Goal: Download file/media

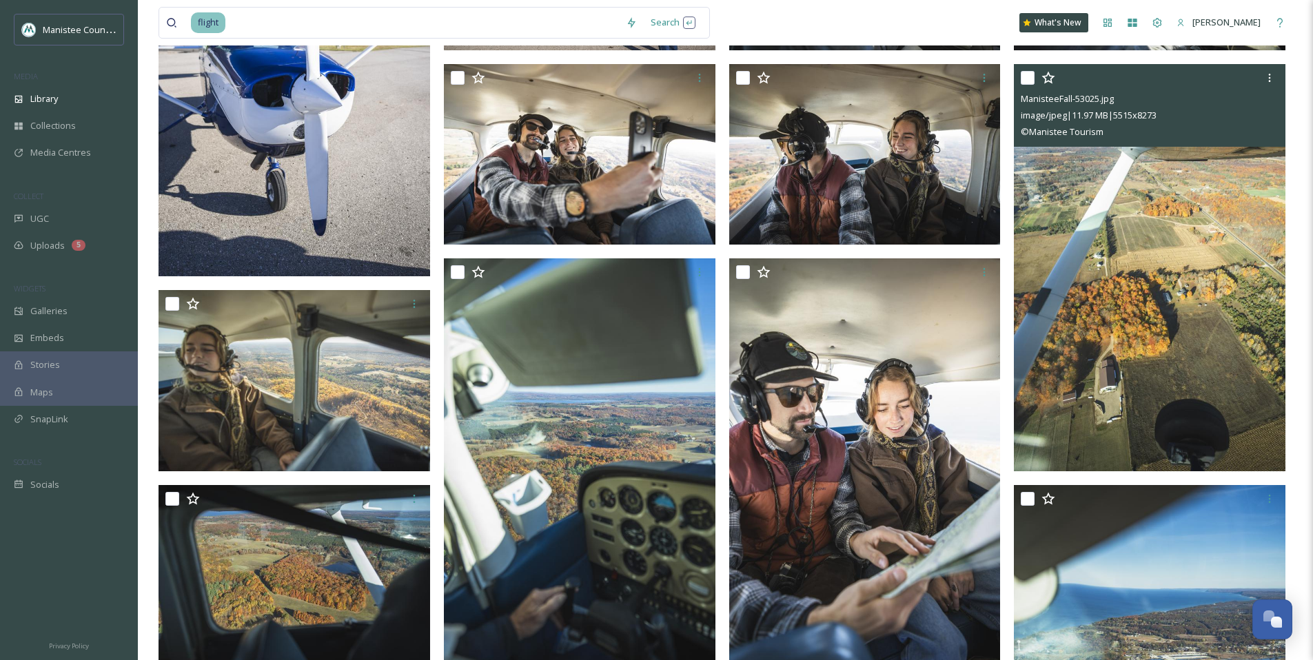
scroll to position [638, 0]
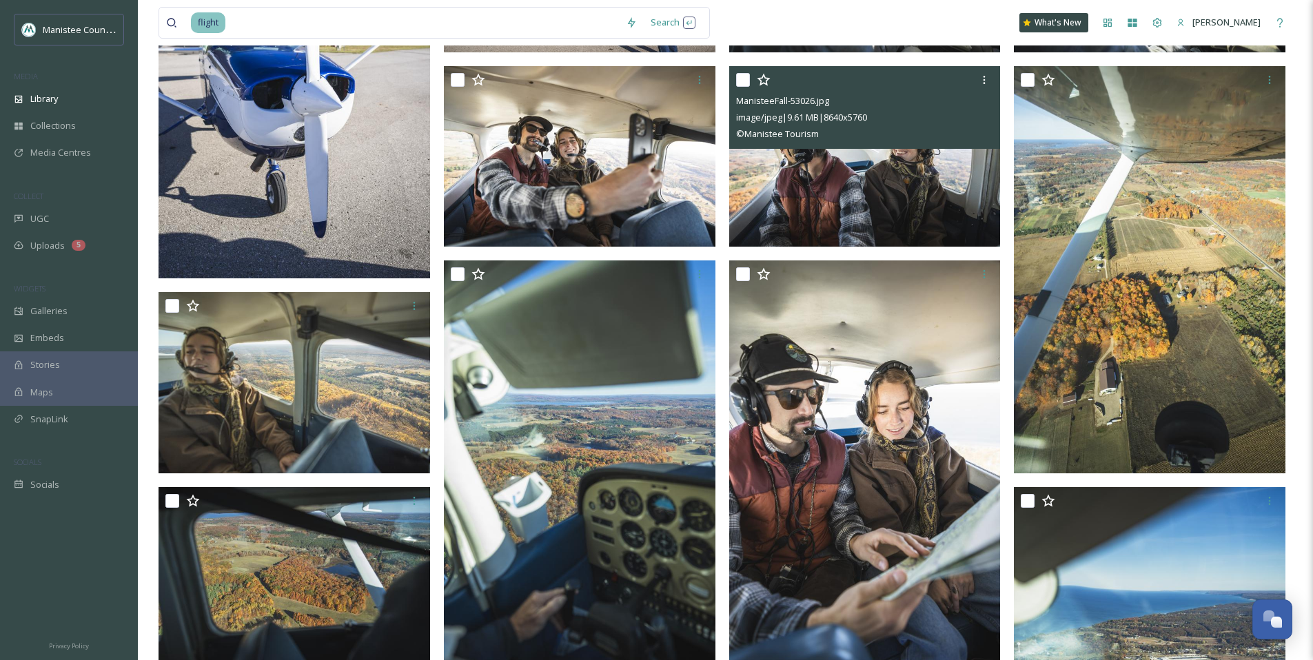
click at [841, 186] on img at bounding box center [865, 155] width 272 height 181
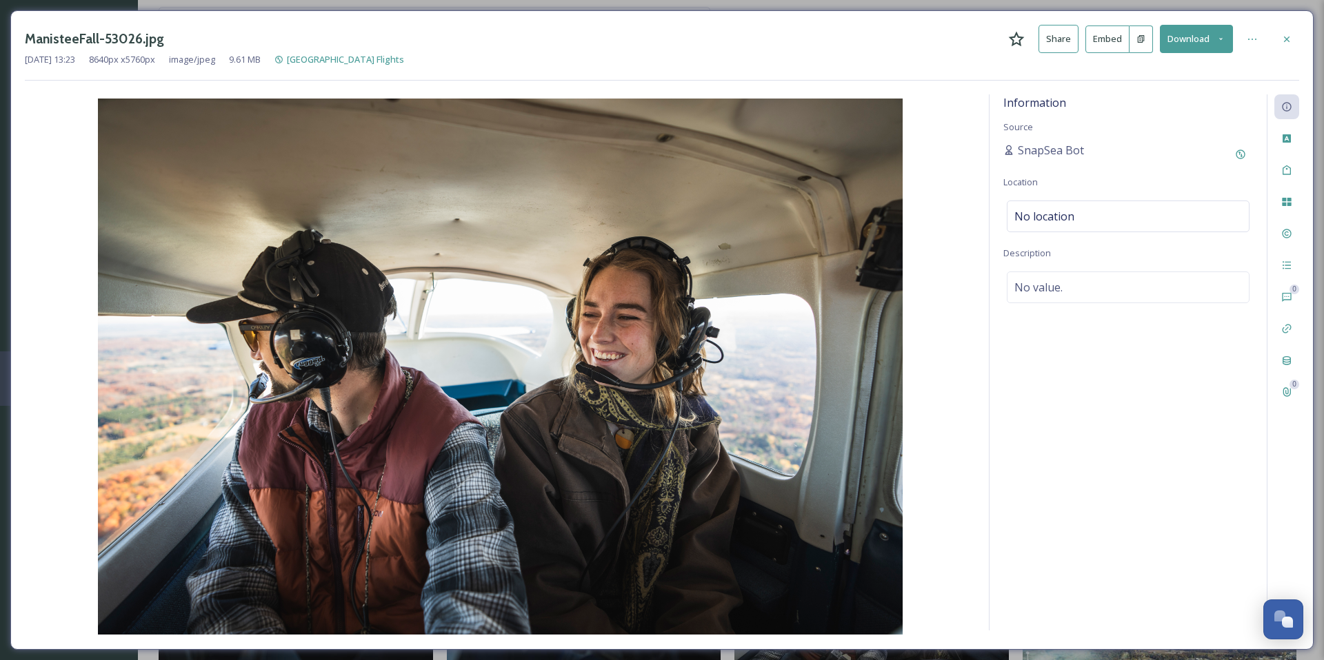
click at [1222, 37] on icon at bounding box center [1220, 38] width 9 height 9
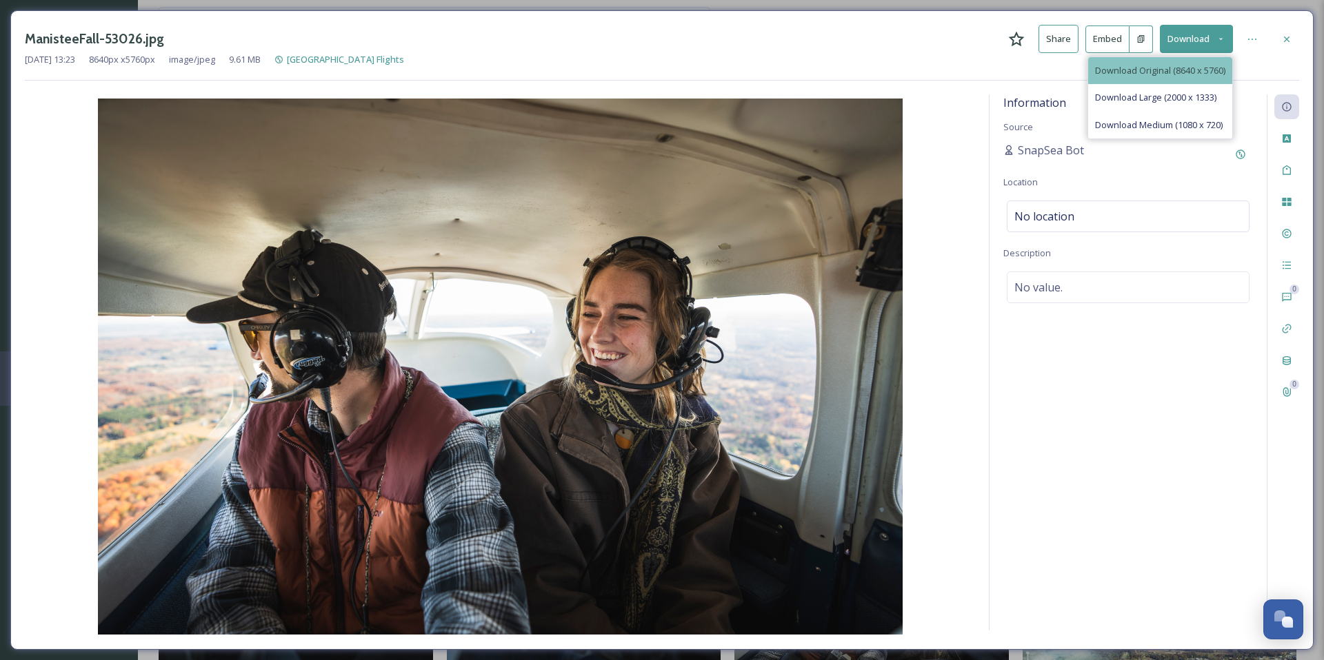
click at [1152, 74] on span "Download Original (8640 x 5760)" at bounding box center [1160, 70] width 130 height 13
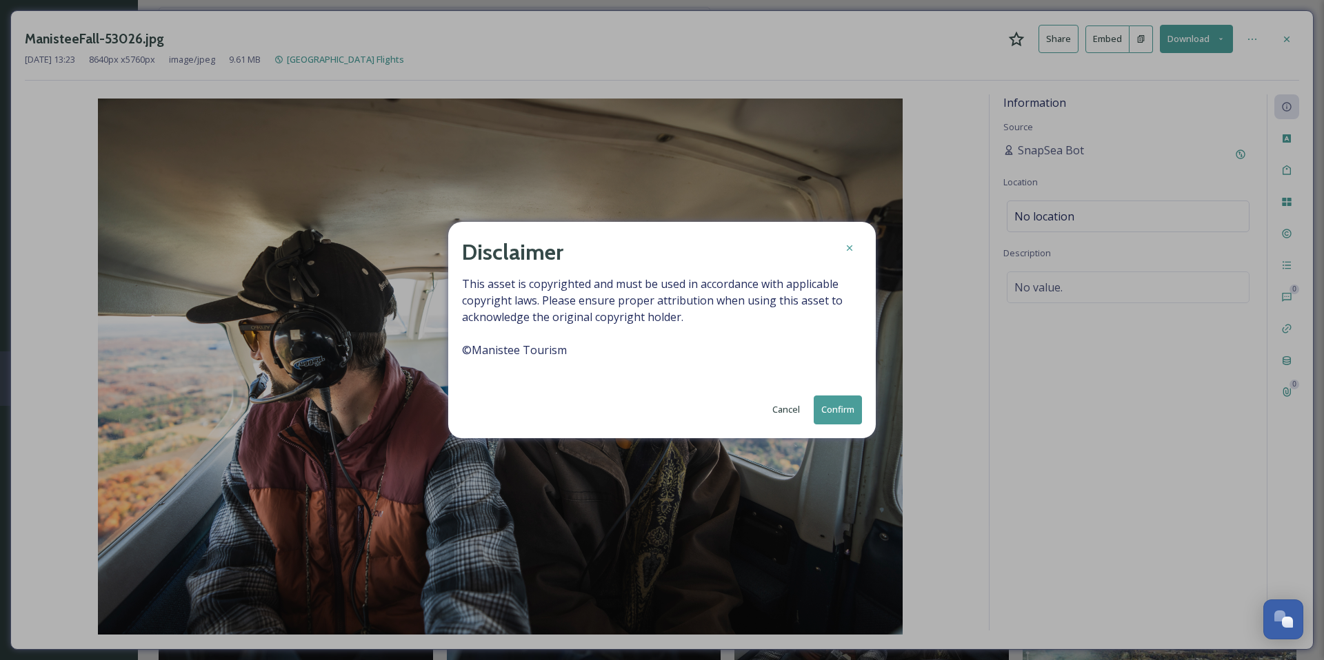
click at [831, 411] on button "Confirm" at bounding box center [838, 410] width 48 height 28
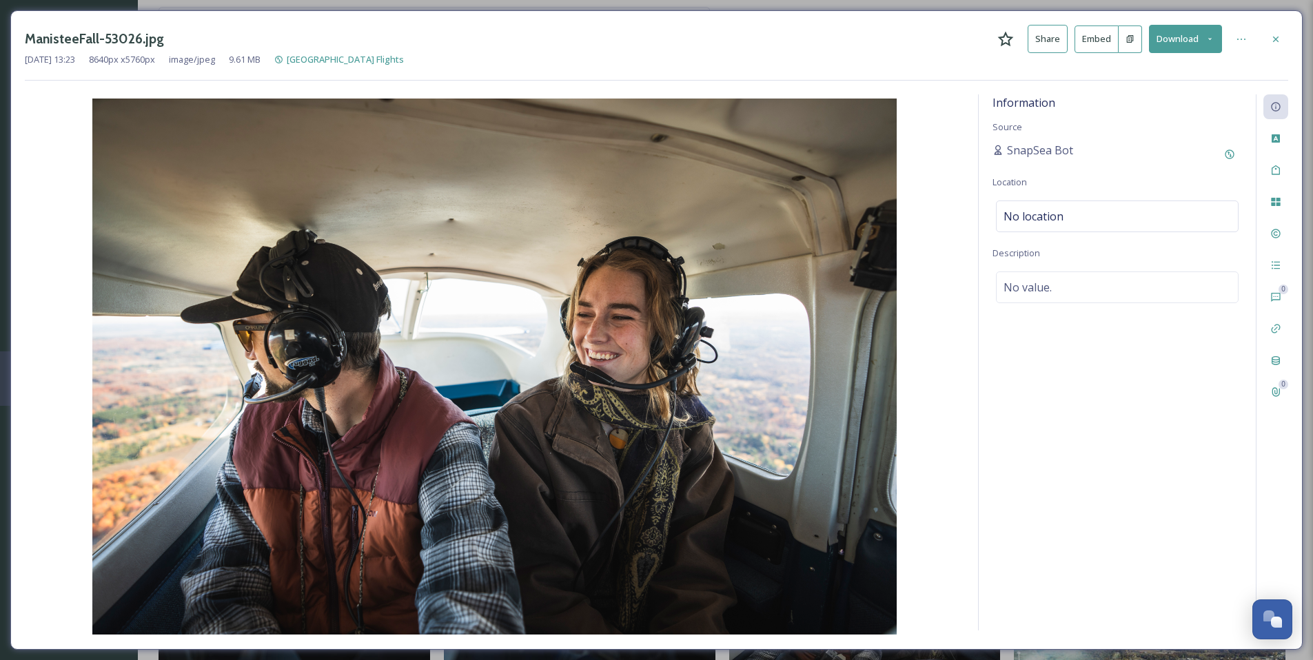
click at [1280, 35] on icon at bounding box center [1276, 39] width 11 height 11
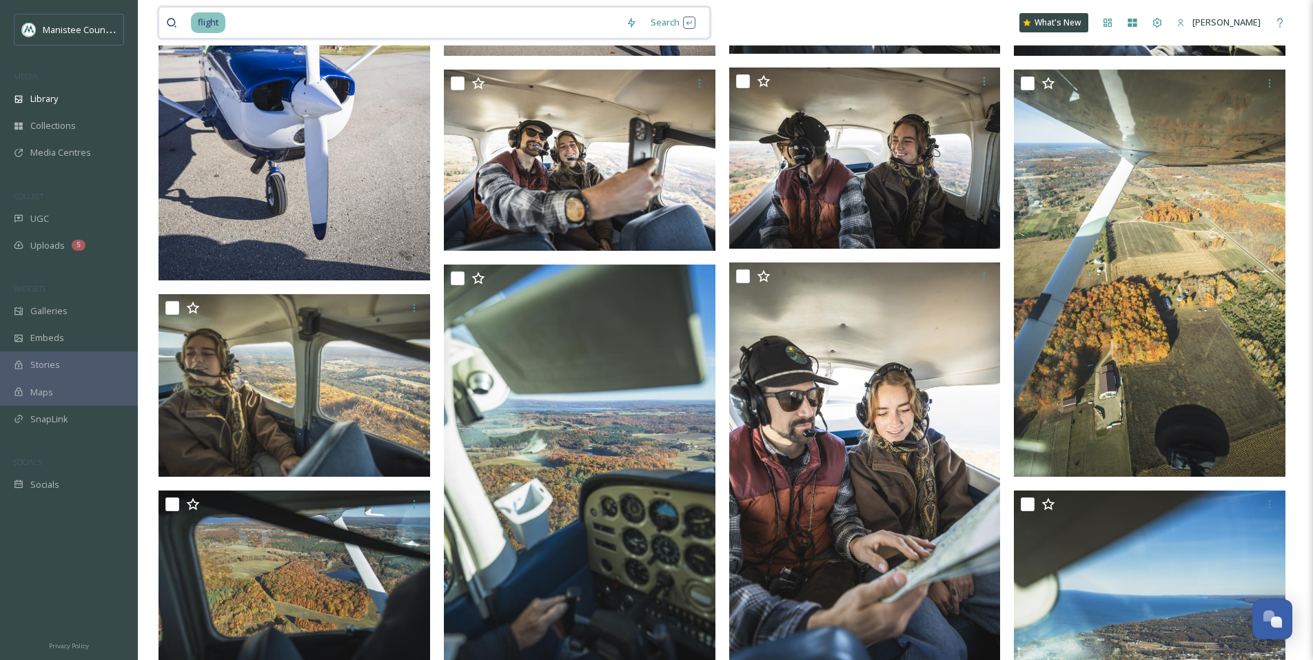
click at [228, 18] on input at bounding box center [423, 23] width 392 height 30
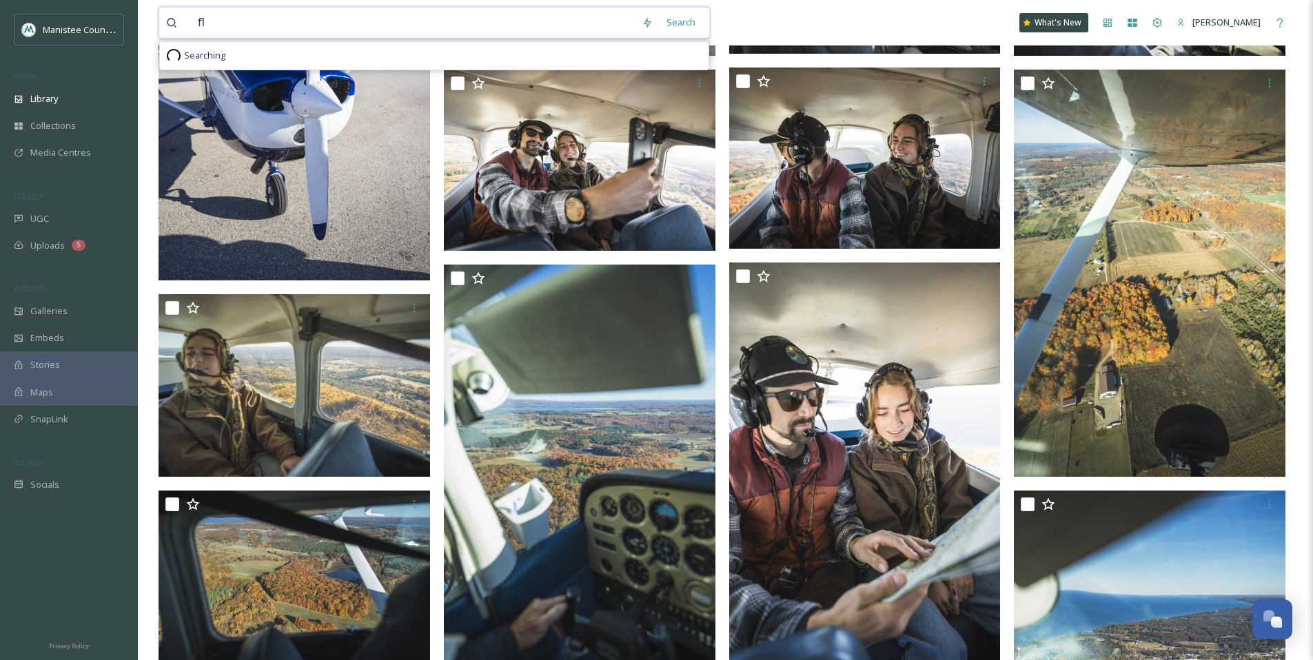
type input "f"
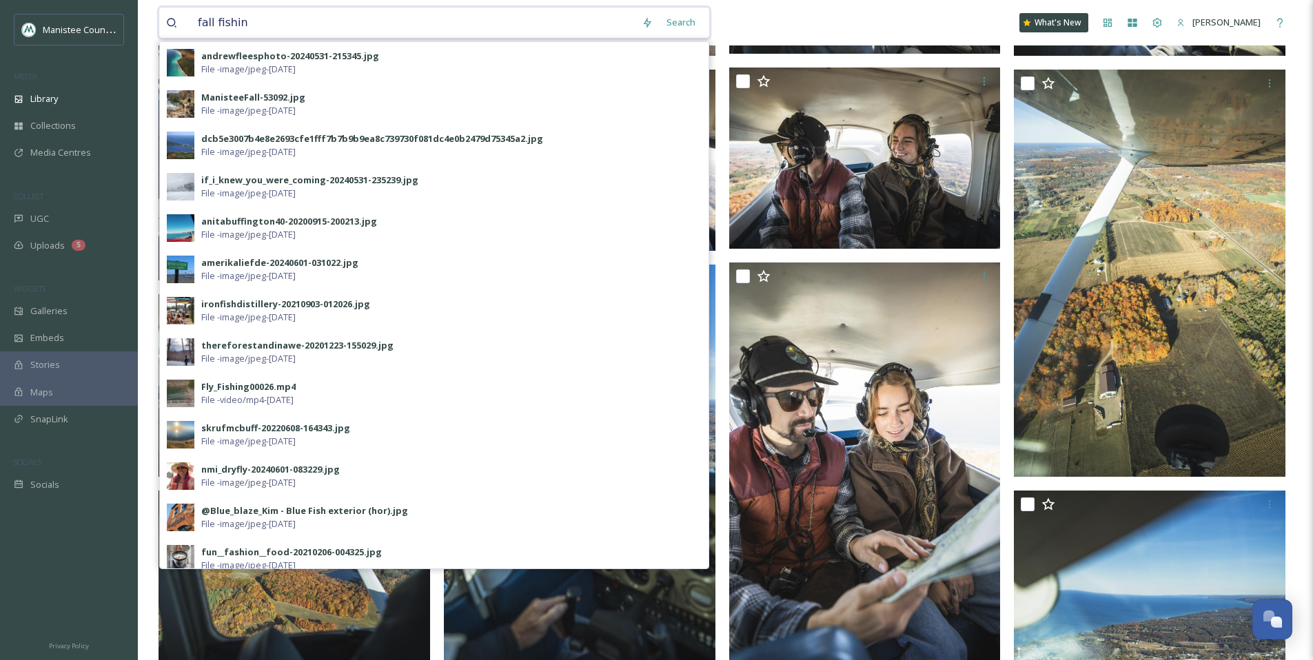
type input "fall fishing"
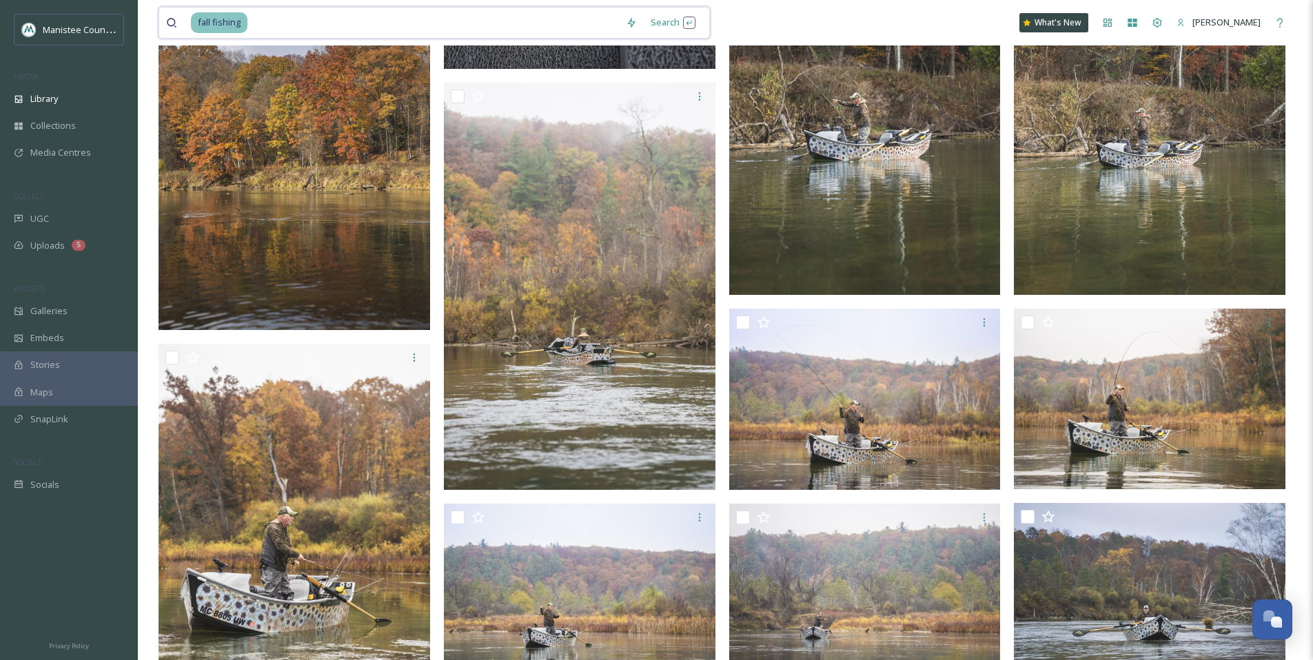
scroll to position [989, 0]
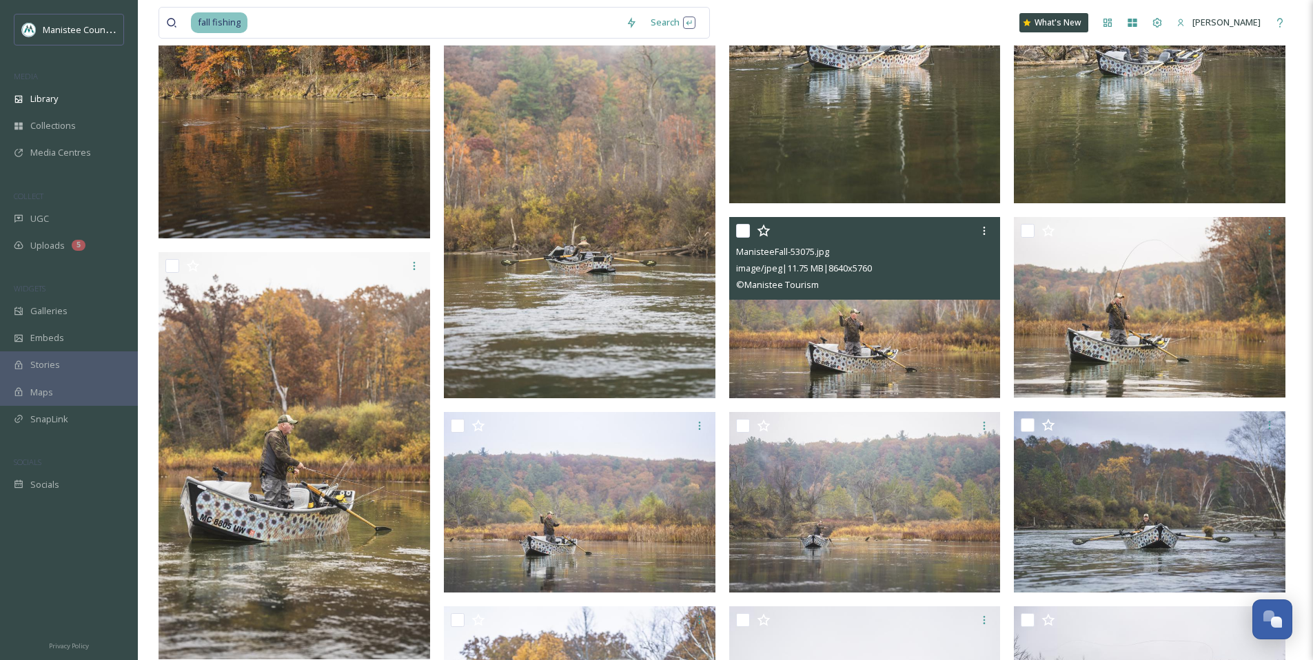
click at [858, 312] on img at bounding box center [865, 307] width 272 height 181
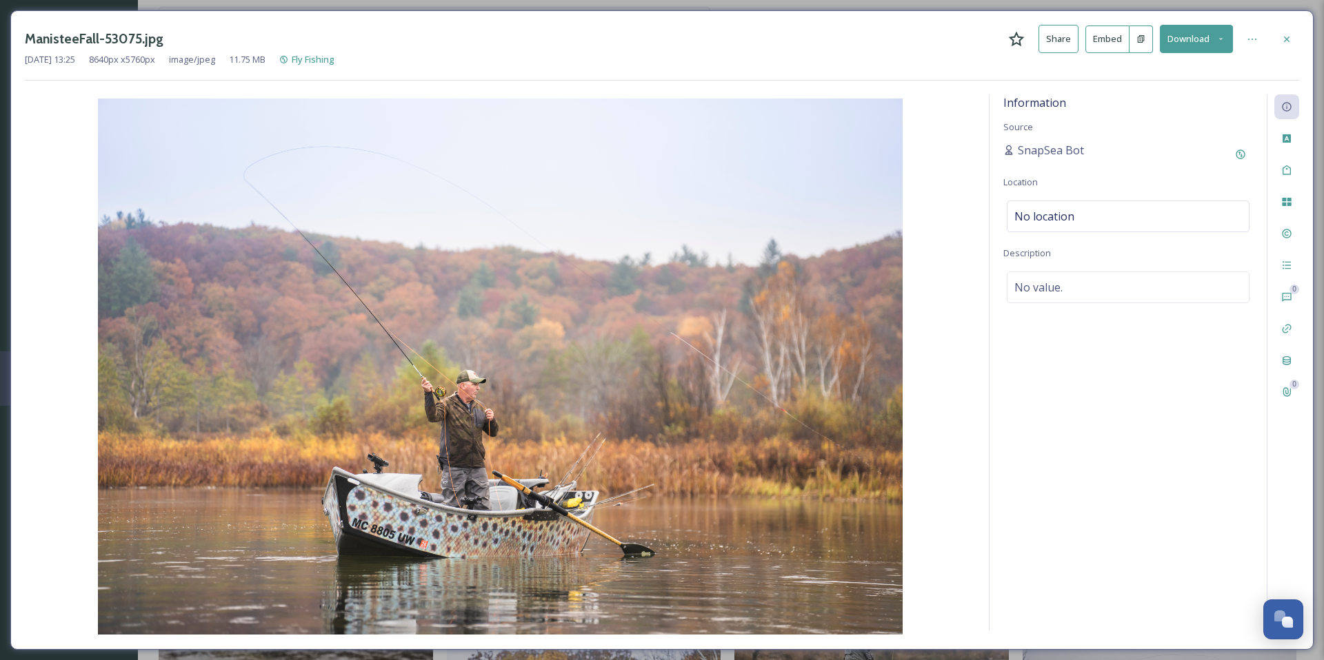
click at [1225, 39] on icon at bounding box center [1220, 38] width 9 height 9
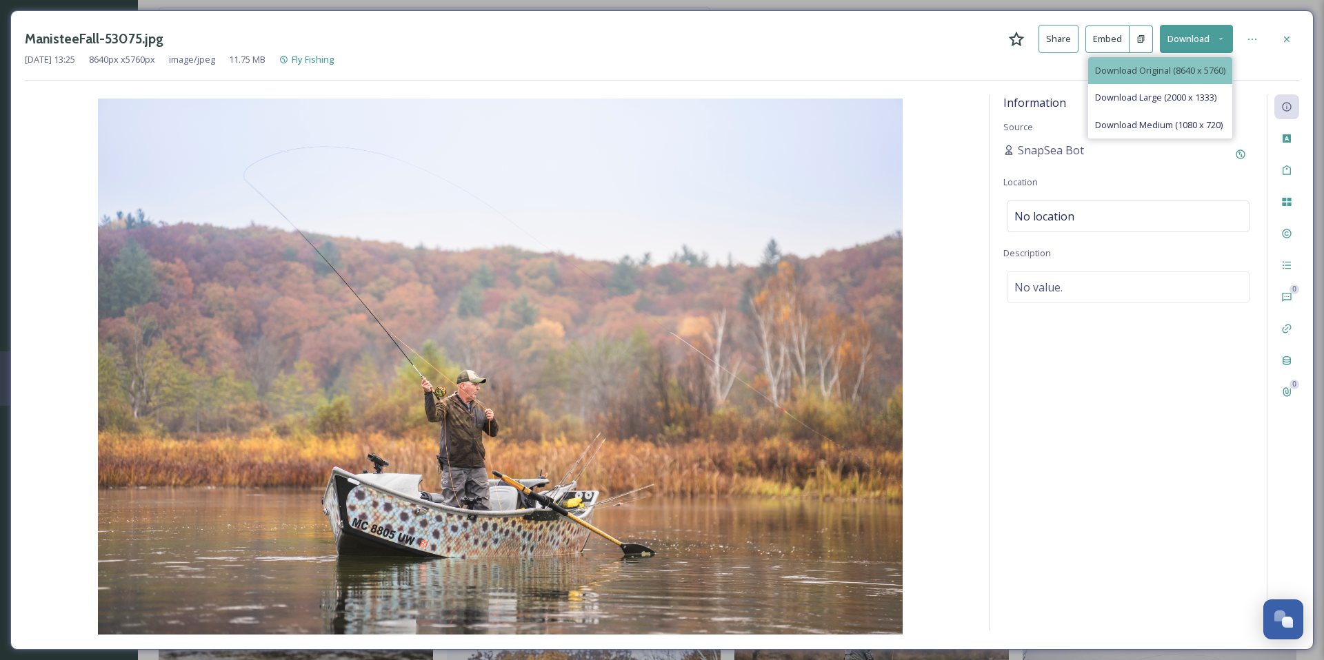
click at [1166, 64] on span "Download Original (8640 x 5760)" at bounding box center [1160, 70] width 130 height 13
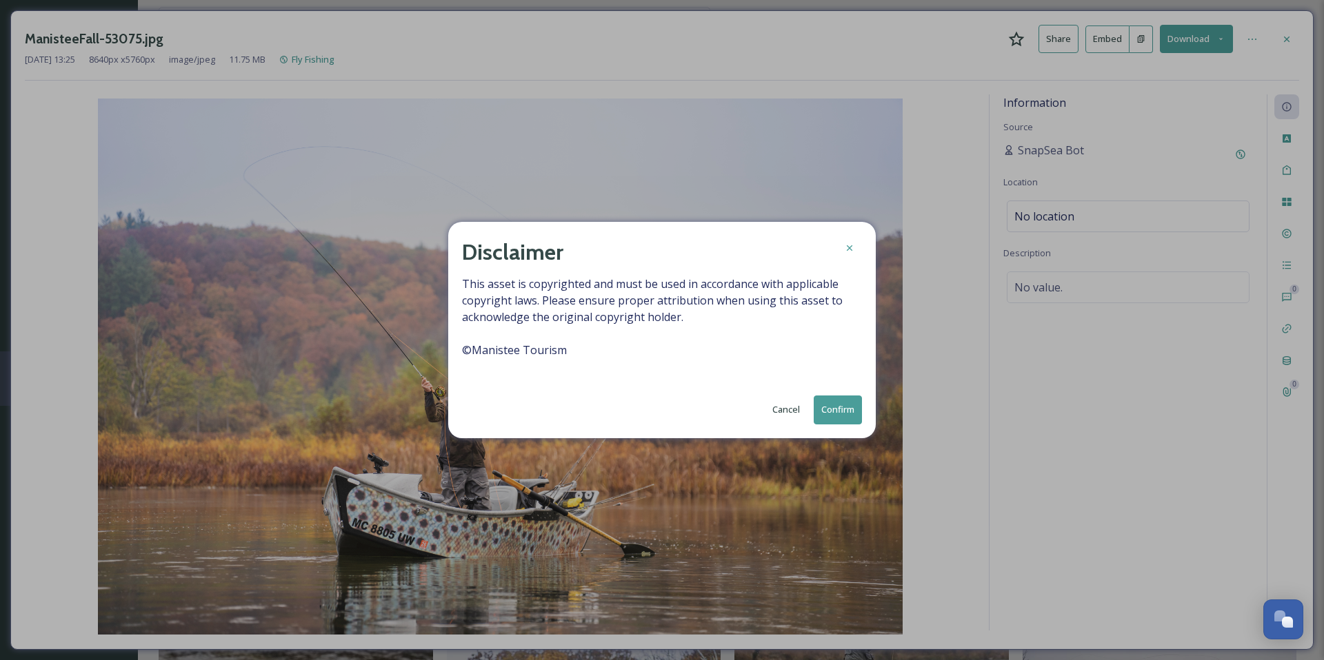
click at [836, 407] on button "Confirm" at bounding box center [838, 410] width 48 height 28
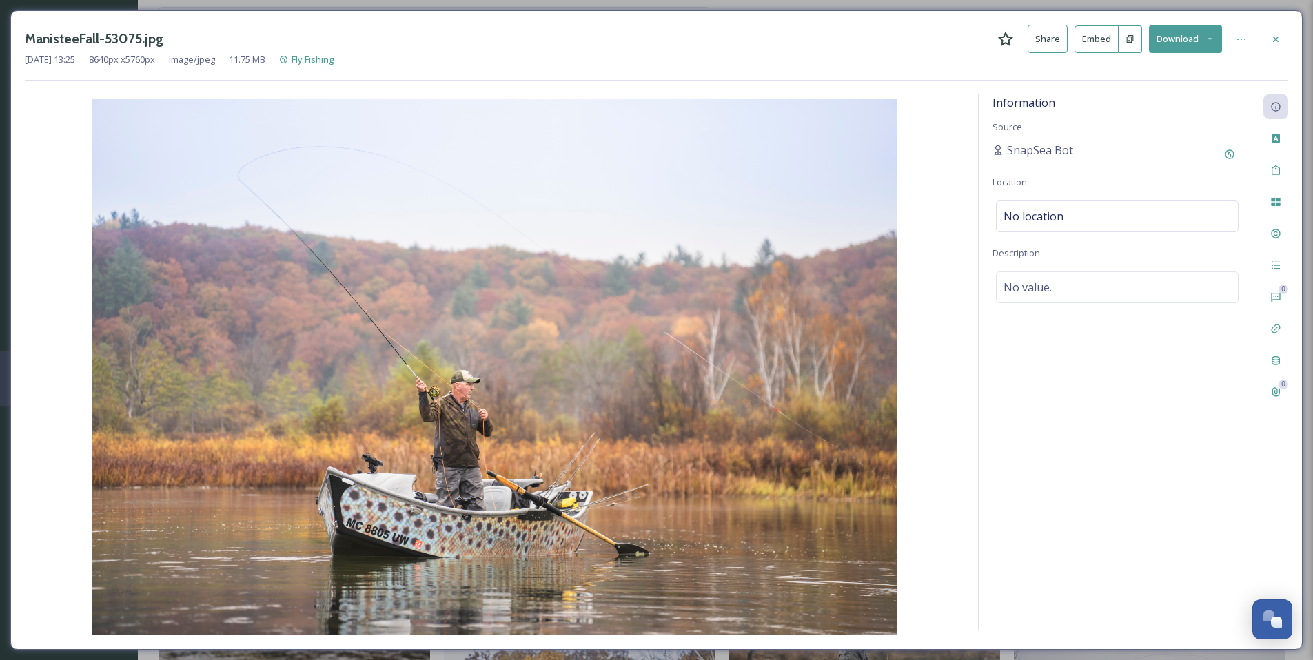
click at [1277, 37] on icon at bounding box center [1276, 39] width 11 height 11
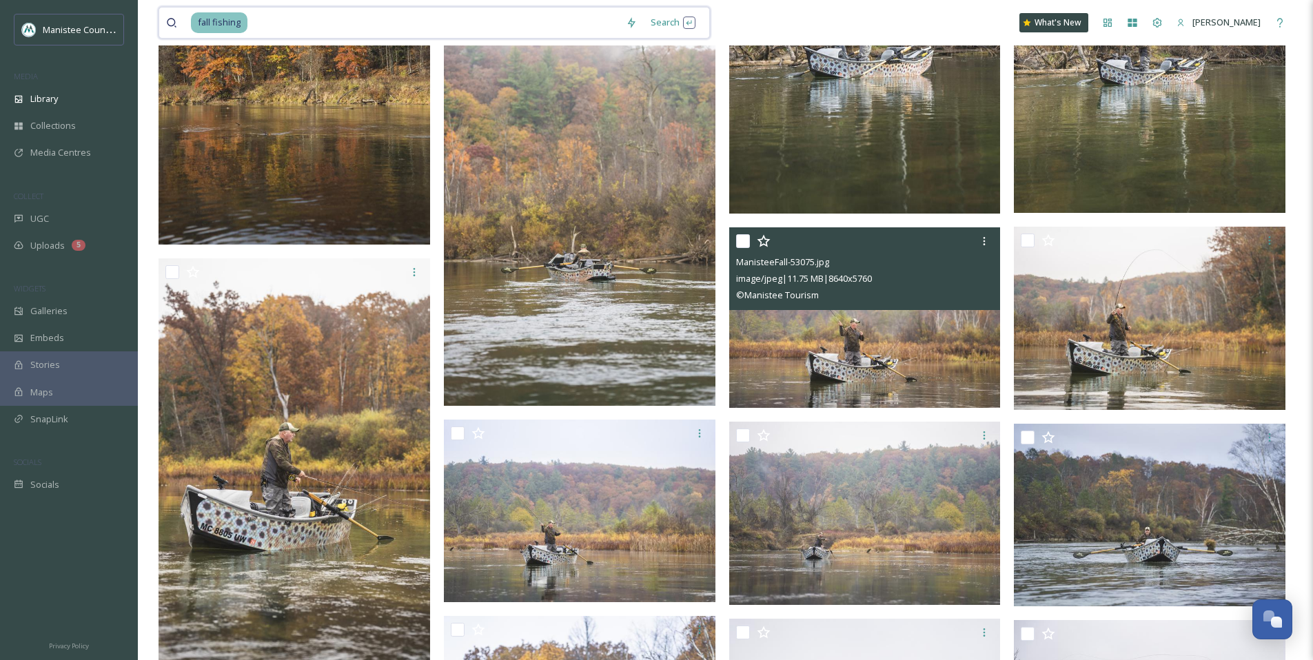
click at [365, 26] on input at bounding box center [434, 23] width 370 height 30
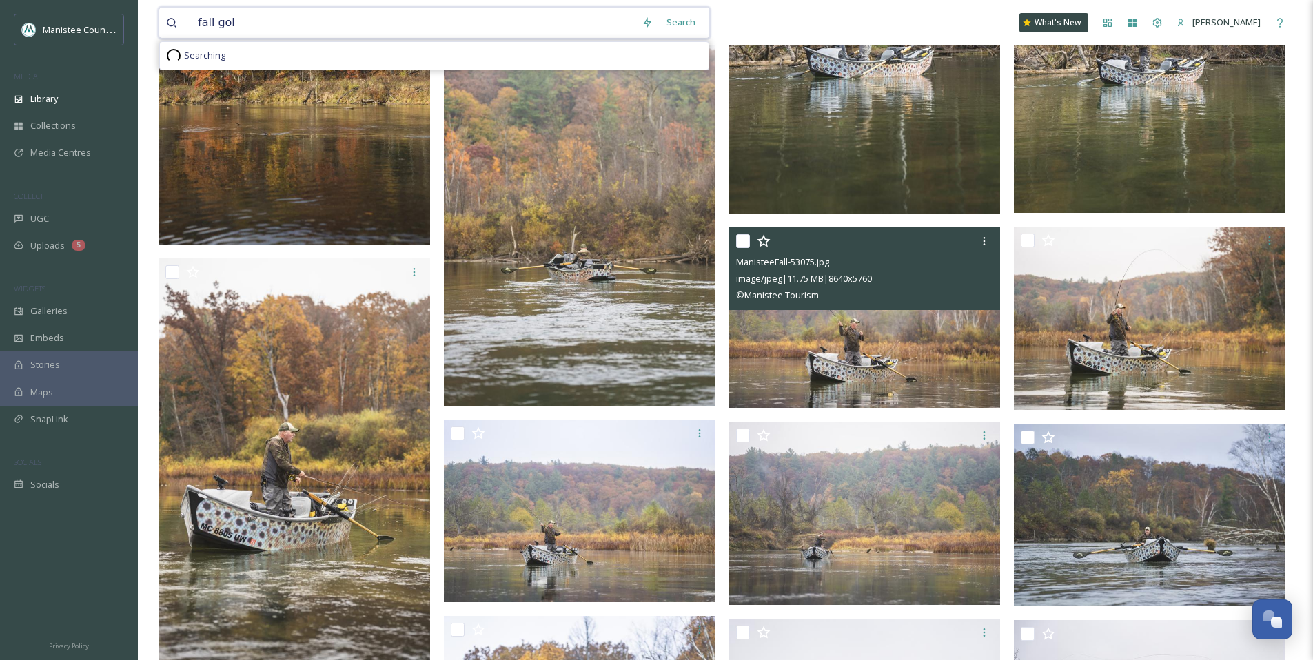
type input "fall golf"
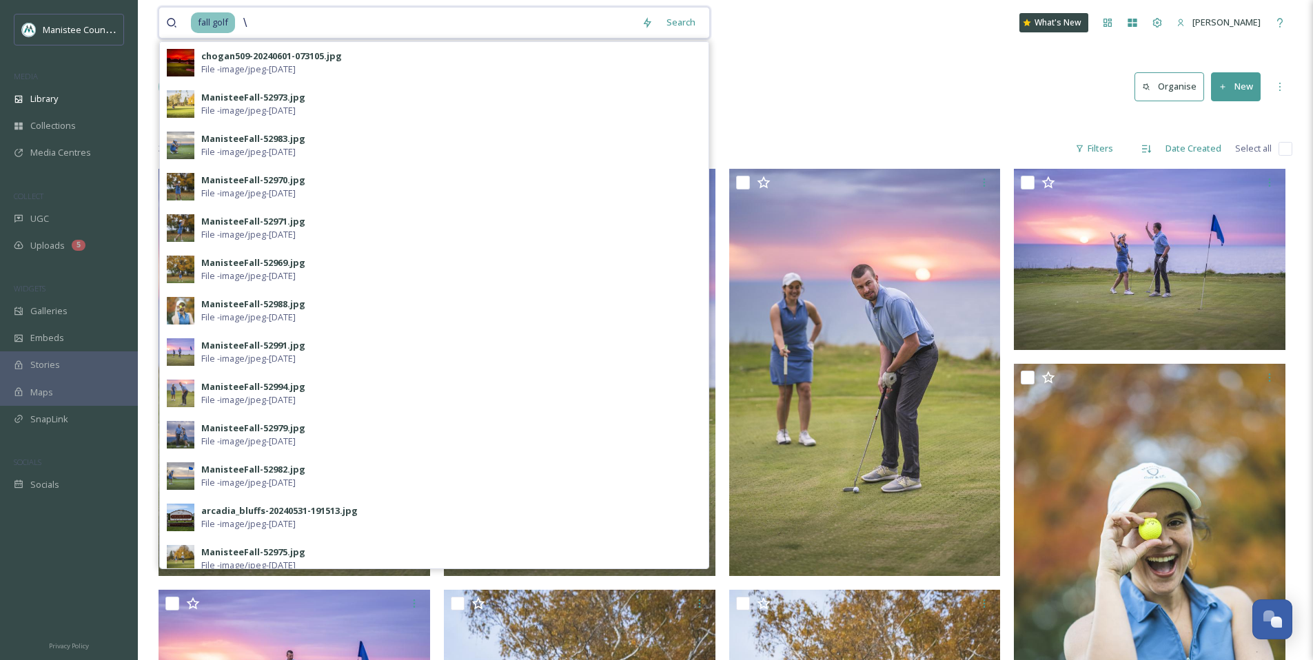
type input "\"
click at [820, 79] on div "Library Search Organise New" at bounding box center [726, 86] width 1134 height 41
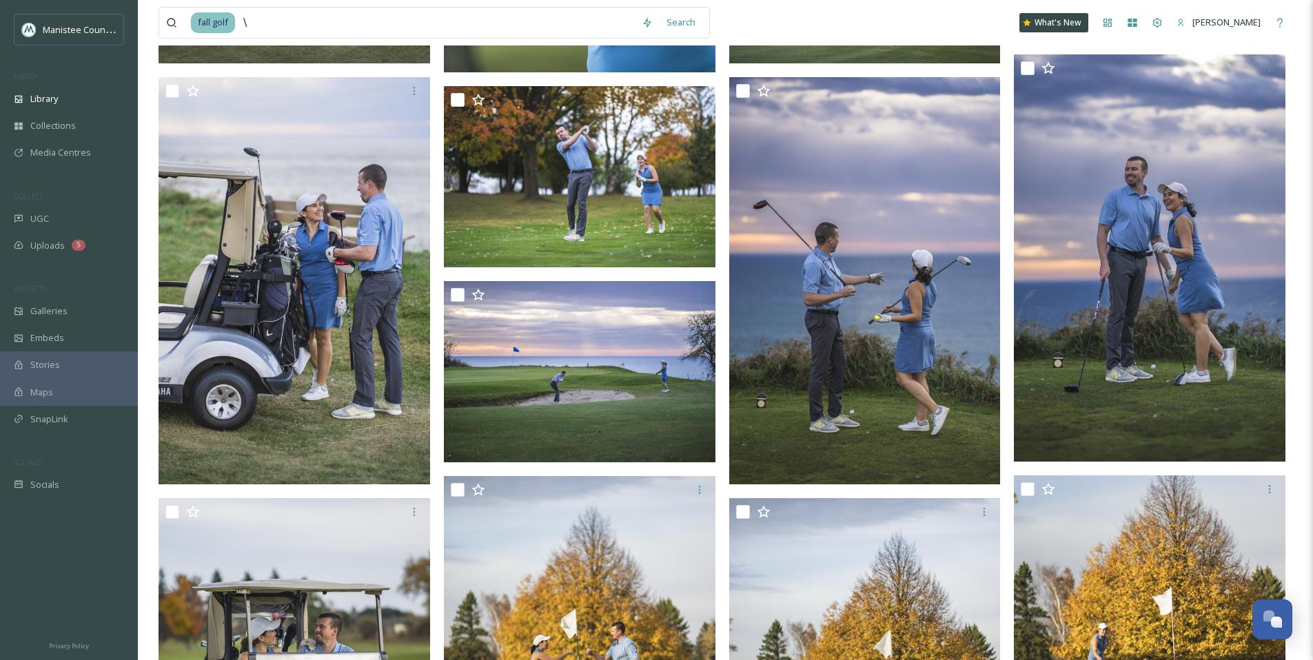
scroll to position [1319, 0]
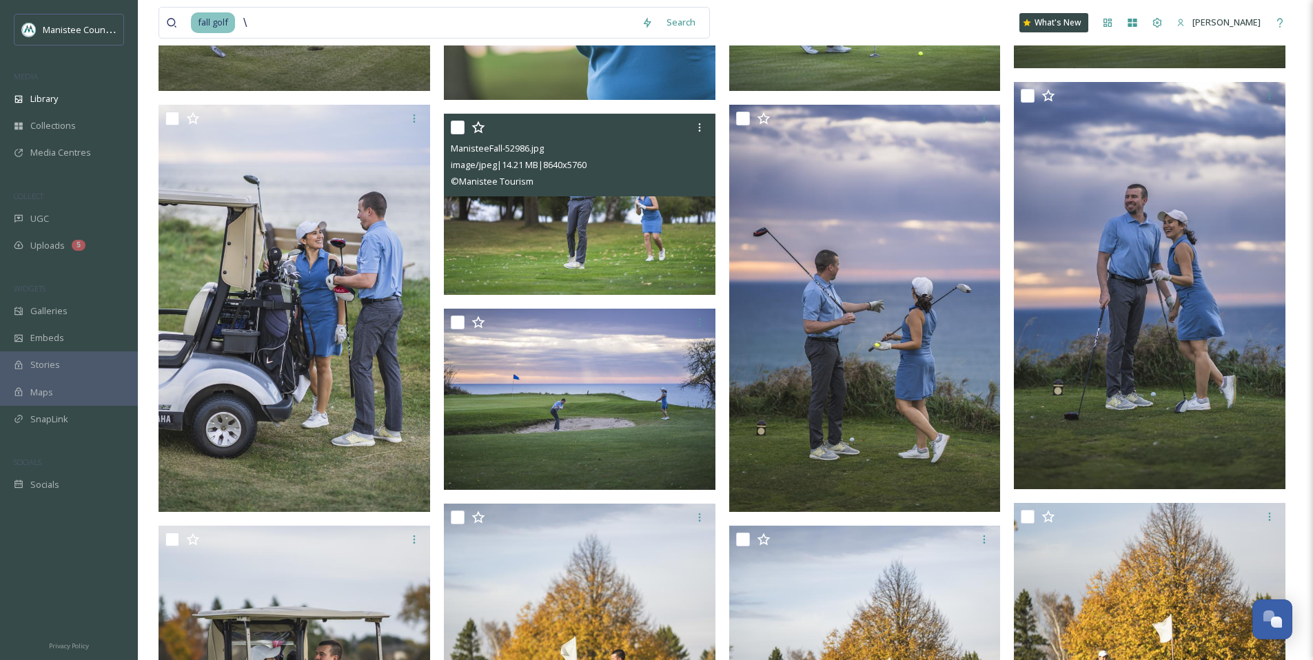
click at [572, 201] on img at bounding box center [580, 204] width 272 height 181
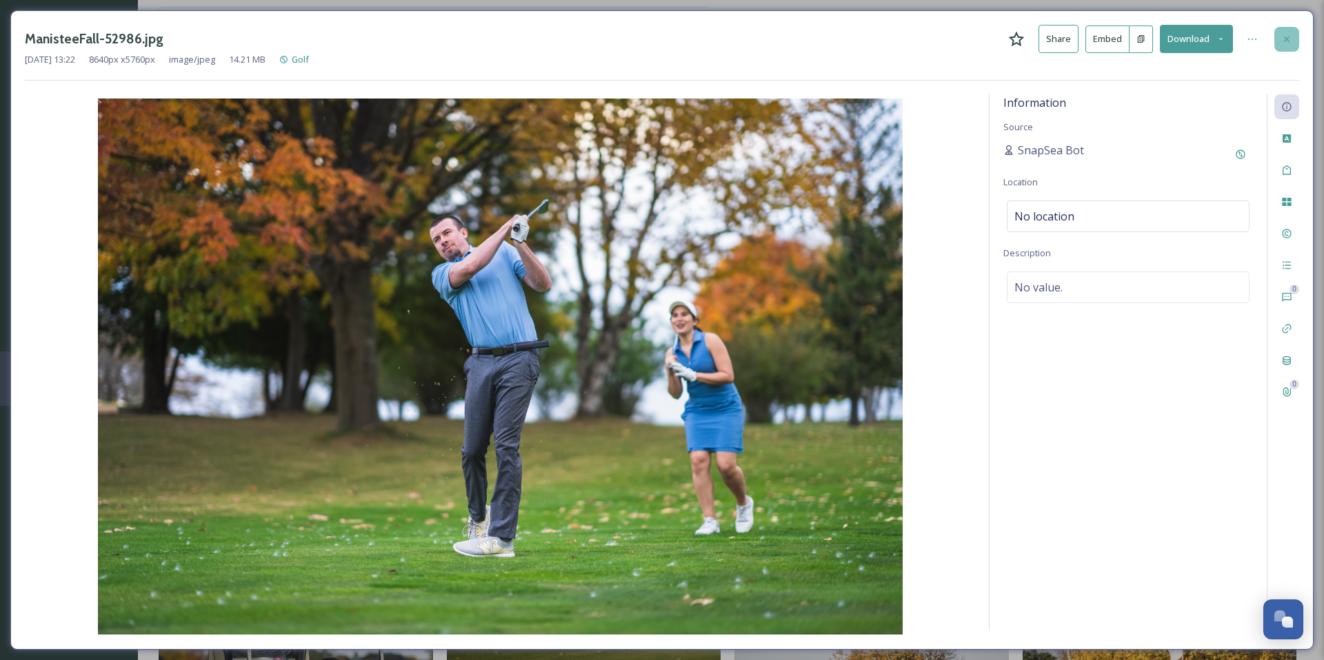
click at [1283, 34] on icon at bounding box center [1286, 39] width 11 height 11
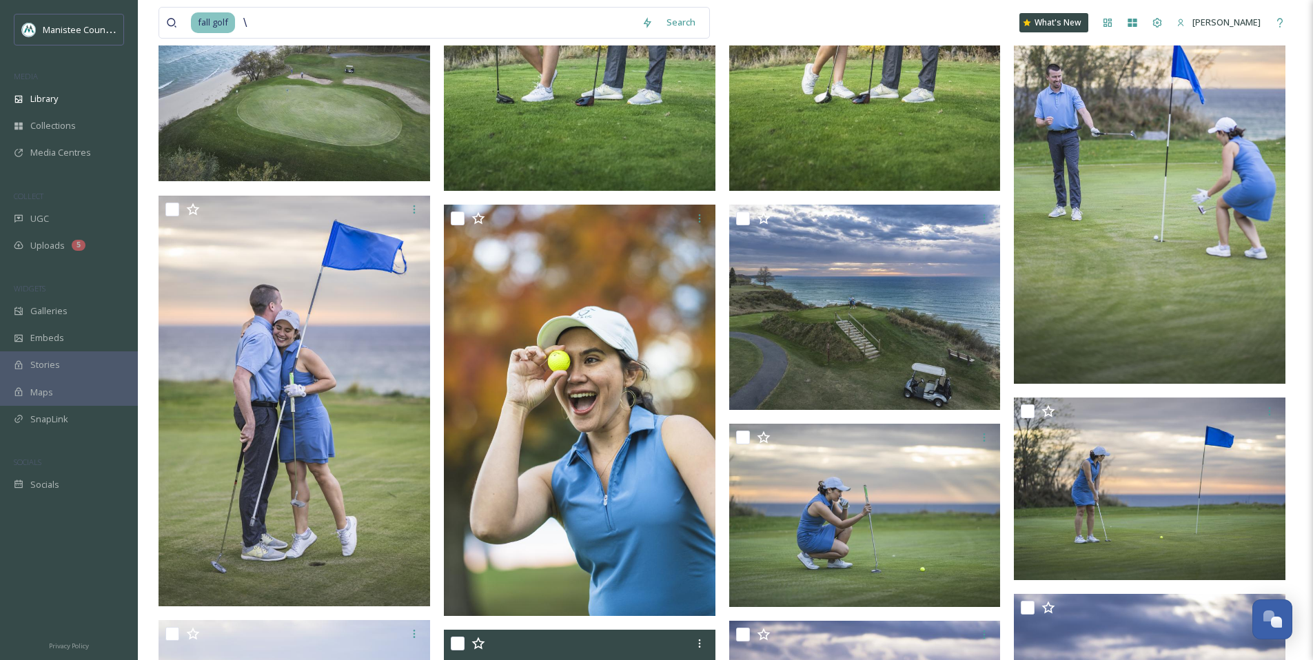
scroll to position [816, 0]
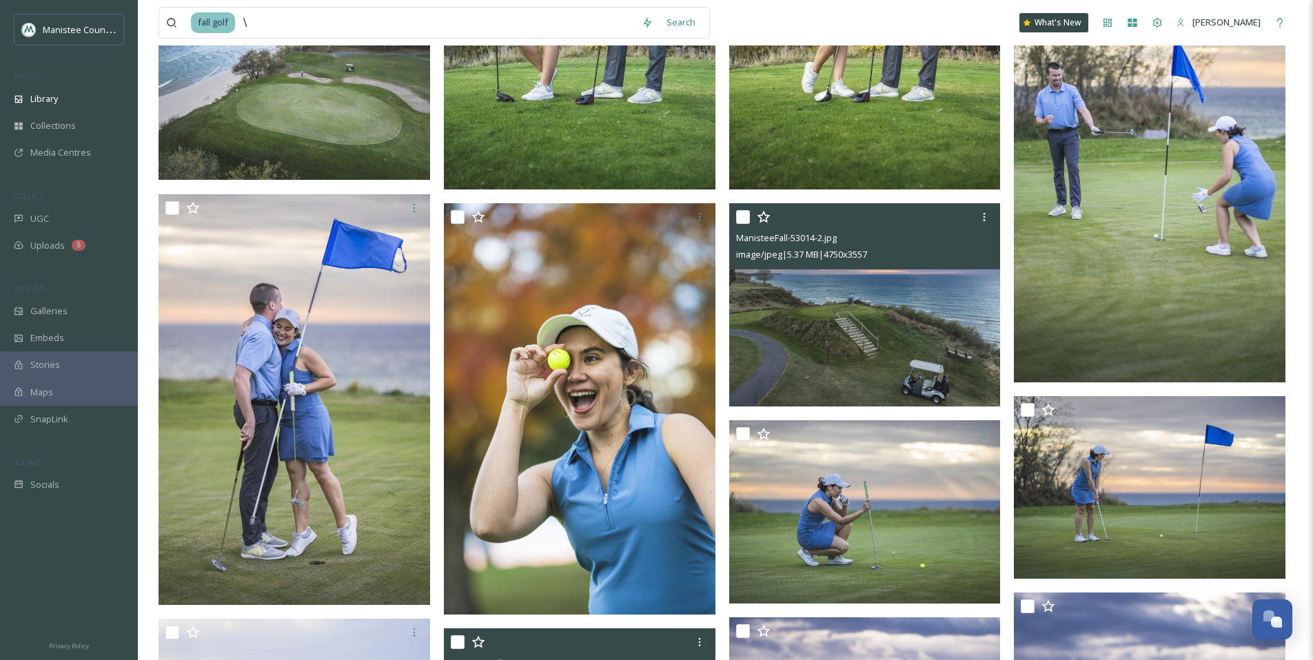
click at [861, 330] on img at bounding box center [865, 304] width 272 height 203
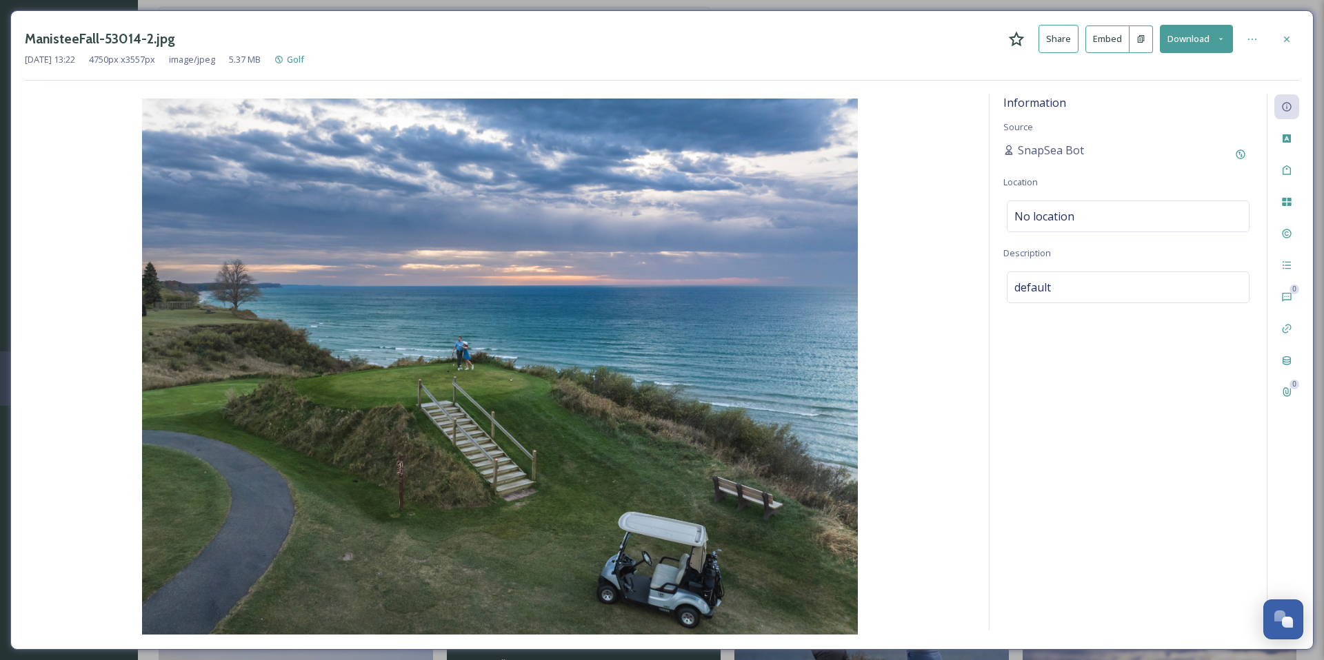
click at [1220, 37] on icon at bounding box center [1220, 38] width 9 height 9
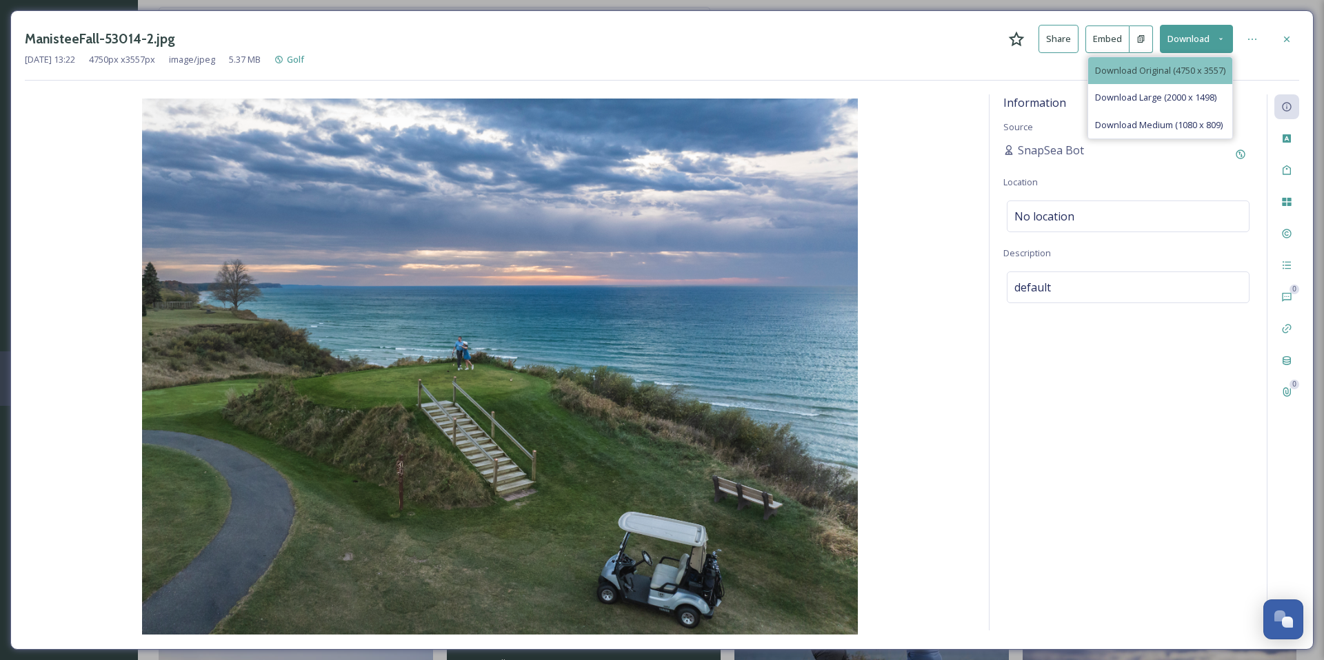
click at [1163, 64] on span "Download Original (4750 x 3557)" at bounding box center [1160, 70] width 130 height 13
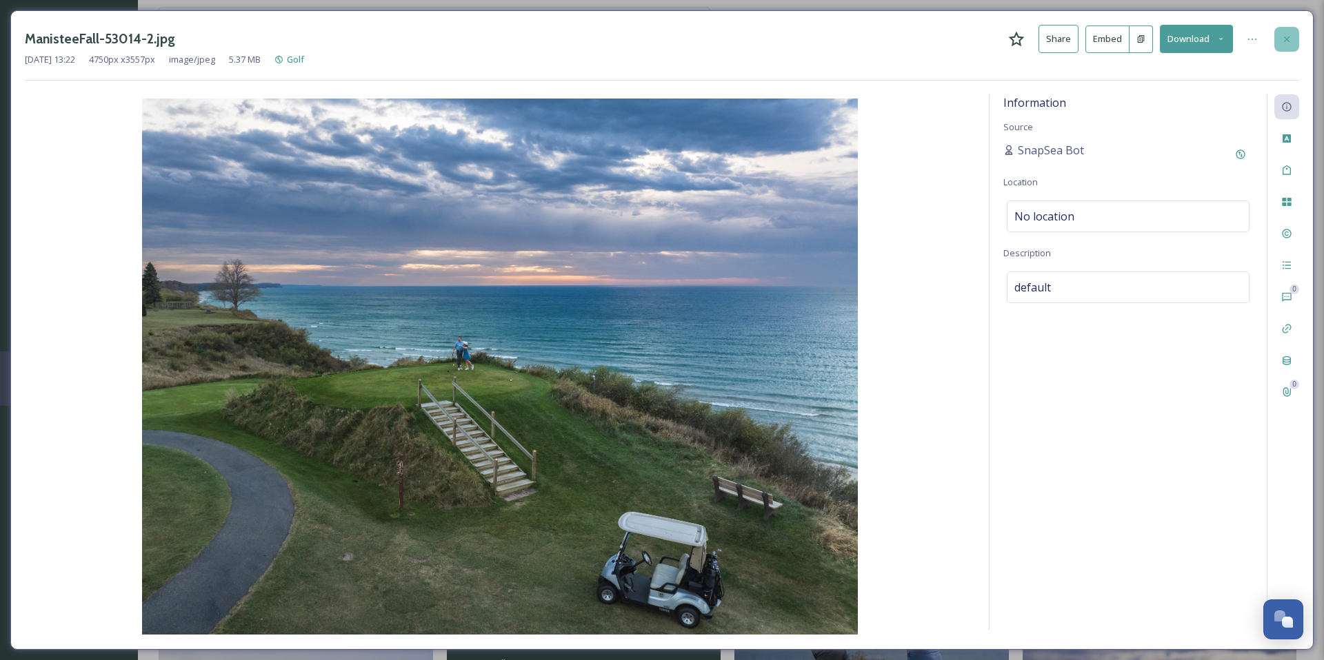
click at [1291, 43] on icon at bounding box center [1286, 39] width 11 height 11
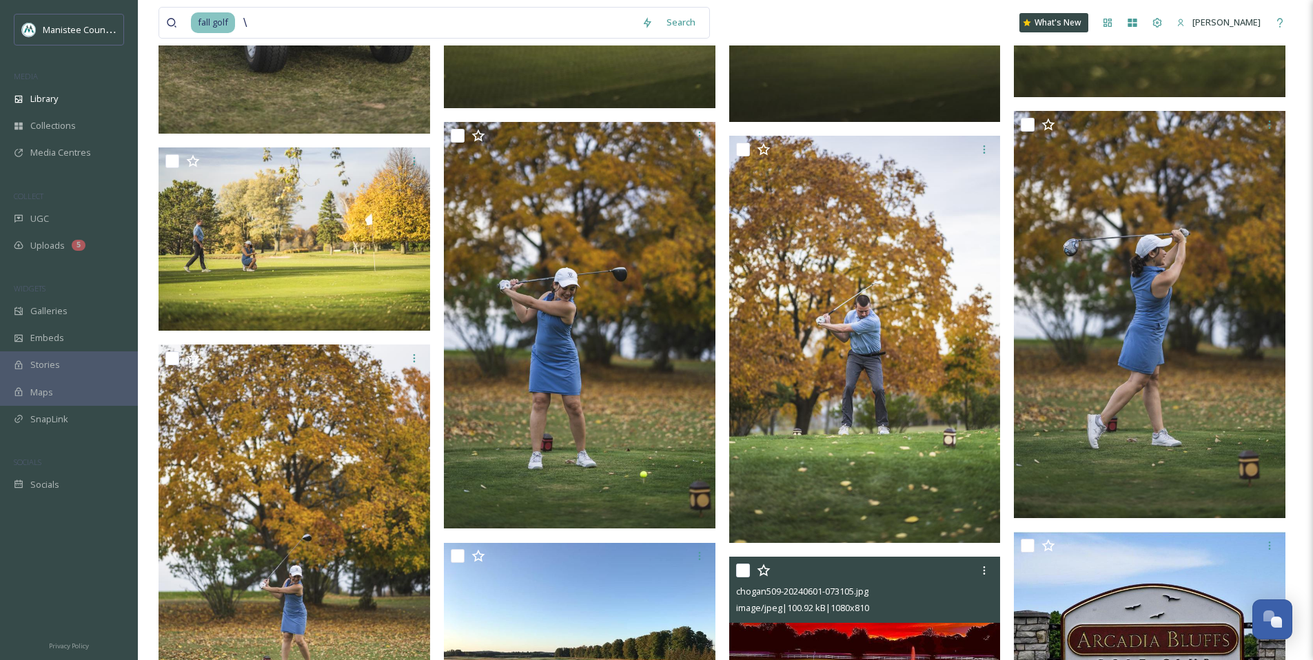
scroll to position [1923, 0]
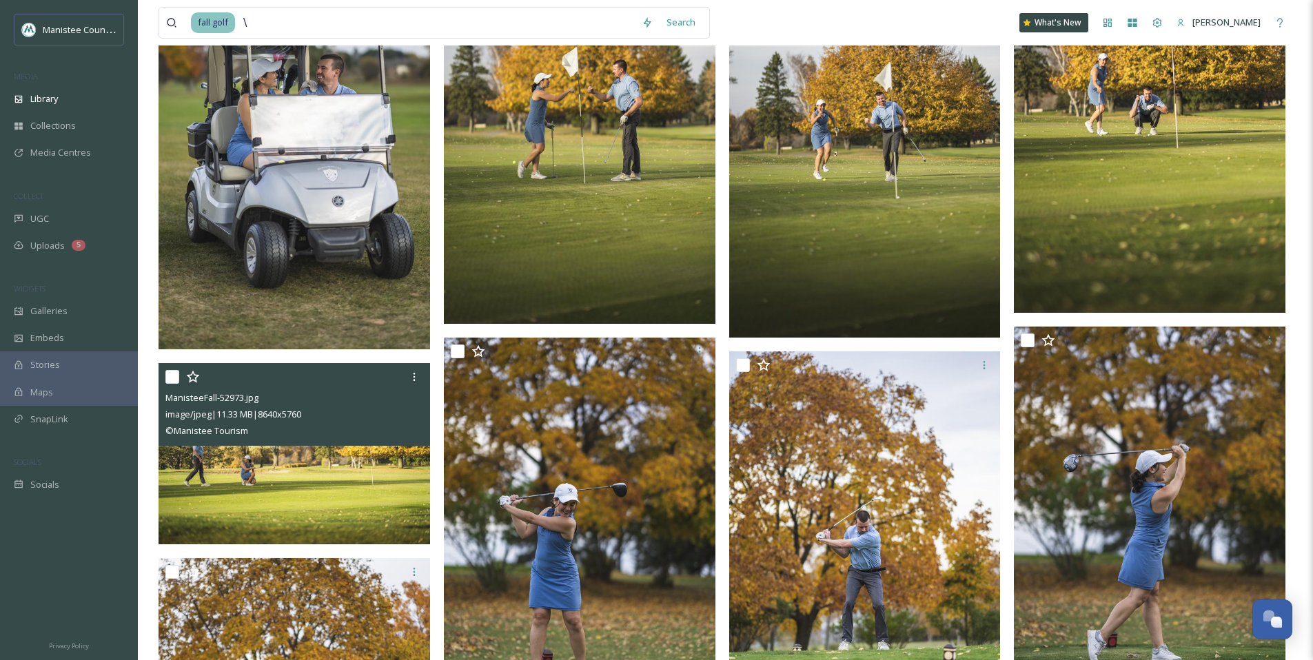
click at [296, 456] on img at bounding box center [295, 453] width 272 height 181
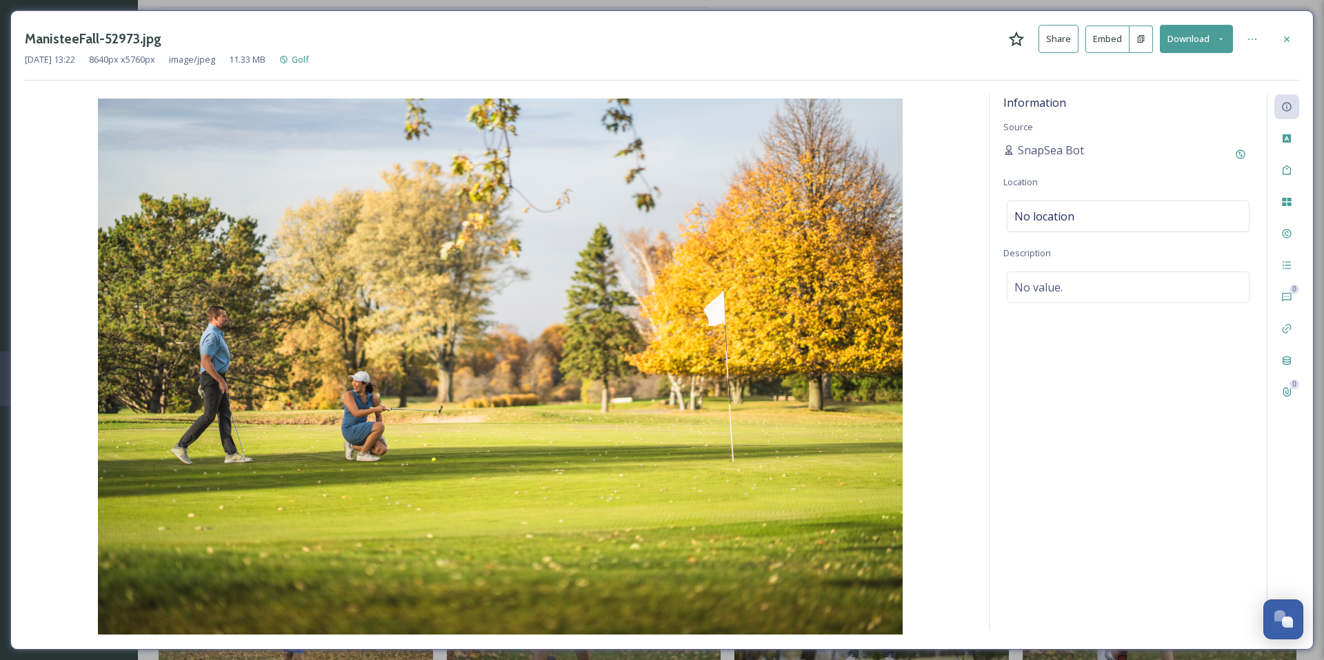
click at [1222, 36] on icon at bounding box center [1220, 38] width 9 height 9
click at [1291, 38] on icon at bounding box center [1286, 39] width 11 height 11
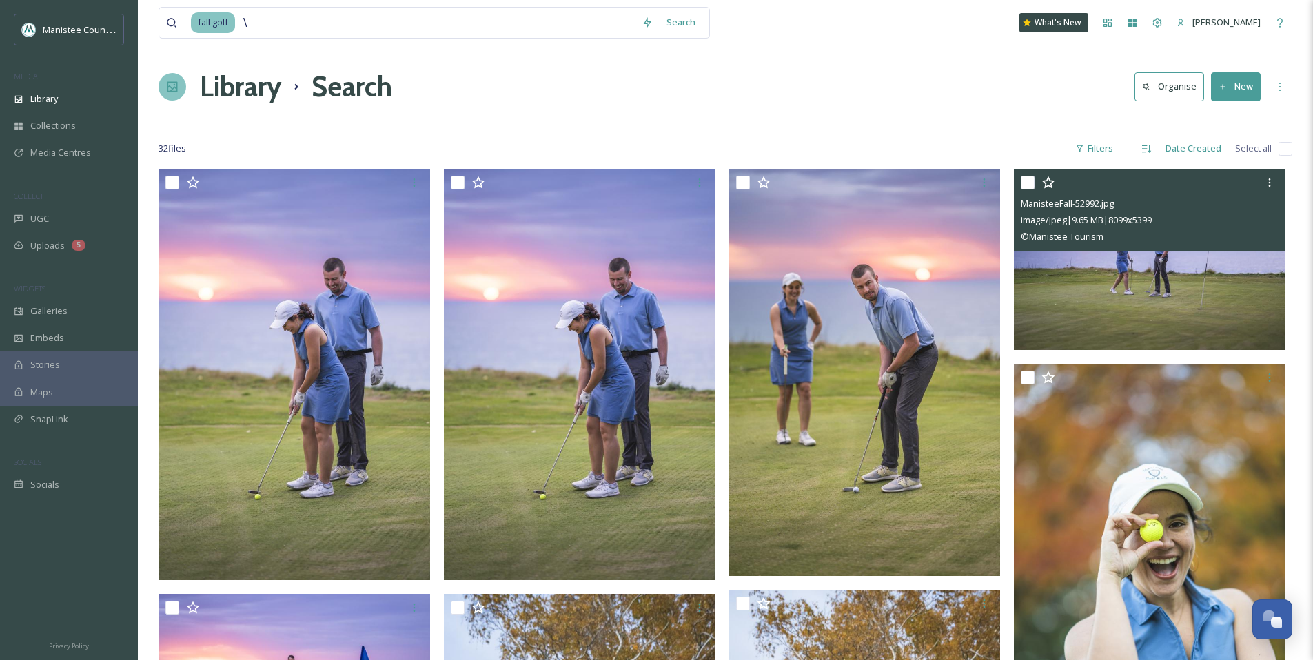
click at [1126, 324] on img at bounding box center [1150, 259] width 272 height 181
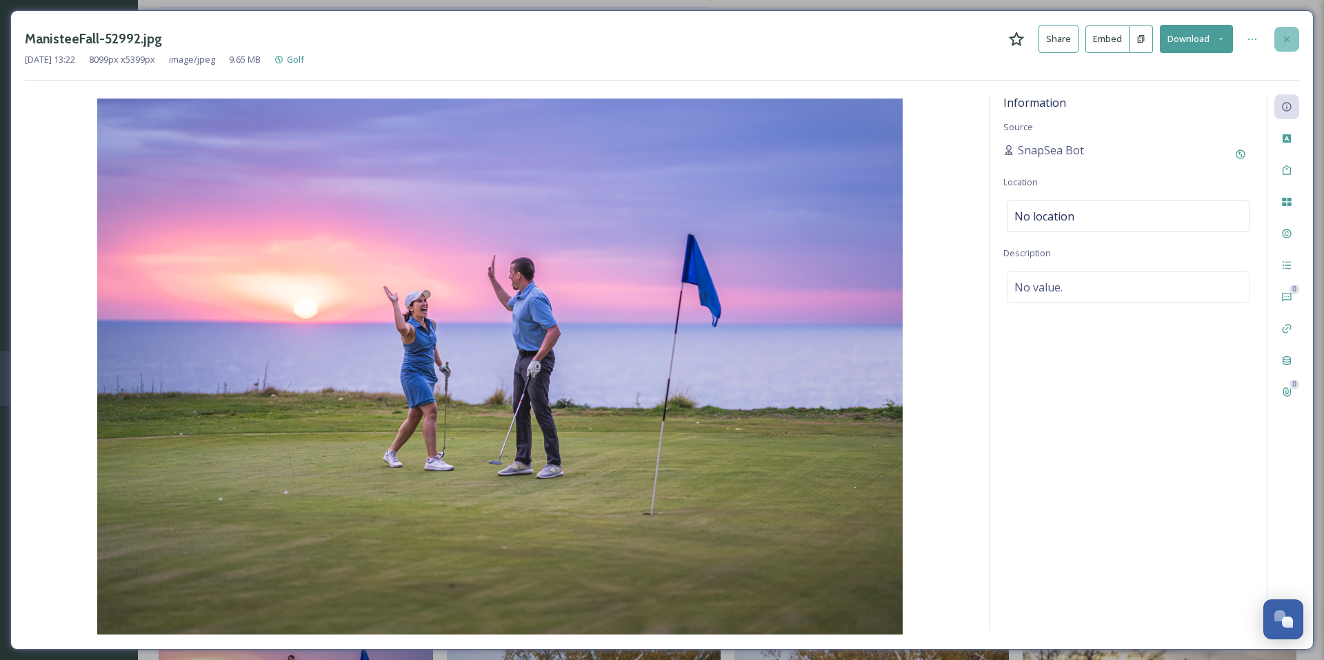
click at [1286, 36] on icon at bounding box center [1286, 39] width 11 height 11
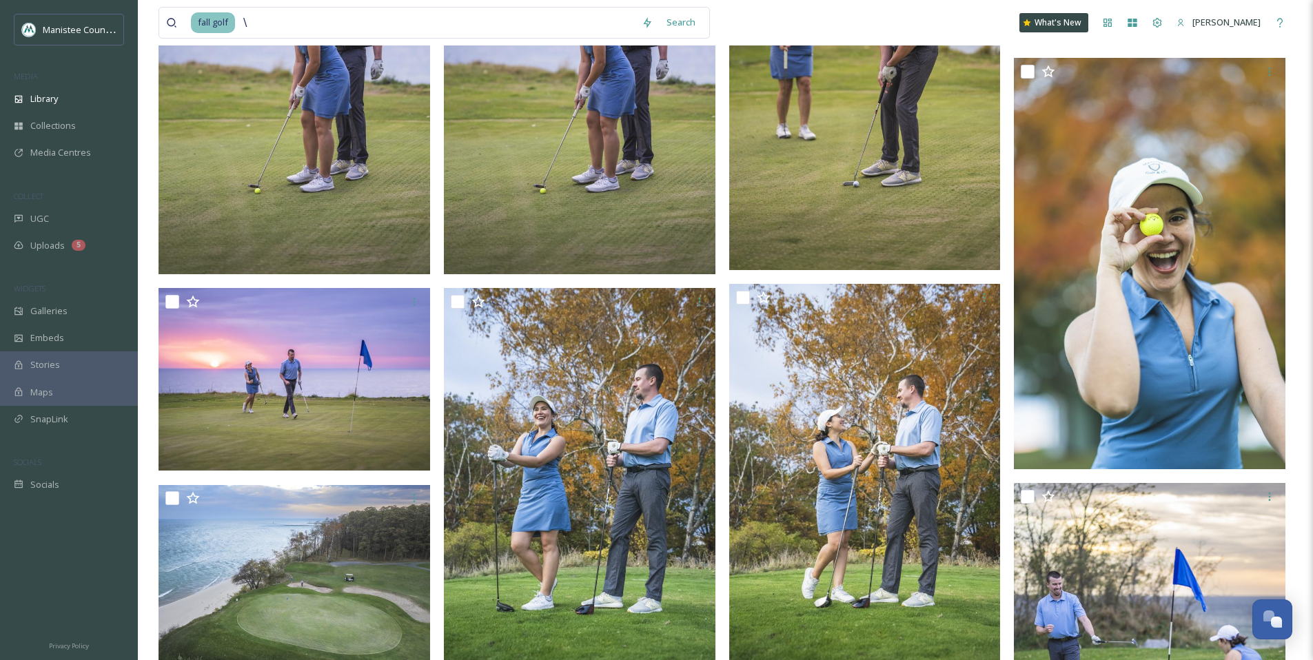
scroll to position [425, 0]
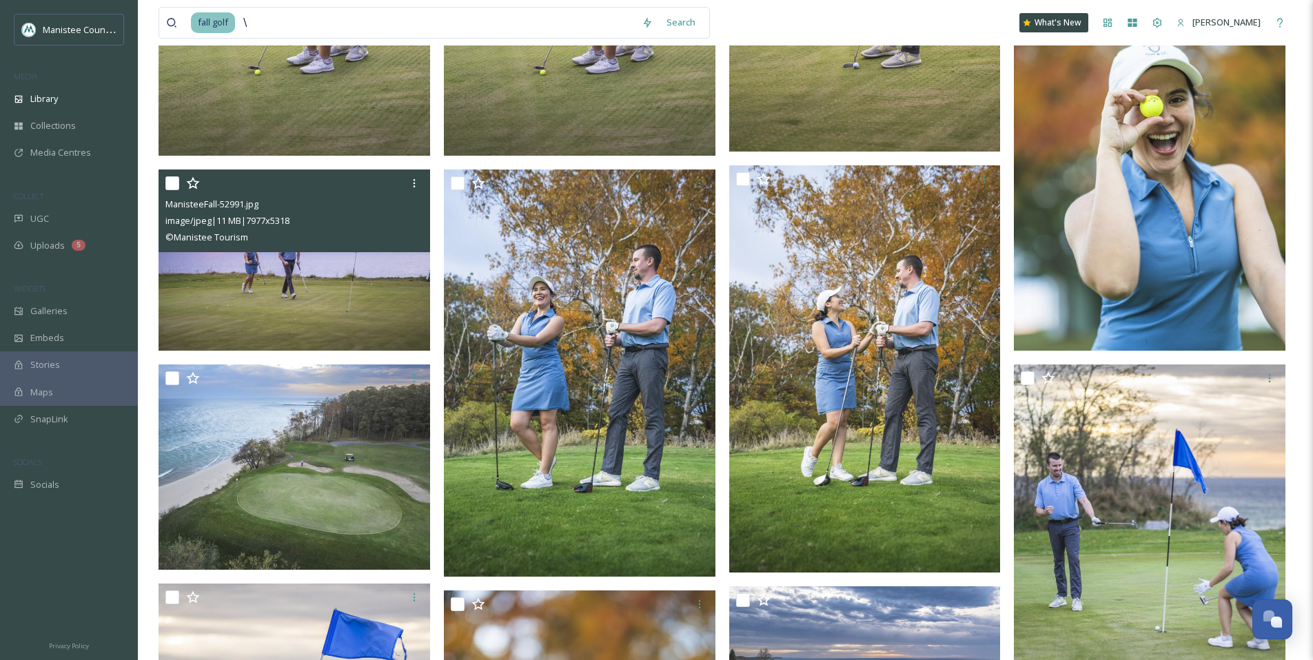
click at [350, 312] on img at bounding box center [295, 260] width 272 height 181
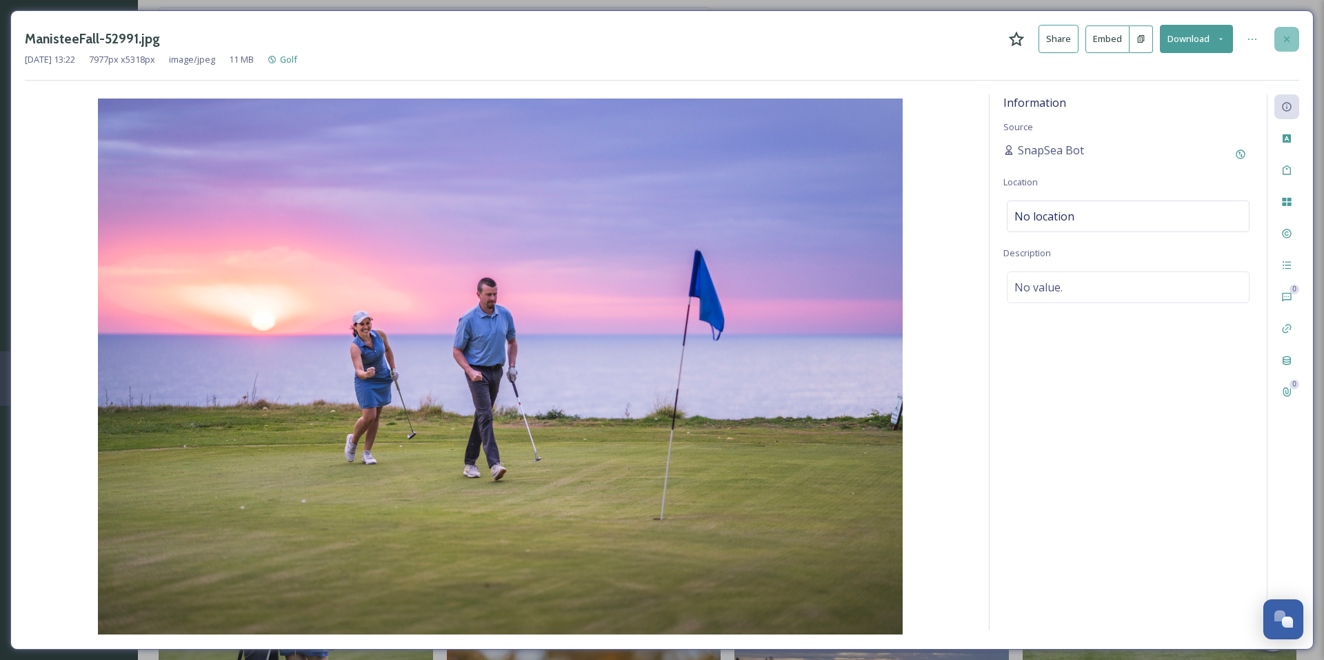
click at [1284, 41] on icon at bounding box center [1287, 39] width 6 height 6
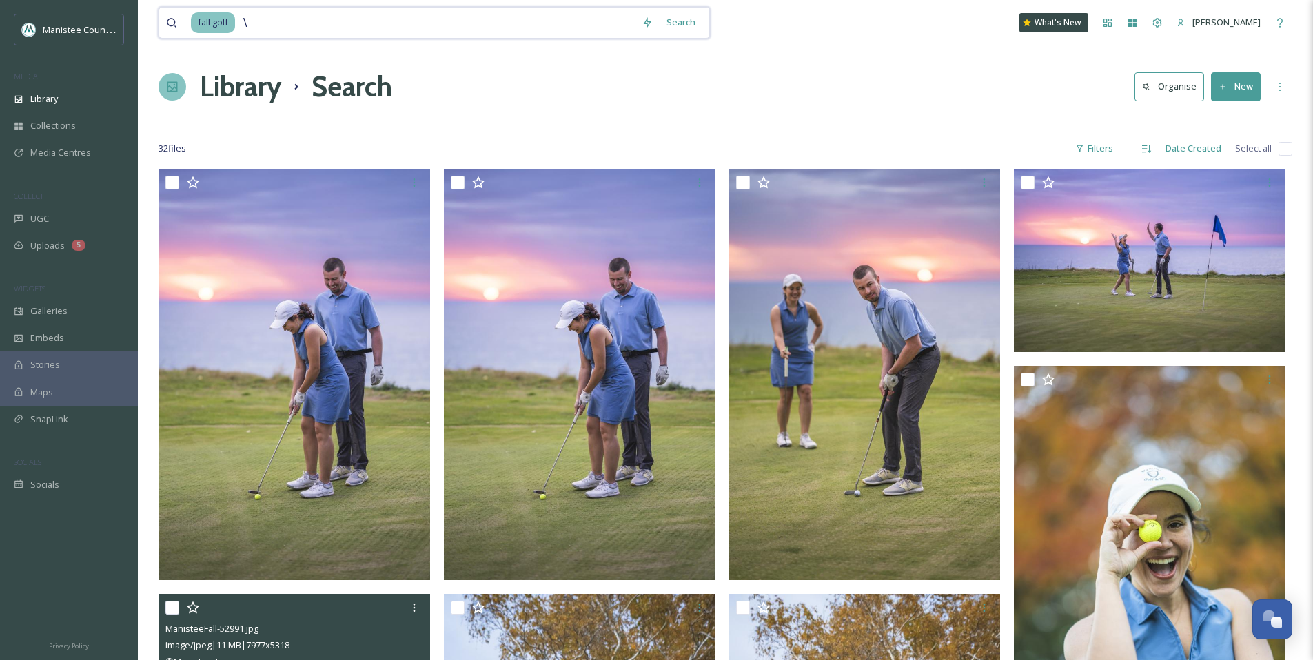
click at [285, 22] on input "\" at bounding box center [435, 23] width 398 height 30
type input "fall market"
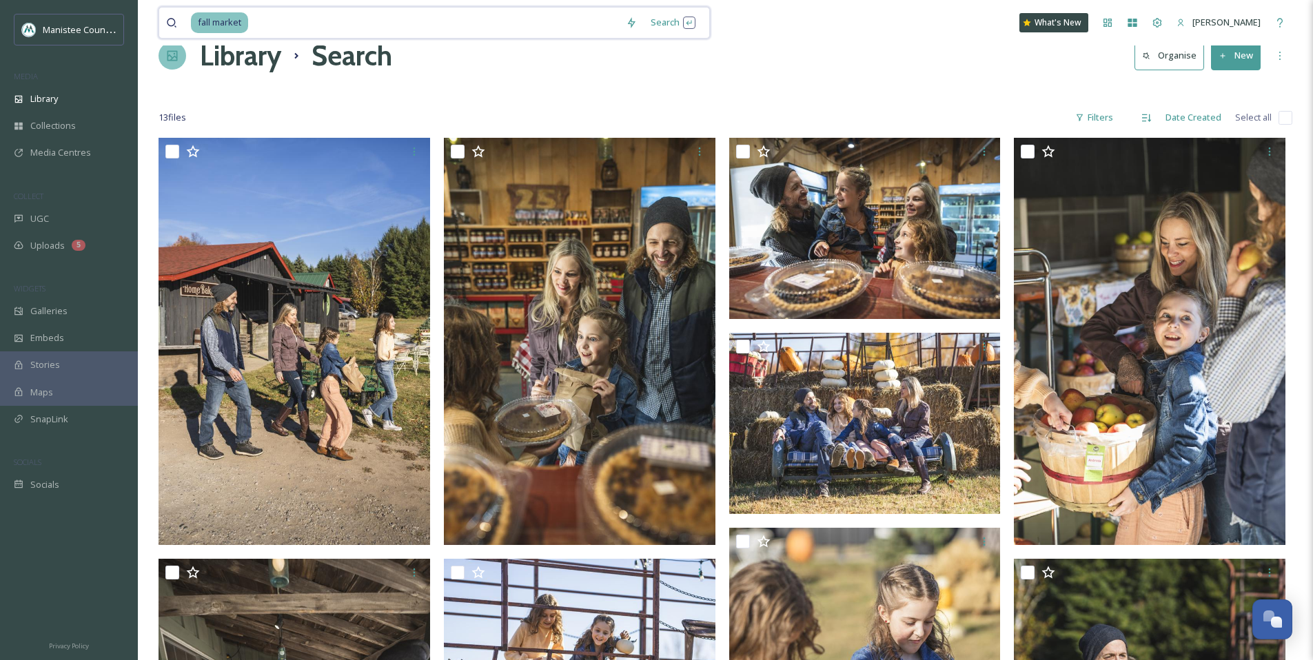
scroll to position [26, 0]
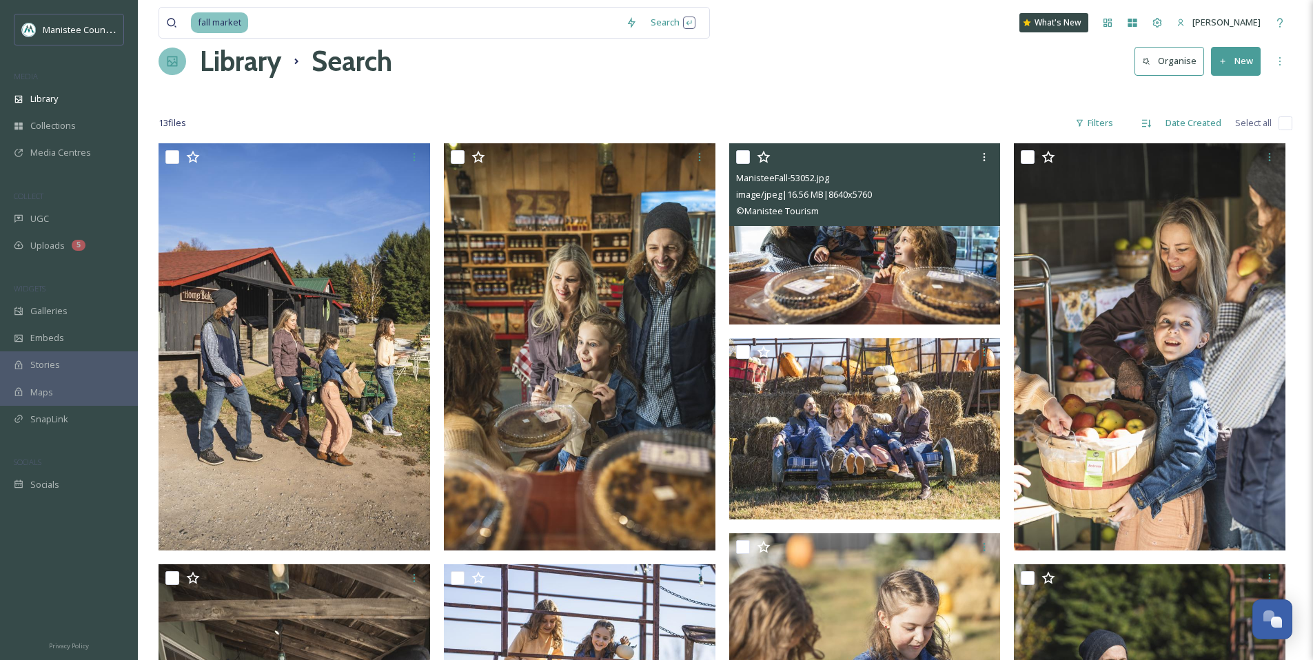
click at [929, 251] on img at bounding box center [865, 233] width 272 height 181
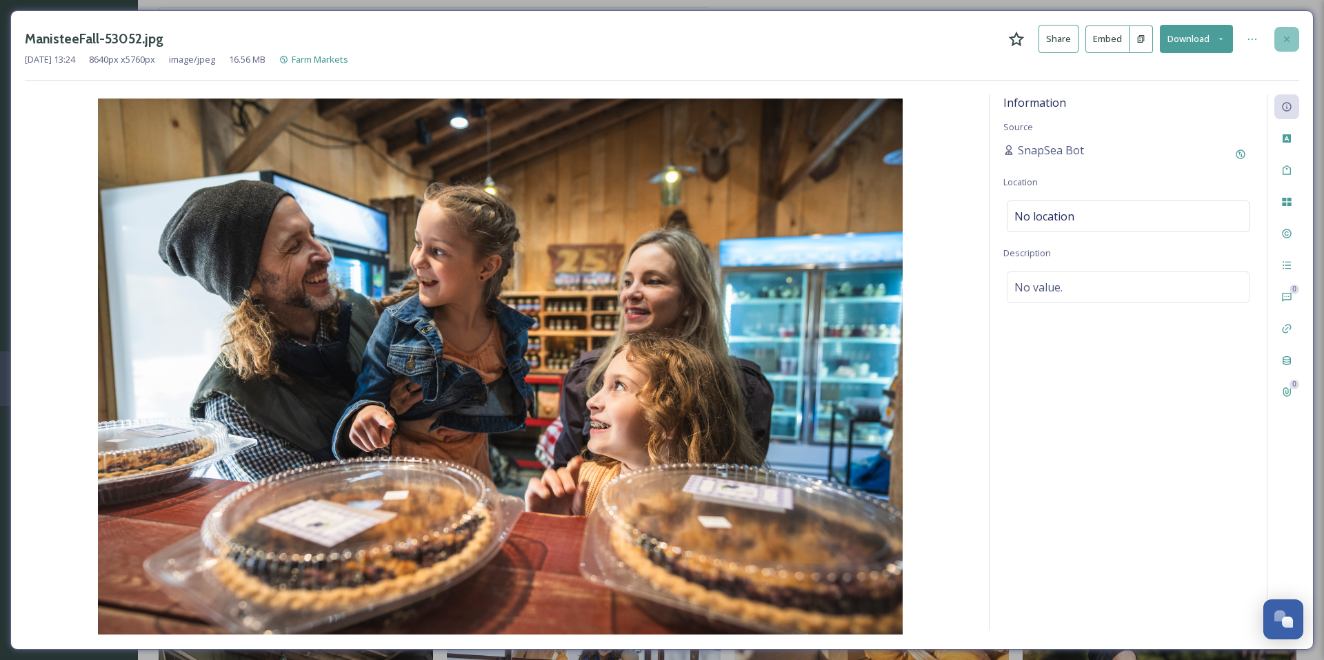
click at [1280, 40] on div at bounding box center [1286, 39] width 25 height 25
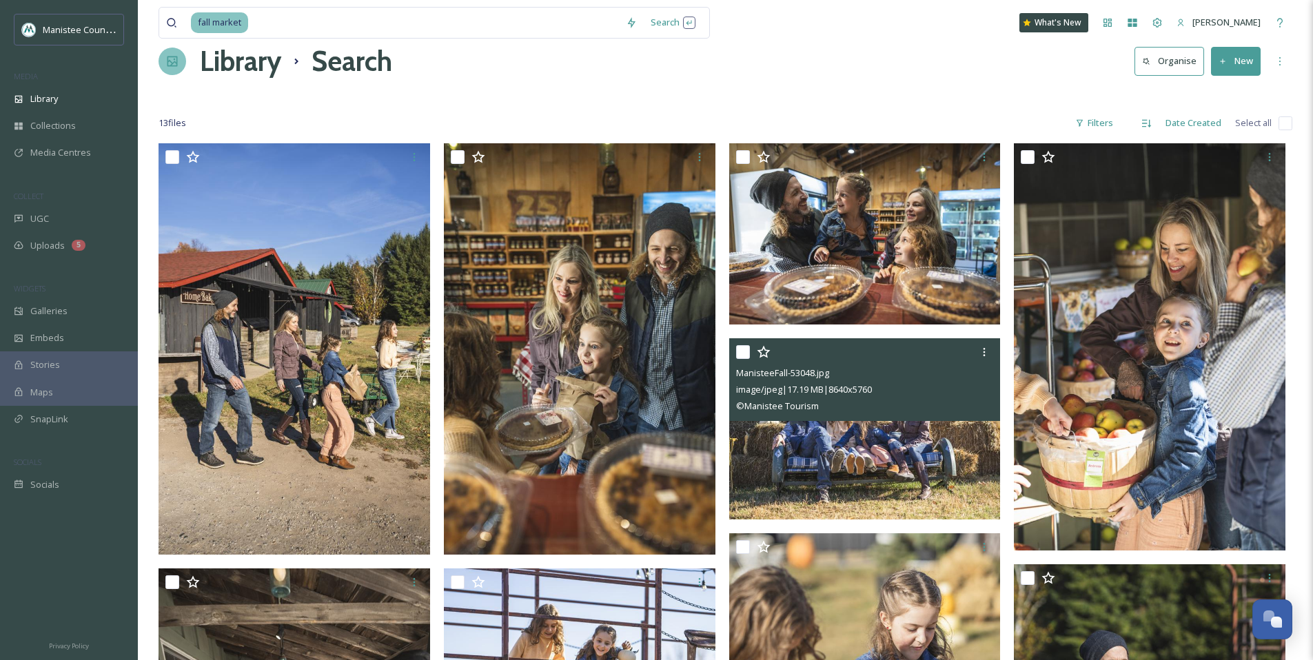
click at [873, 418] on div "ManisteeFall-53048.jpg image/jpeg | 17.19 MB | 8640 x 5760 © Manistee Tourism" at bounding box center [865, 380] width 272 height 83
click at [868, 438] on img at bounding box center [865, 429] width 272 height 181
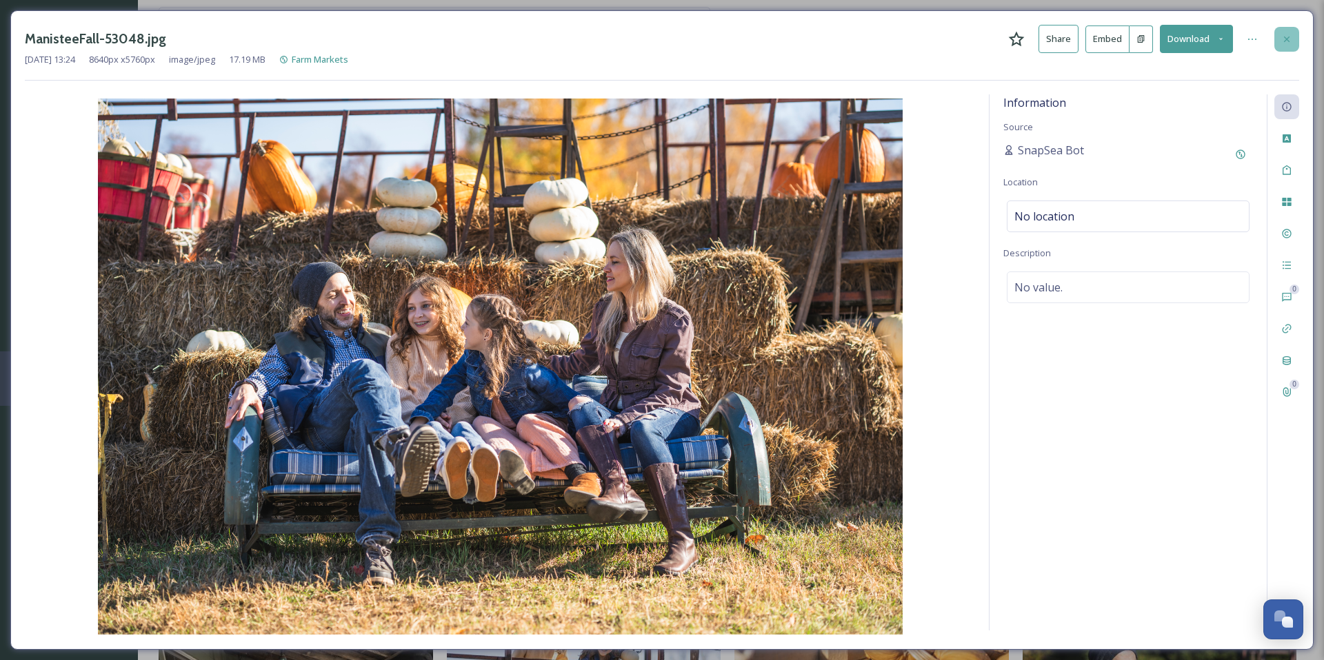
click at [1289, 34] on icon at bounding box center [1286, 39] width 11 height 11
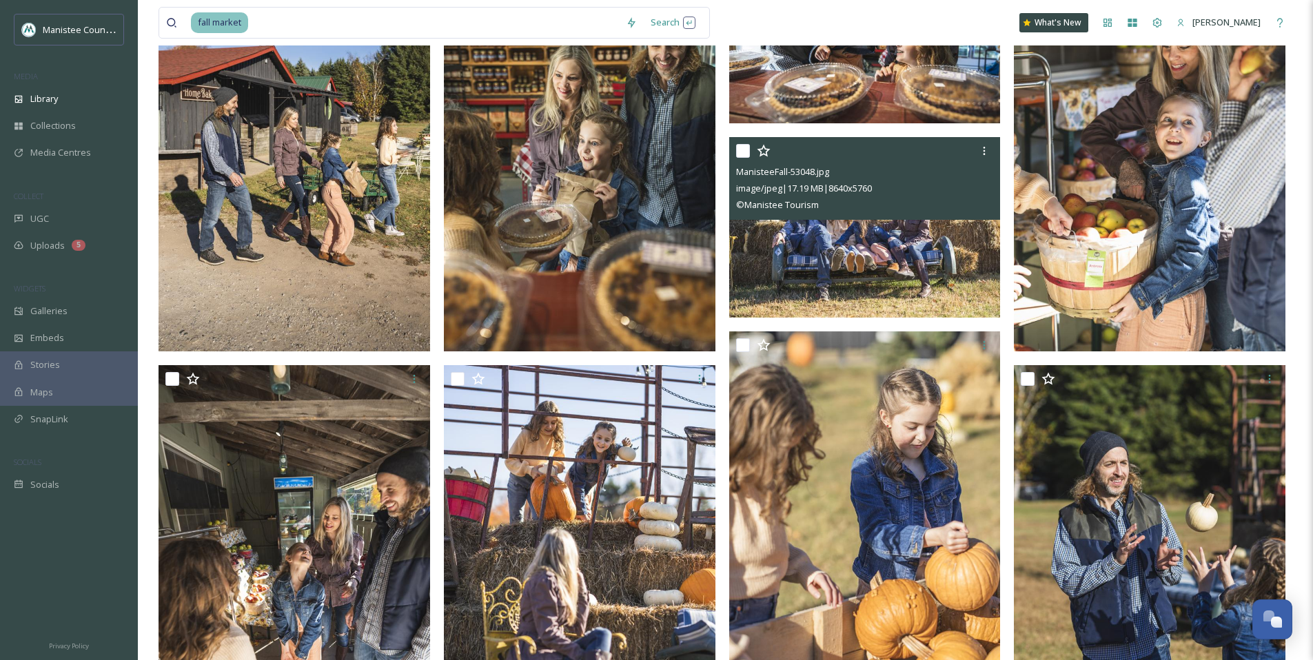
scroll to position [217, 0]
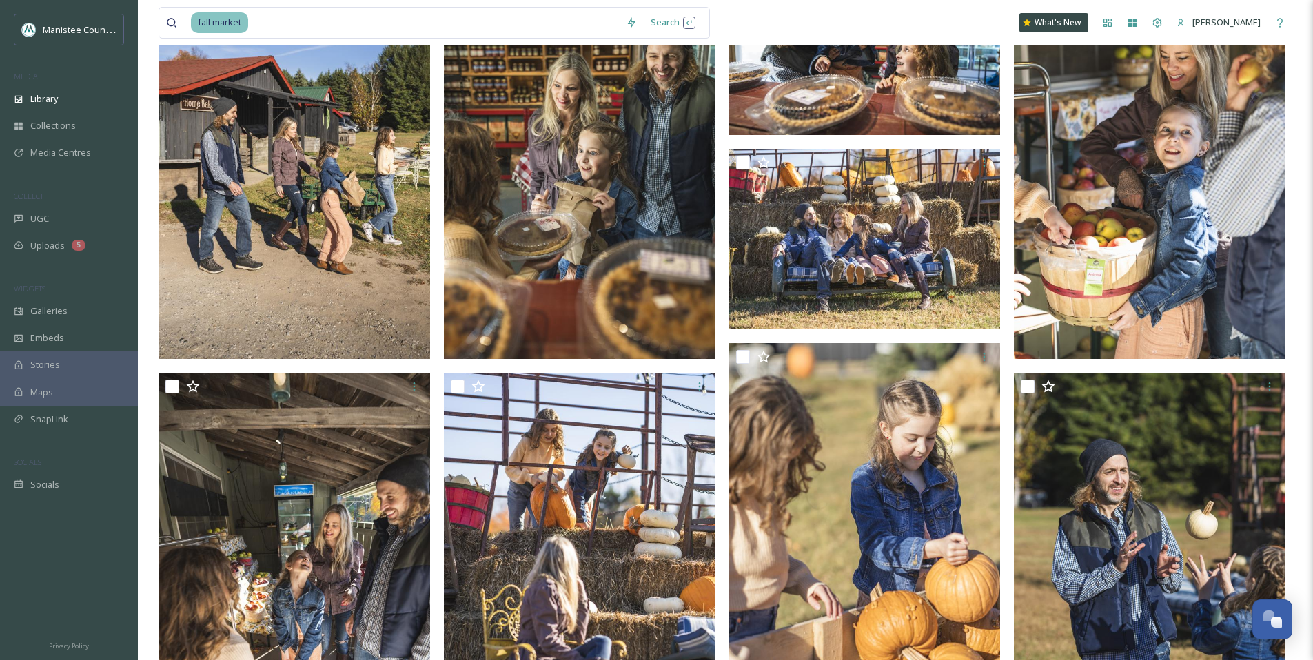
click at [290, 227] on img at bounding box center [295, 155] width 272 height 407
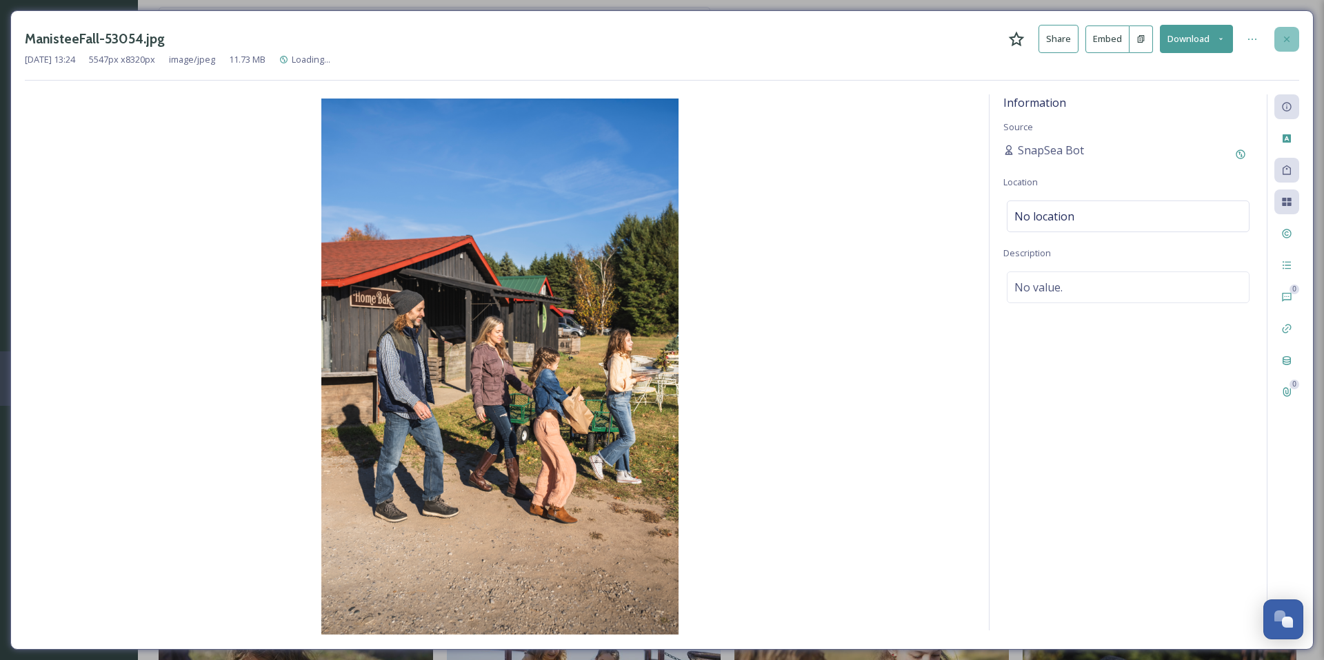
click at [1289, 43] on icon at bounding box center [1286, 39] width 11 height 11
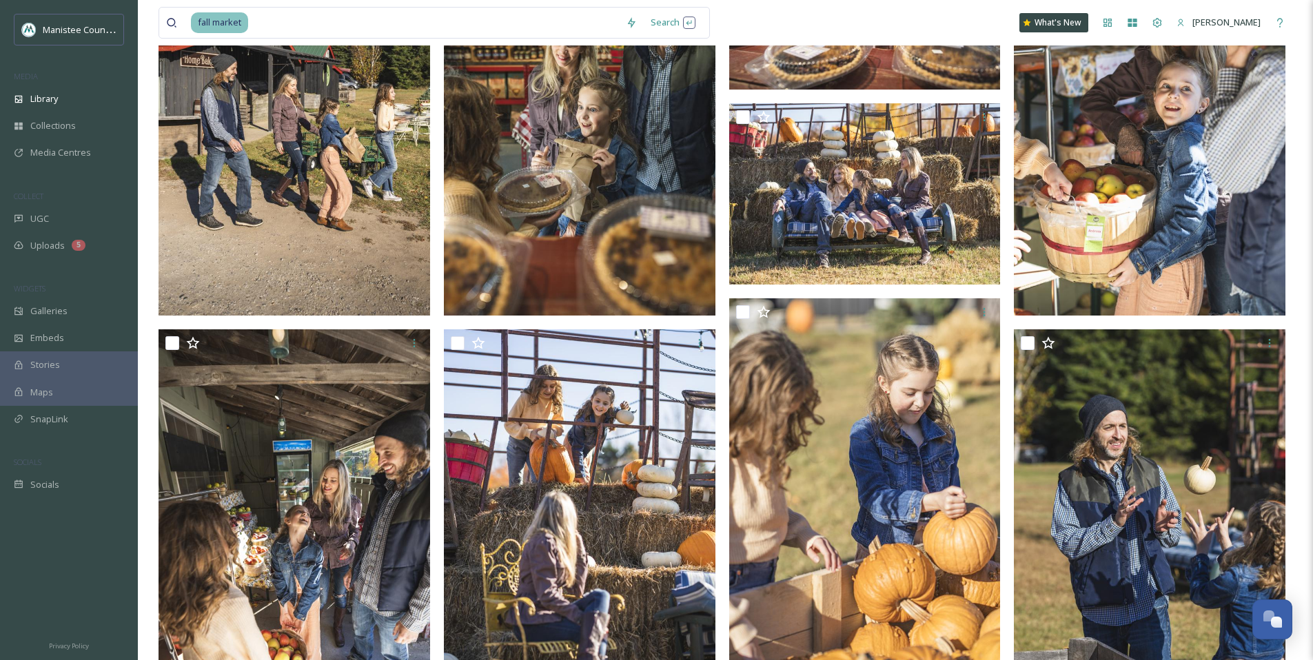
scroll to position [280, 0]
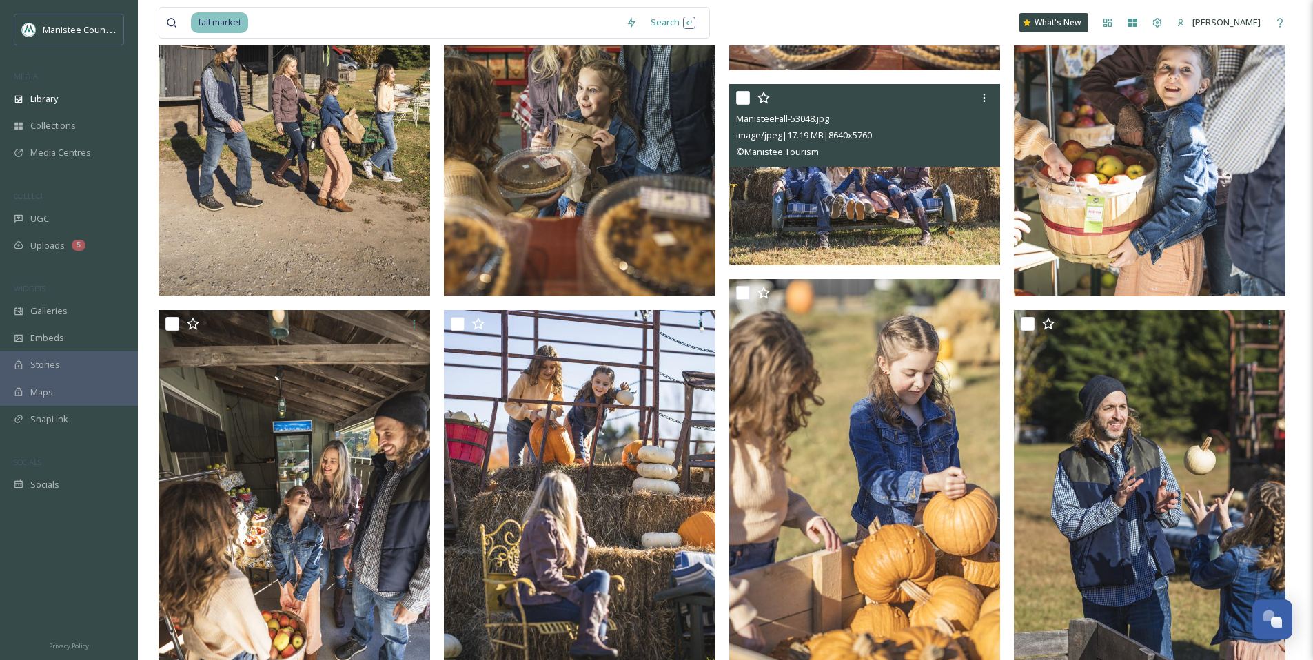
click at [742, 95] on input "checkbox" at bounding box center [743, 98] width 14 height 14
checkbox input "true"
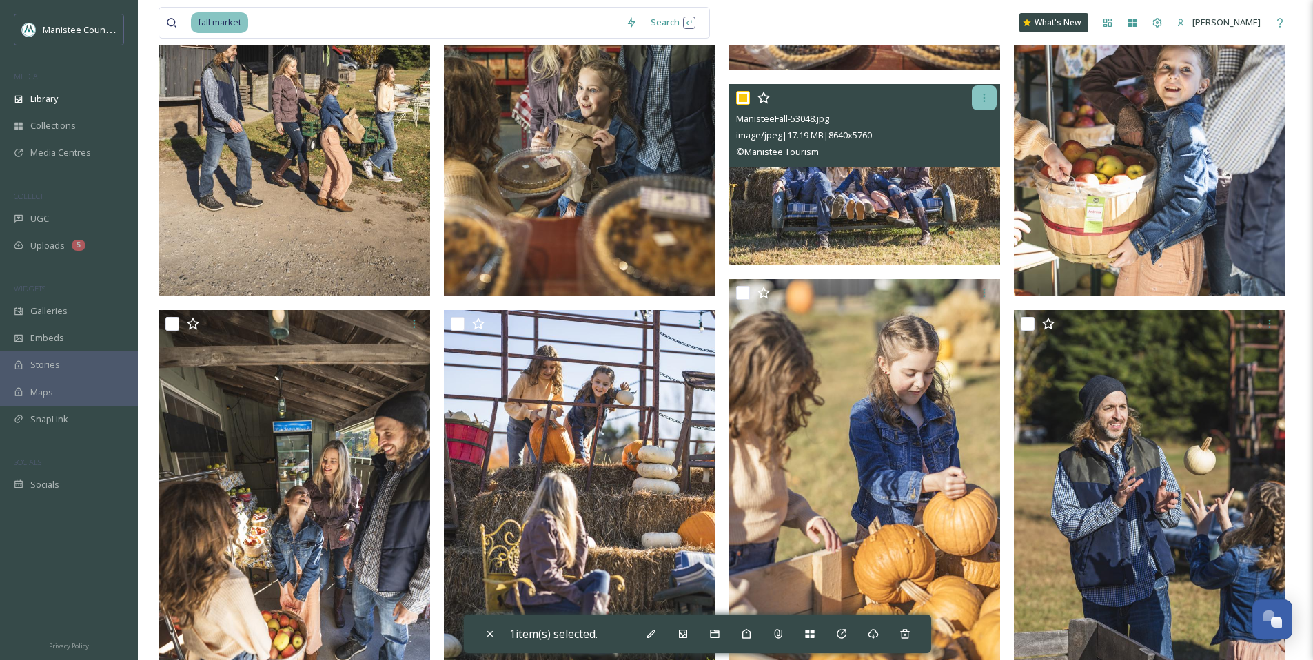
click at [980, 97] on icon at bounding box center [984, 97] width 11 height 11
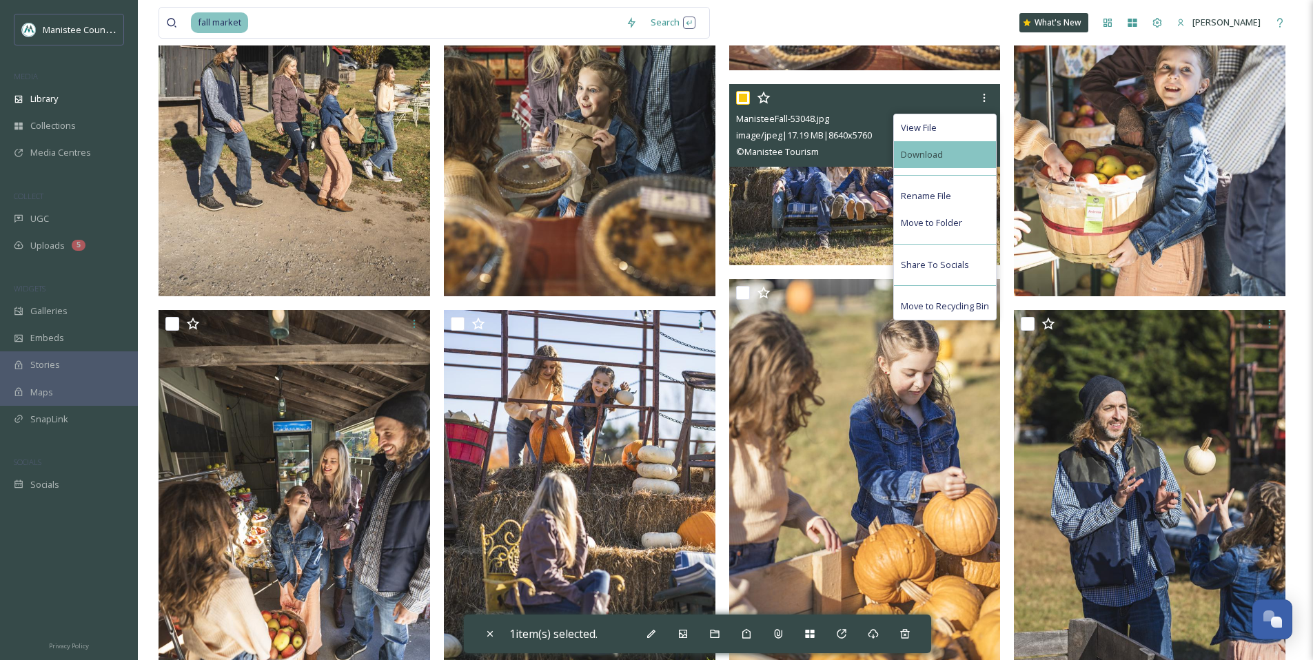
click at [947, 147] on div "Download" at bounding box center [945, 154] width 102 height 27
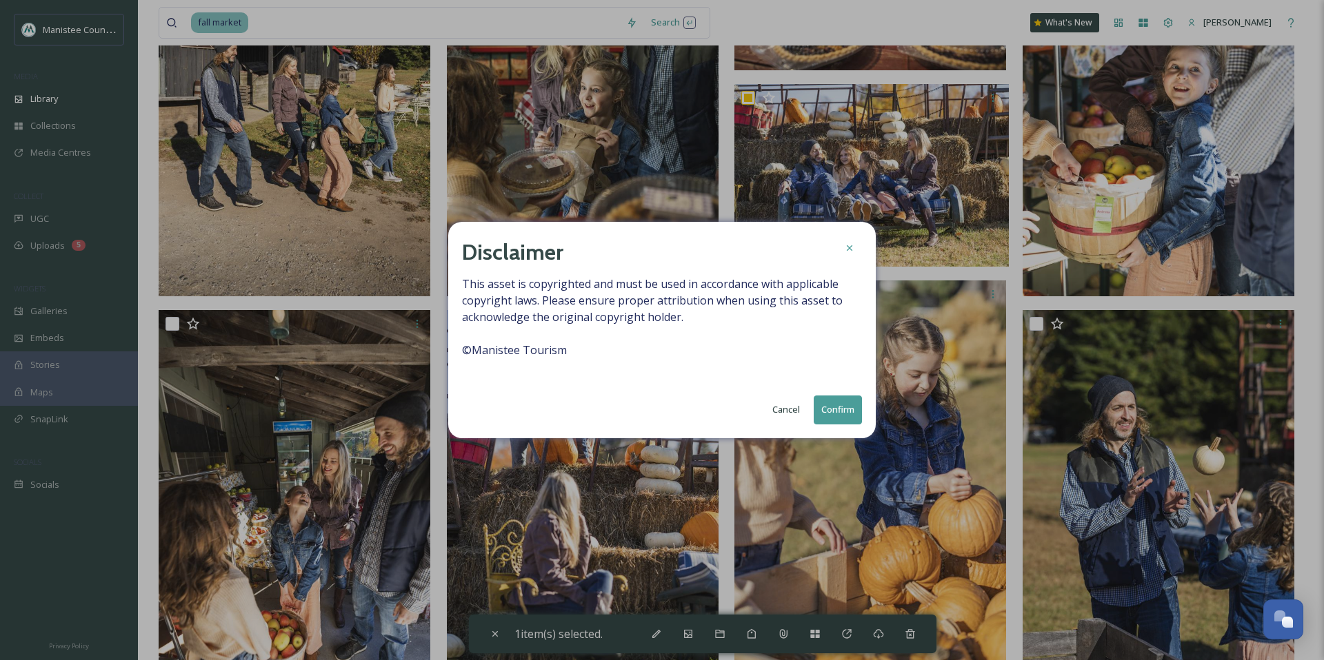
click at [849, 410] on button "Confirm" at bounding box center [838, 410] width 48 height 28
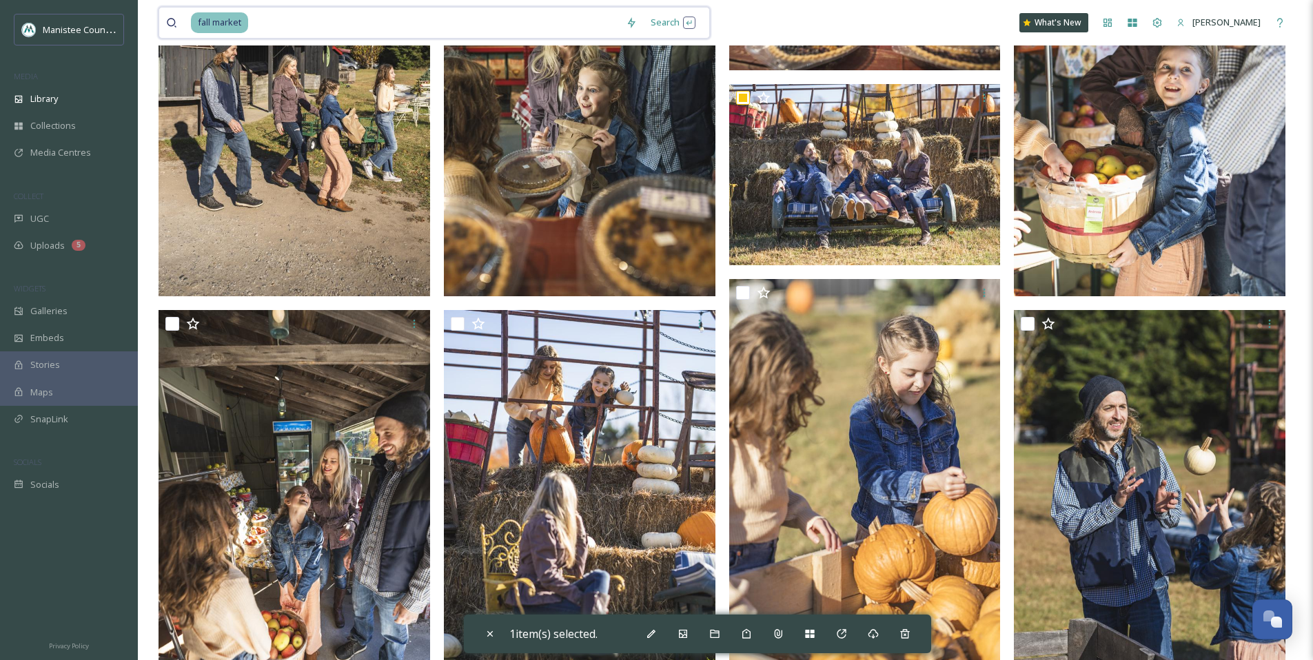
click at [330, 21] on input at bounding box center [435, 23] width 370 height 30
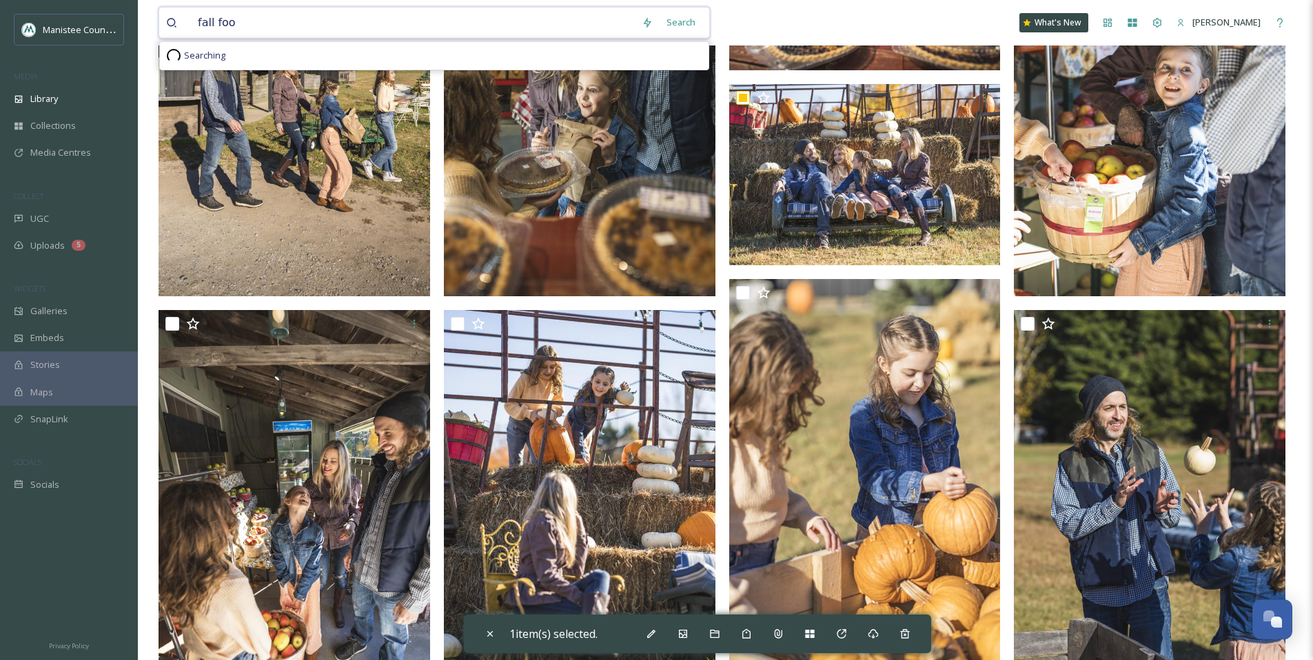
type input "fall food"
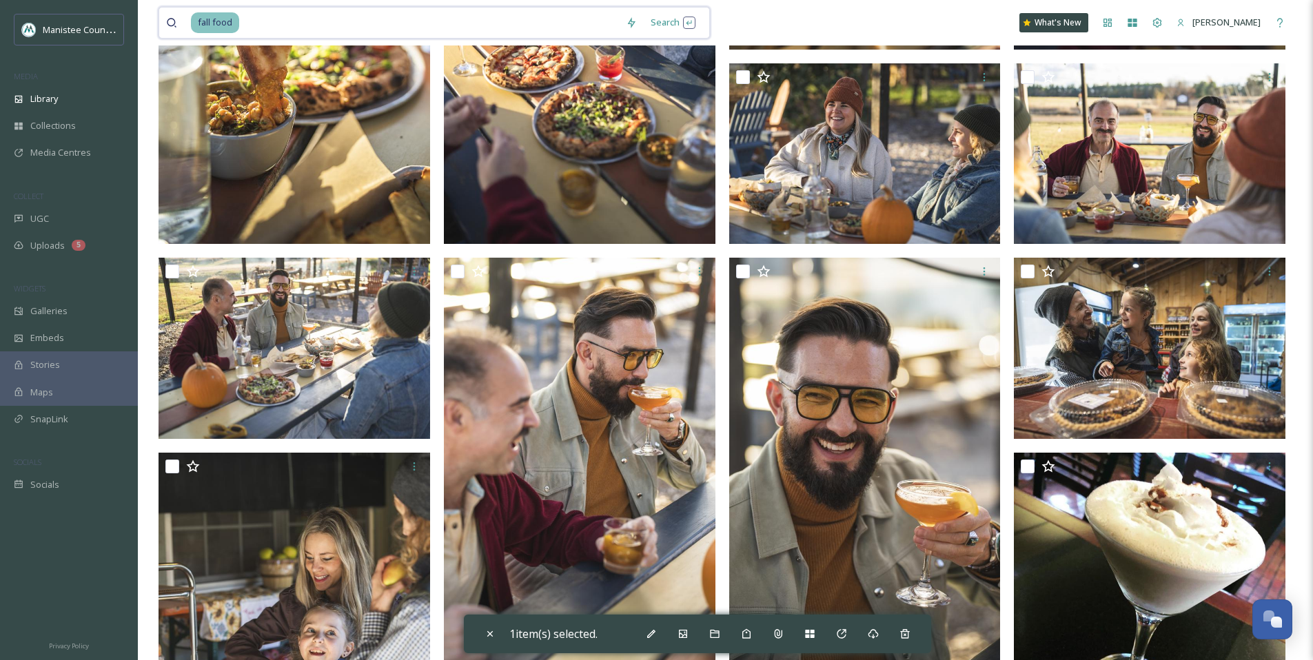
scroll to position [1981, 0]
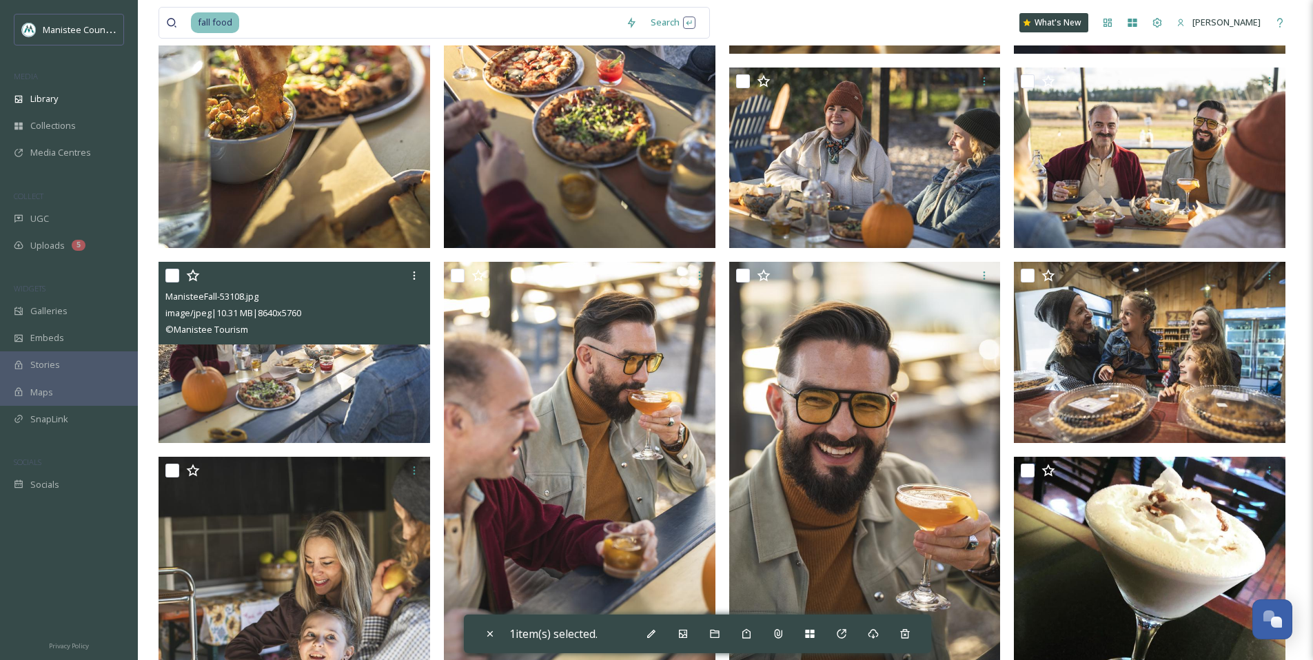
click at [319, 343] on div "ManisteeFall-53108.jpg image/jpeg | 10.31 MB | 8640 x 5760 © Manistee Tourism" at bounding box center [295, 303] width 272 height 83
click at [324, 361] on img at bounding box center [295, 352] width 272 height 181
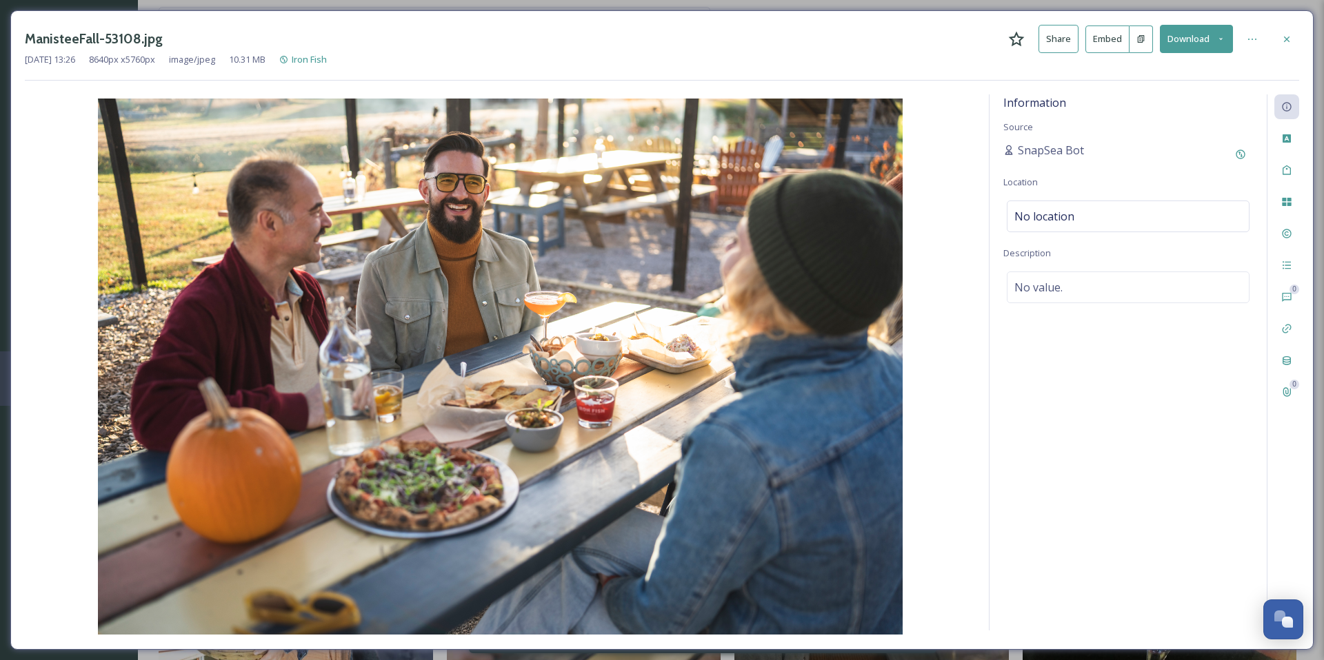
click at [1278, 33] on div at bounding box center [1286, 39] width 25 height 25
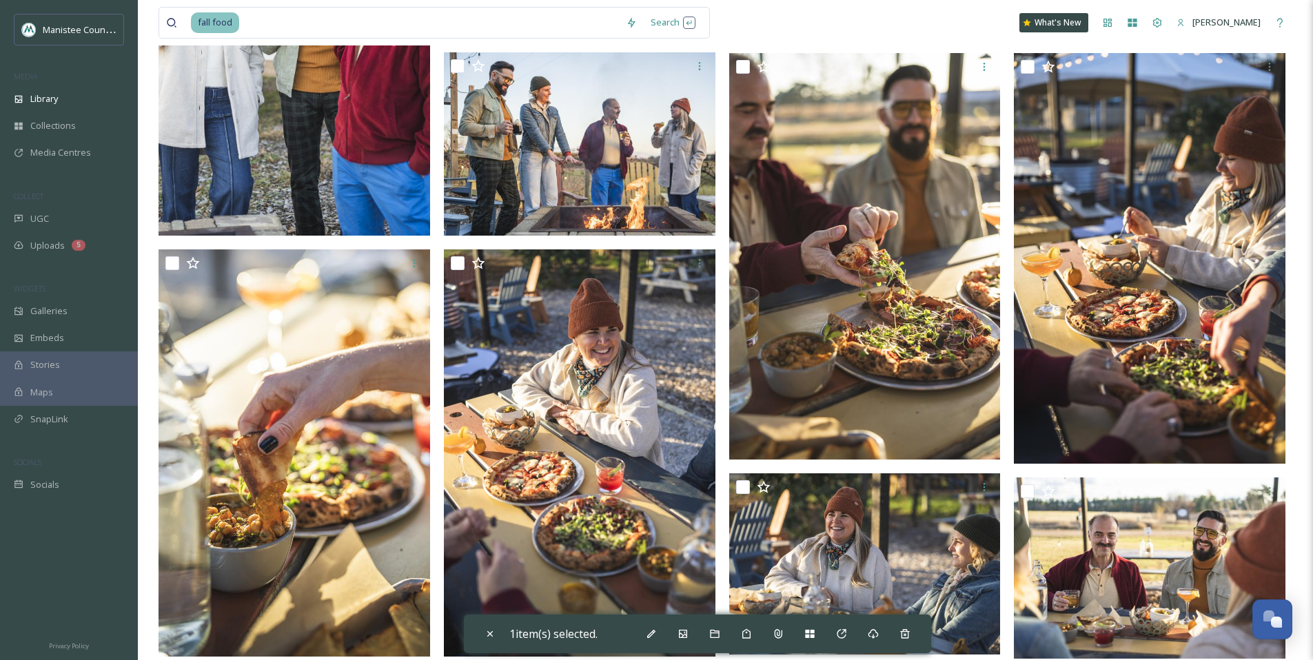
scroll to position [1593, 0]
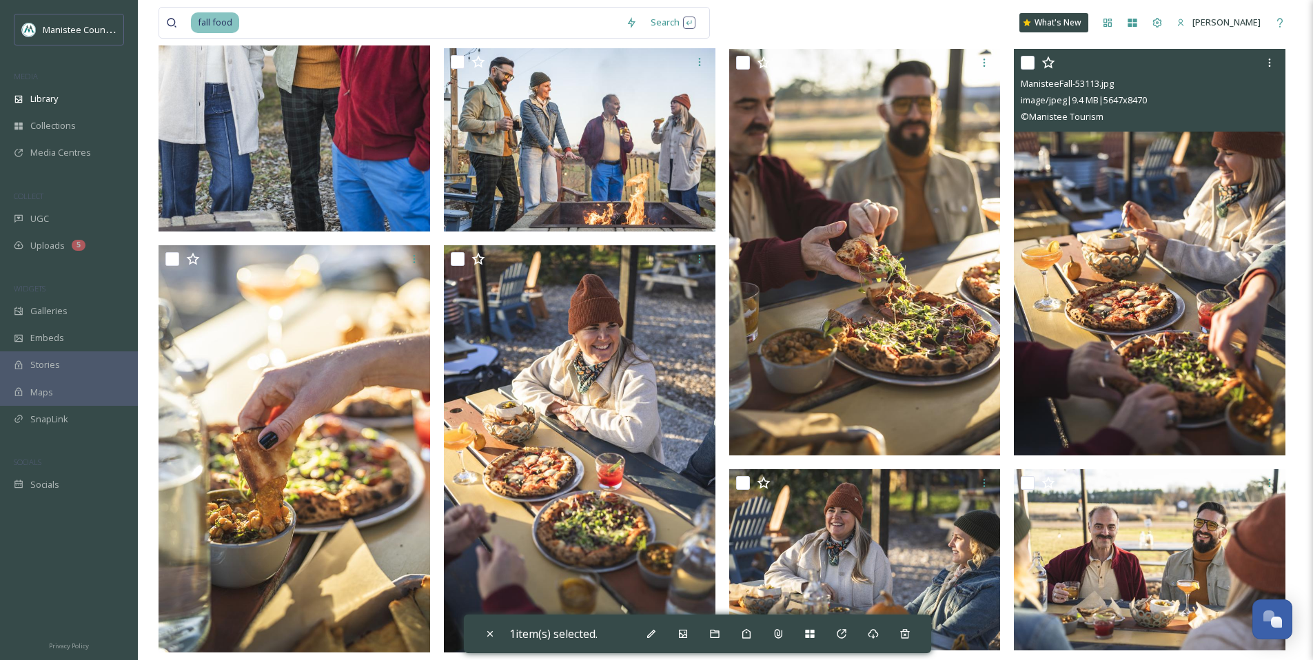
click at [1137, 241] on img at bounding box center [1150, 251] width 272 height 407
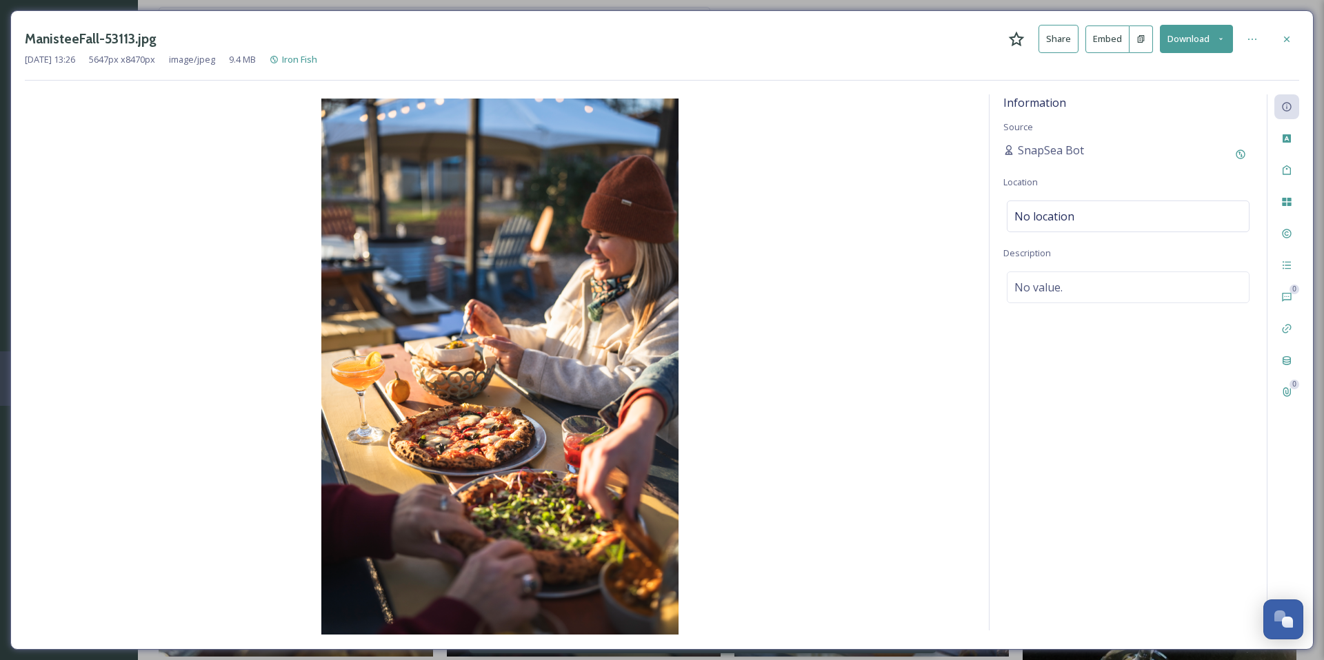
click at [1225, 37] on button "Download" at bounding box center [1196, 39] width 73 height 28
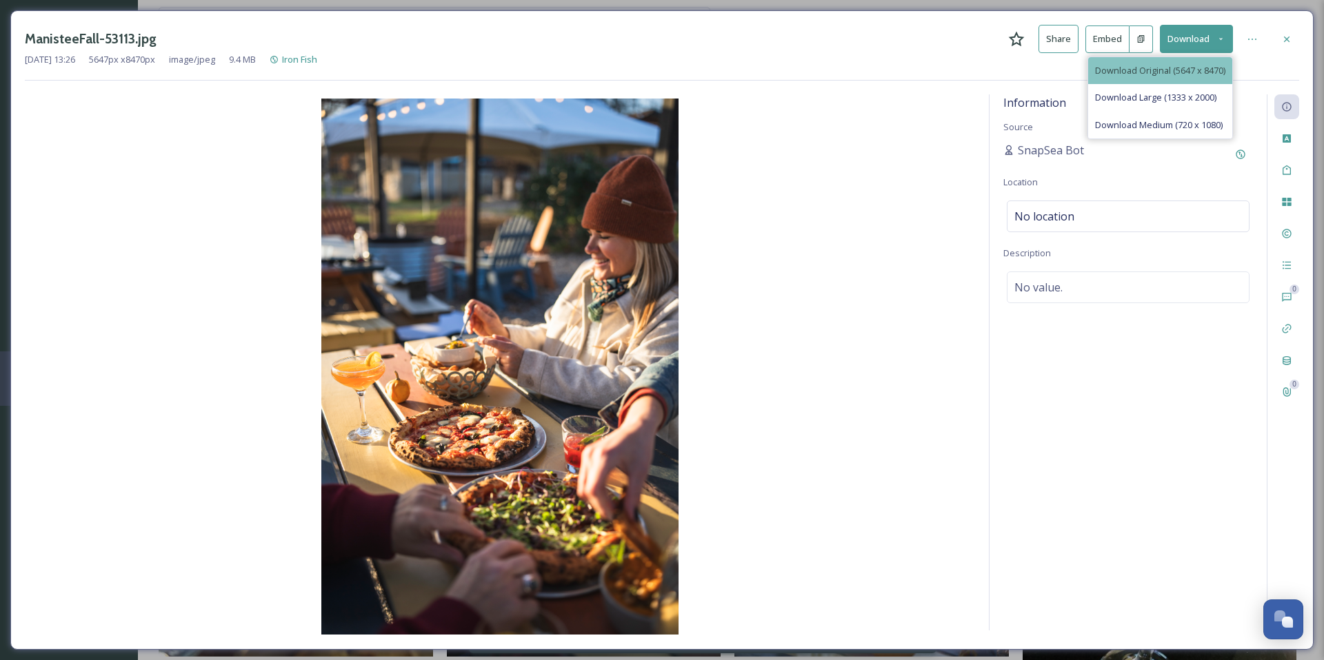
click at [1173, 69] on span "Download Original (5647 x 8470)" at bounding box center [1160, 70] width 130 height 13
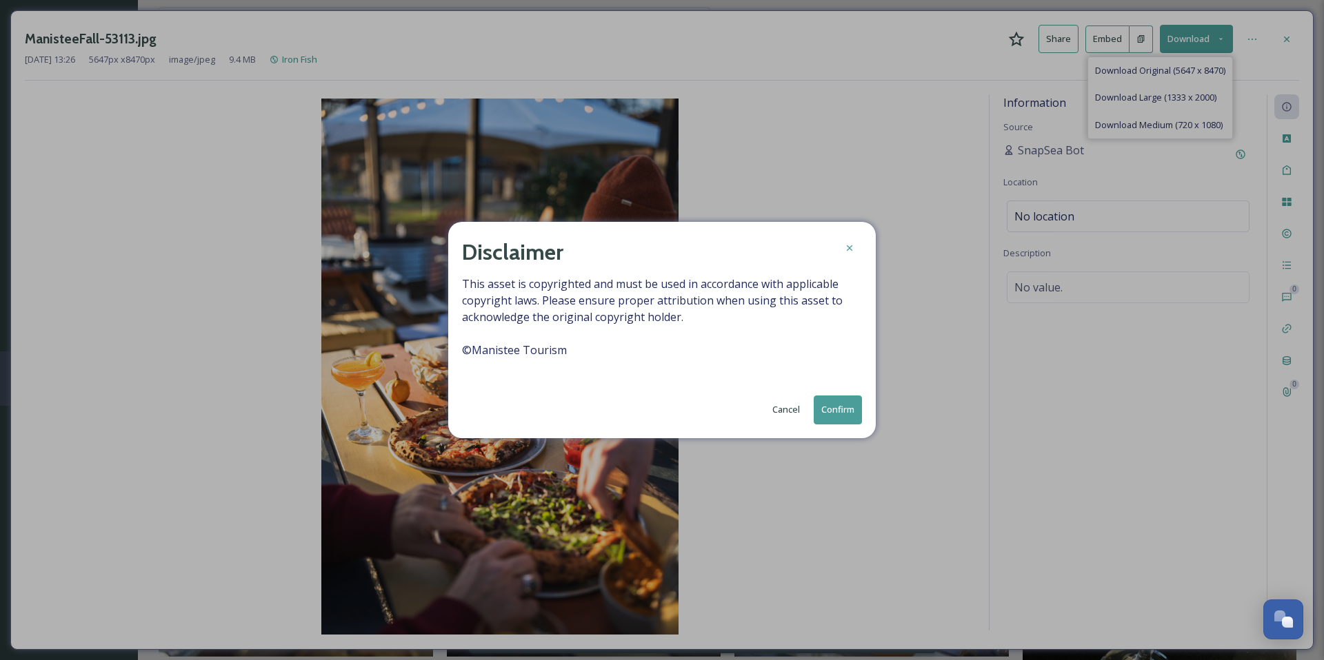
click at [846, 417] on button "Confirm" at bounding box center [838, 410] width 48 height 28
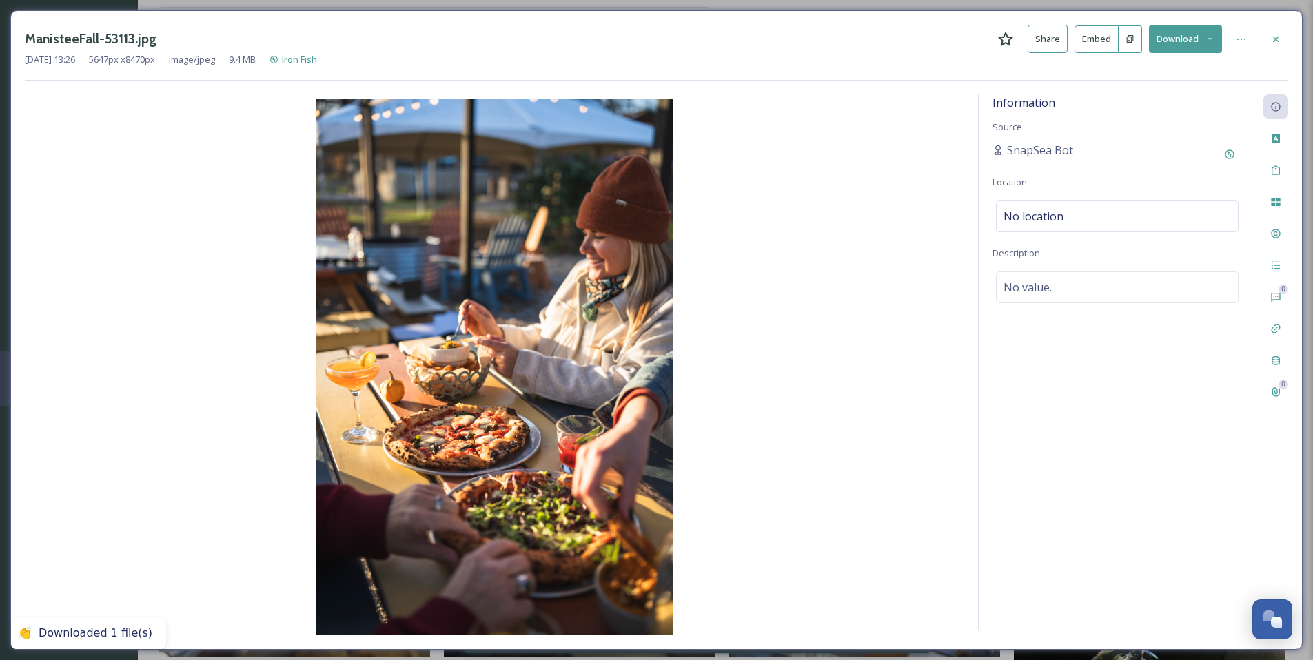
click at [1268, 40] on div at bounding box center [1276, 39] width 25 height 25
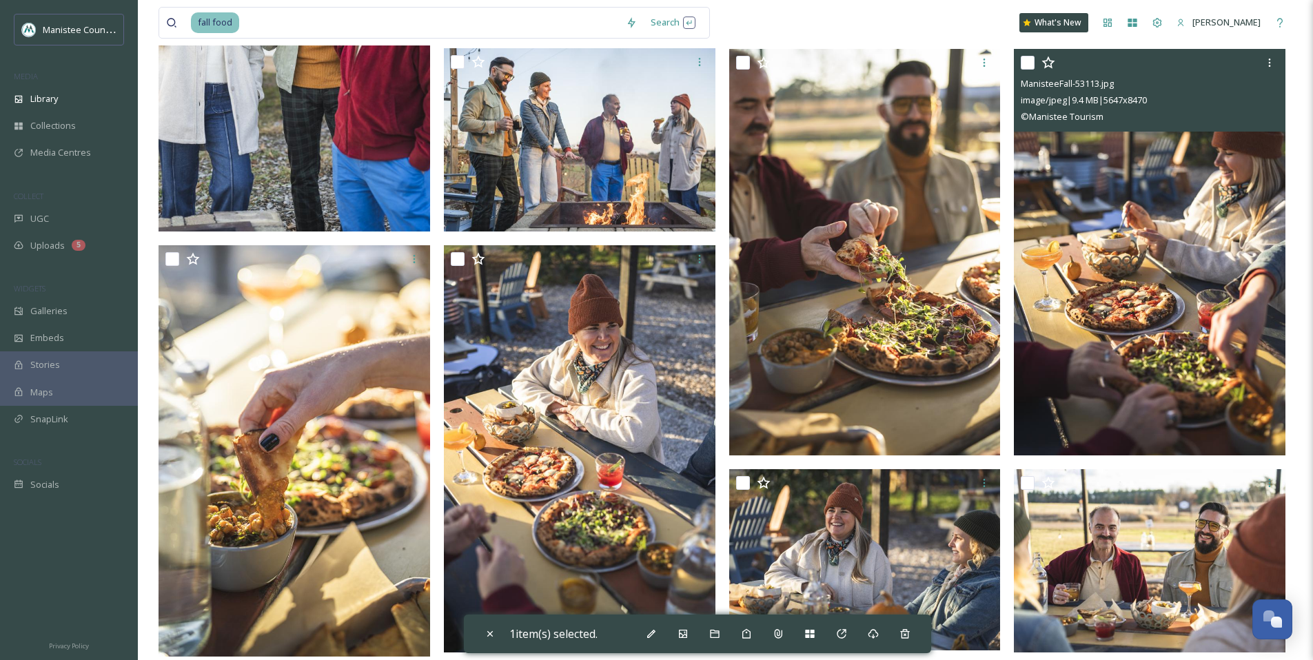
click at [1133, 336] on img at bounding box center [1150, 251] width 272 height 407
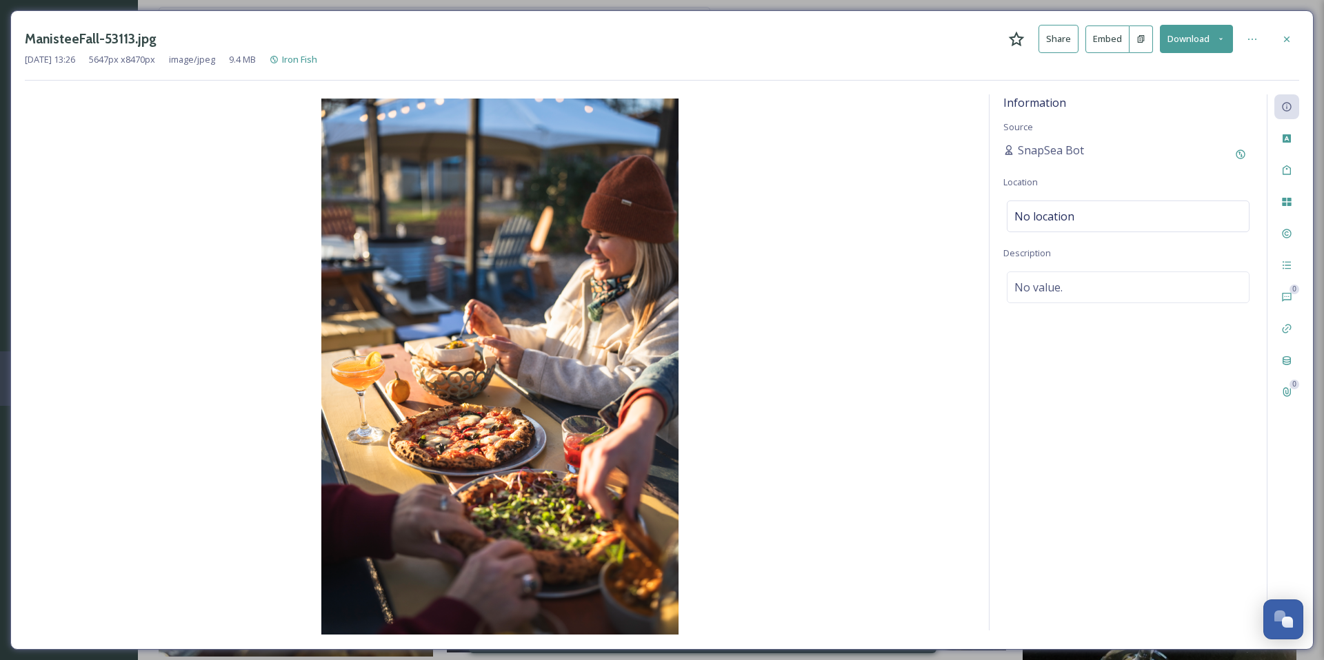
click at [1220, 41] on icon at bounding box center [1220, 38] width 9 height 9
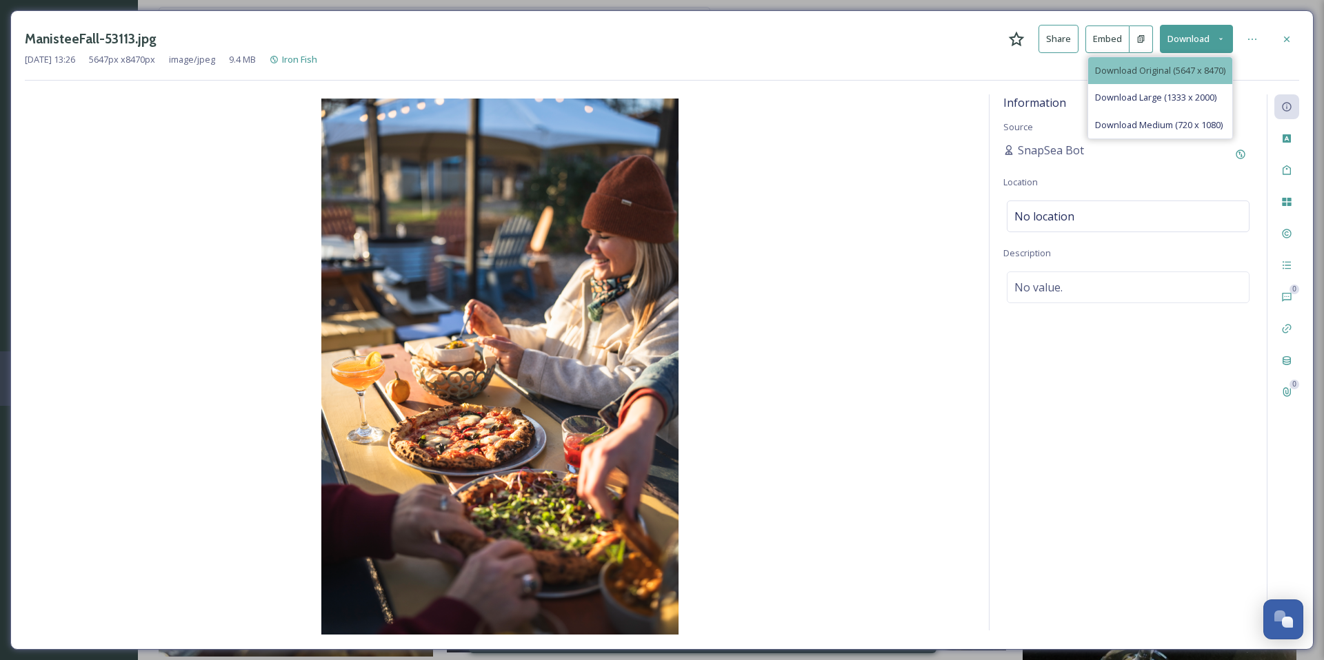
click at [1209, 70] on span "Download Original (5647 x 8470)" at bounding box center [1160, 70] width 130 height 13
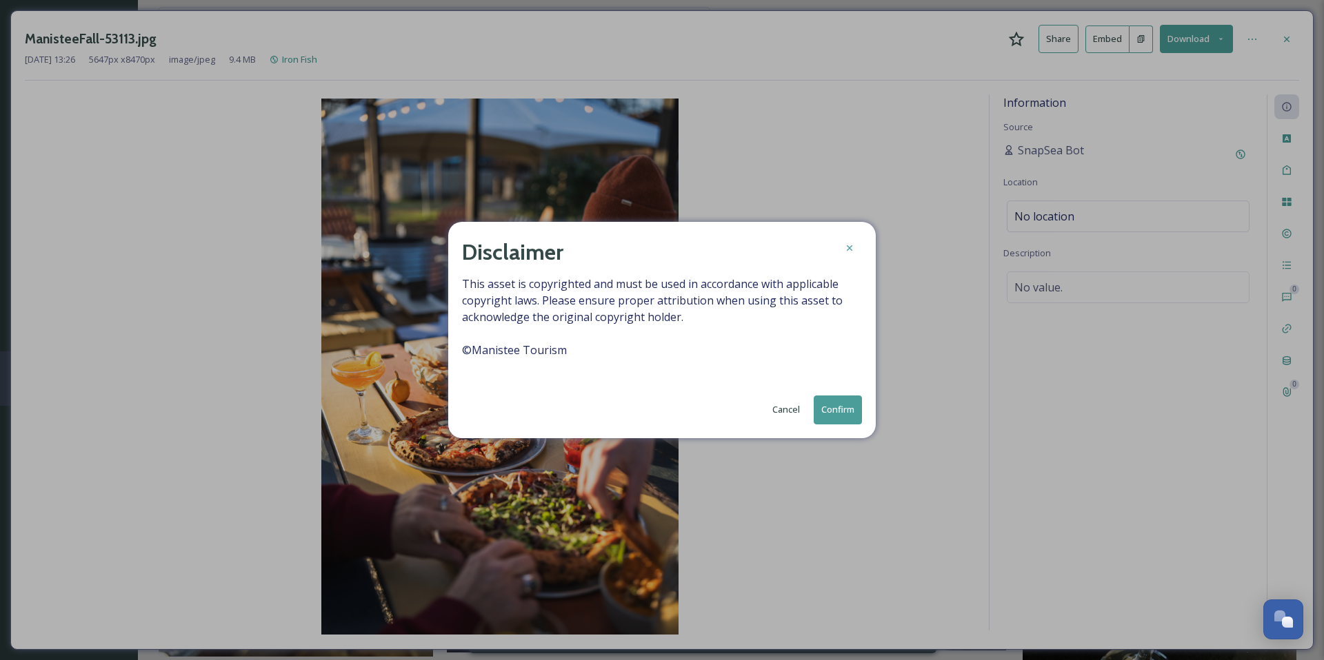
click at [845, 407] on button "Confirm" at bounding box center [838, 410] width 48 height 28
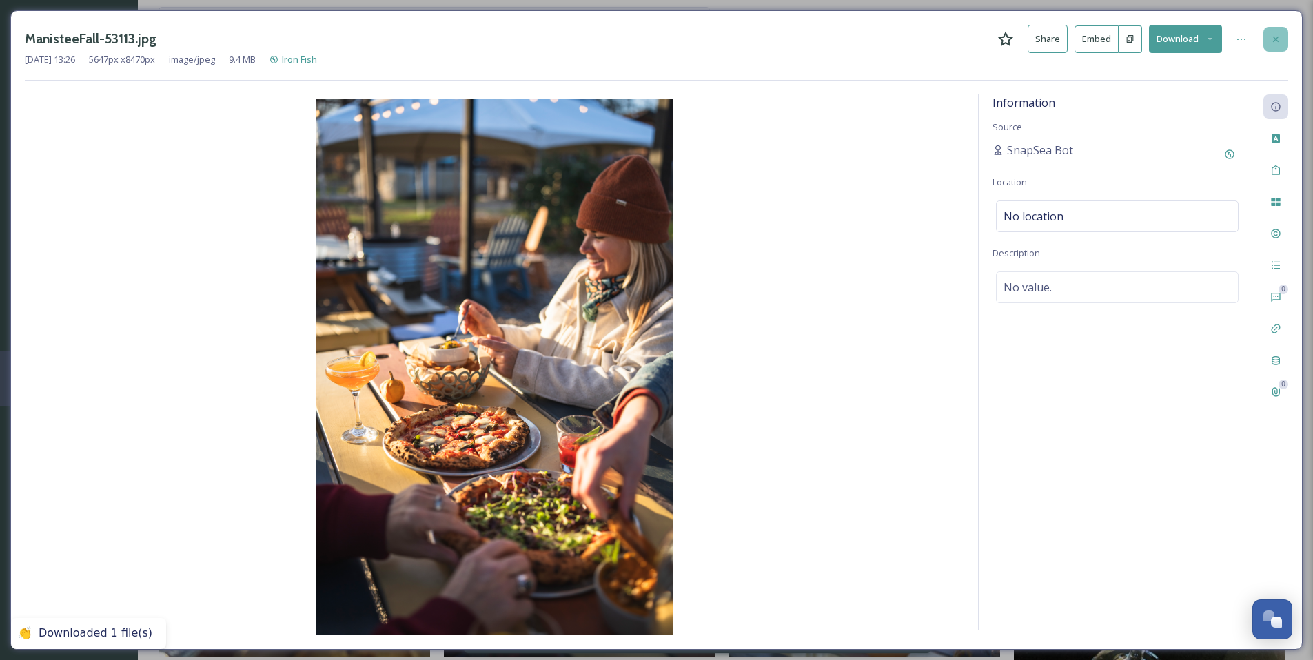
click at [1279, 35] on icon at bounding box center [1276, 39] width 11 height 11
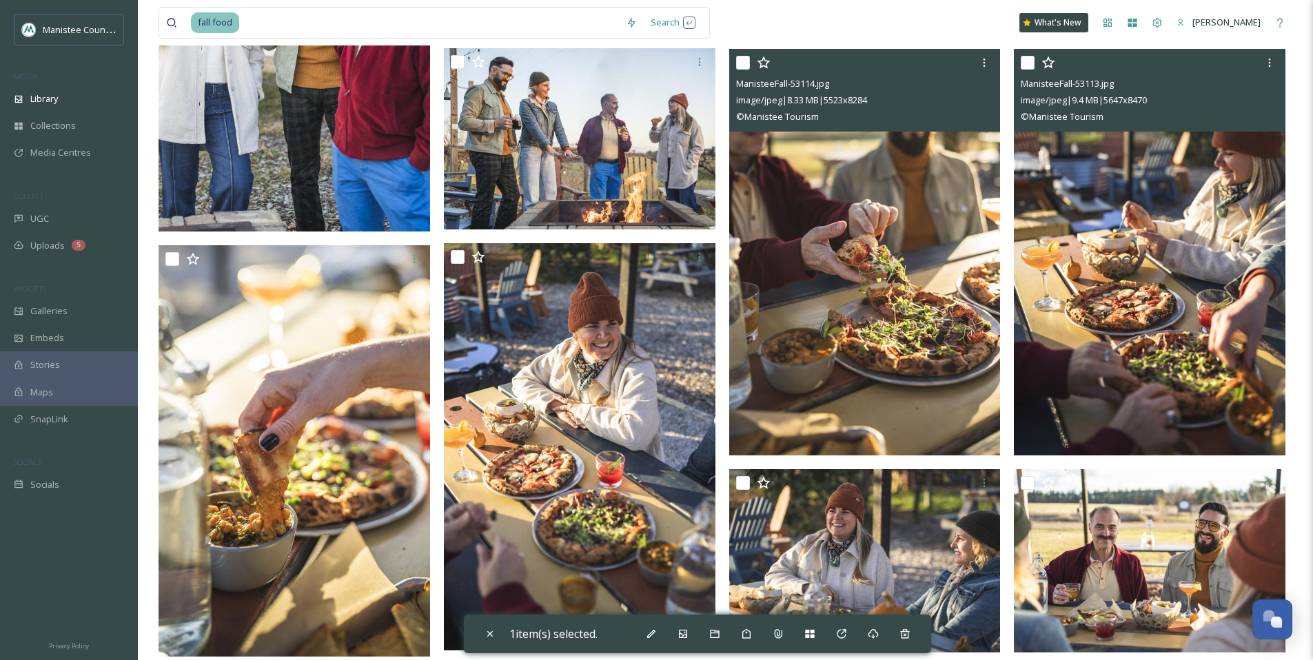
click at [740, 61] on input "checkbox" at bounding box center [743, 63] width 14 height 14
checkbox input "true"
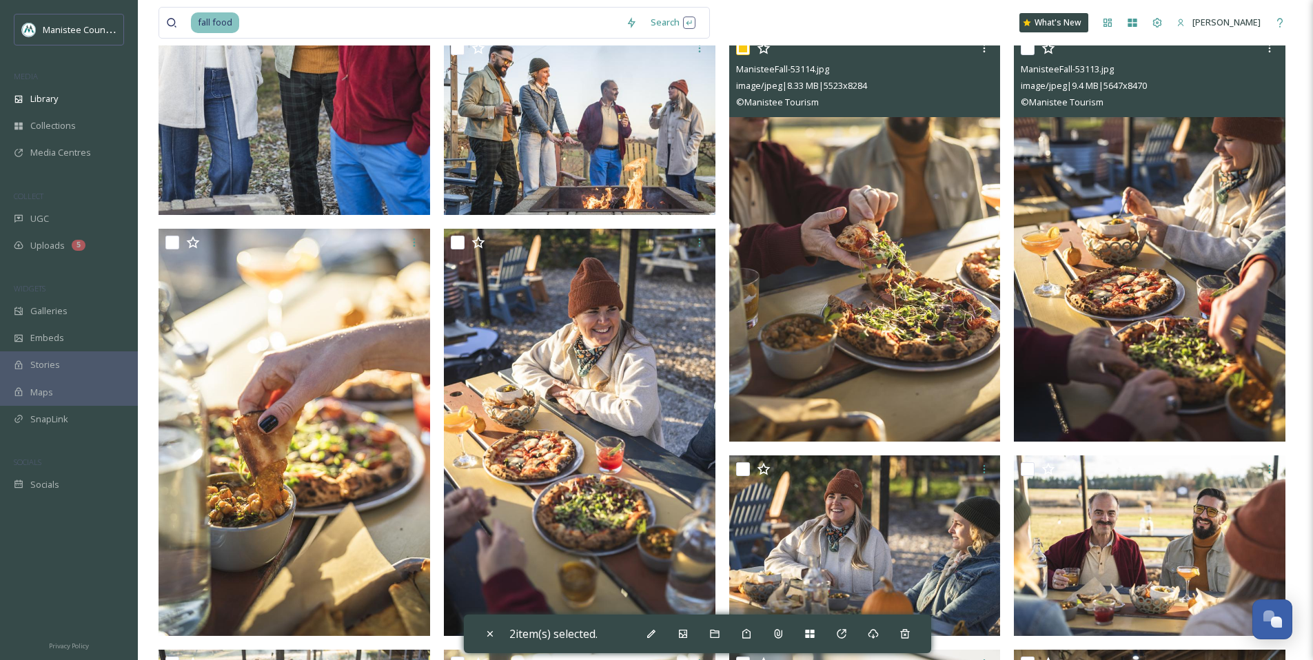
click at [902, 72] on div "ManisteeFall-53114.jpg" at bounding box center [866, 69] width 261 height 17
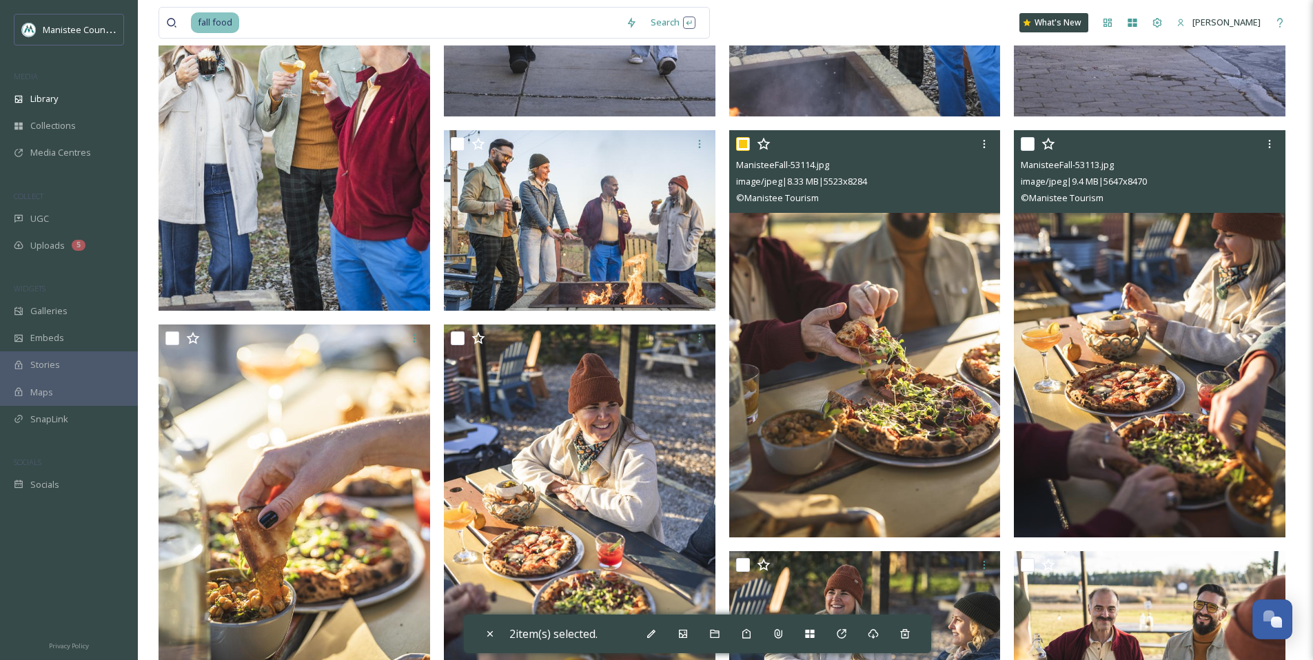
scroll to position [1494, 0]
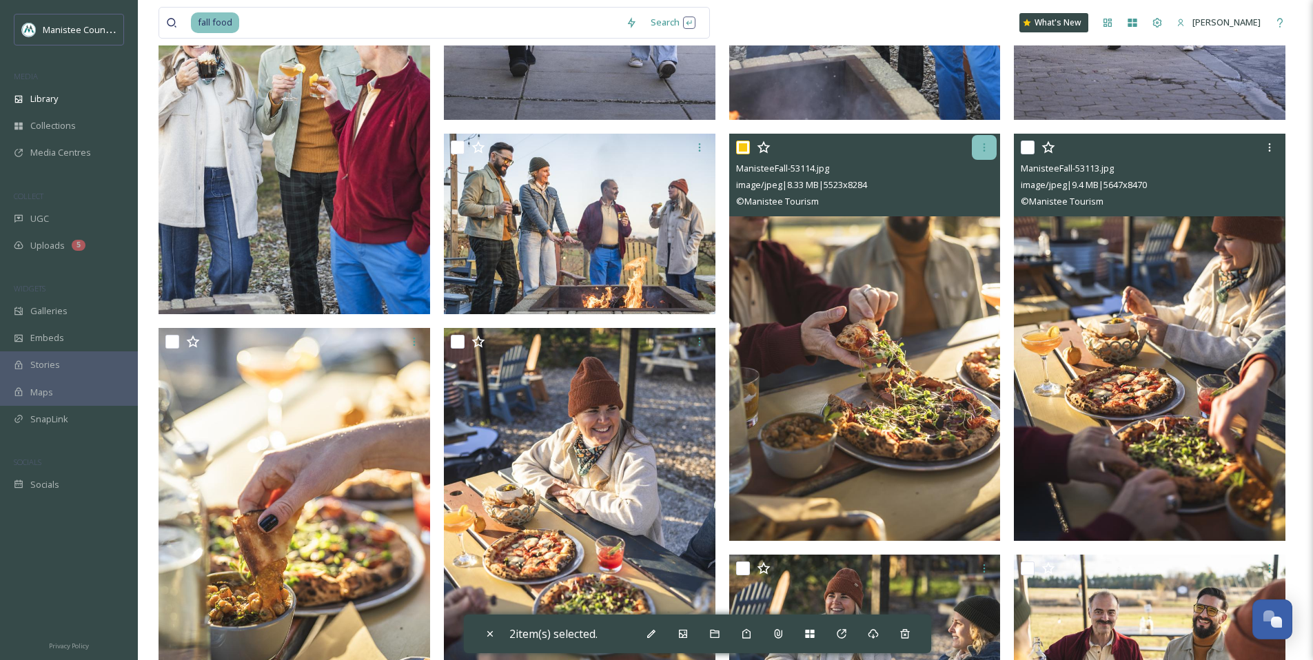
click at [991, 143] on div at bounding box center [984, 147] width 25 height 25
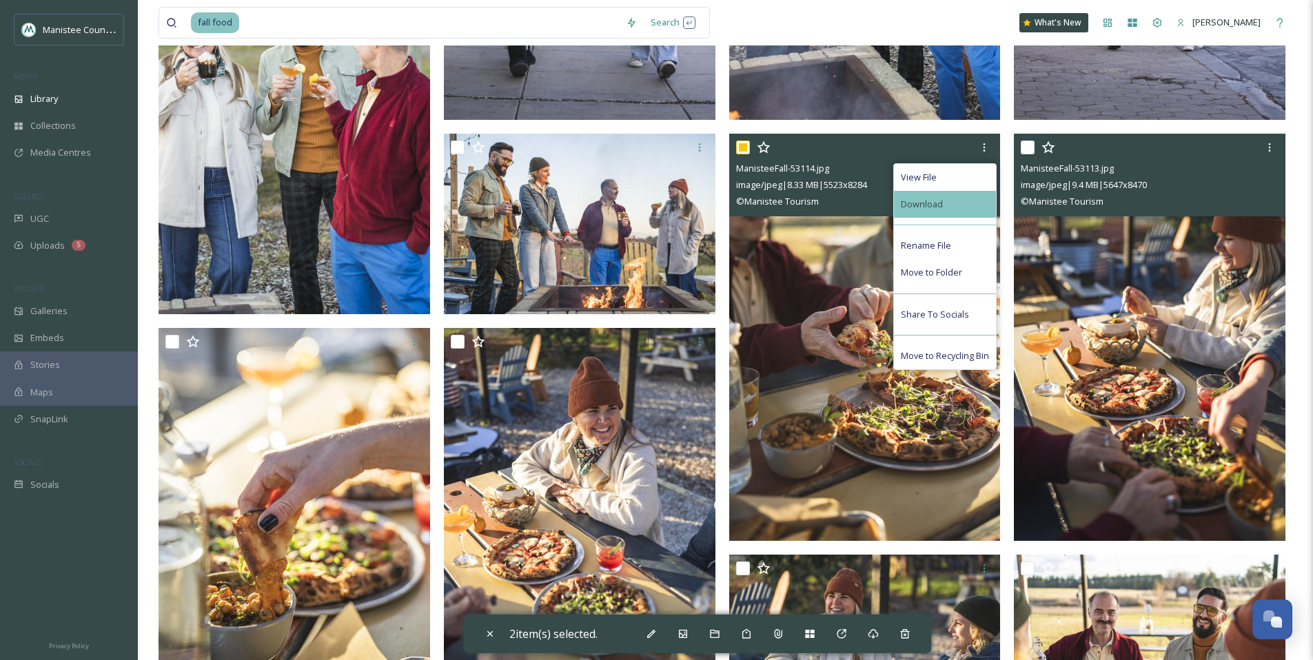
click at [968, 203] on div "Download" at bounding box center [945, 204] width 102 height 27
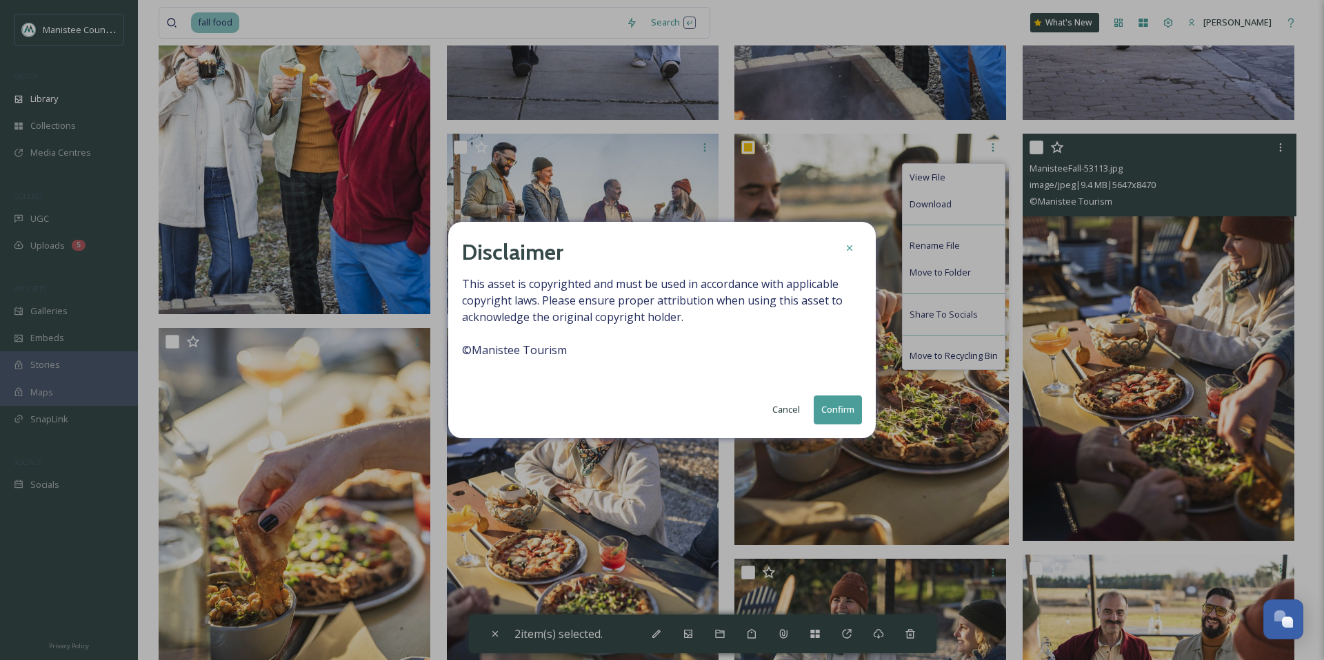
click at [836, 408] on button "Confirm" at bounding box center [838, 410] width 48 height 28
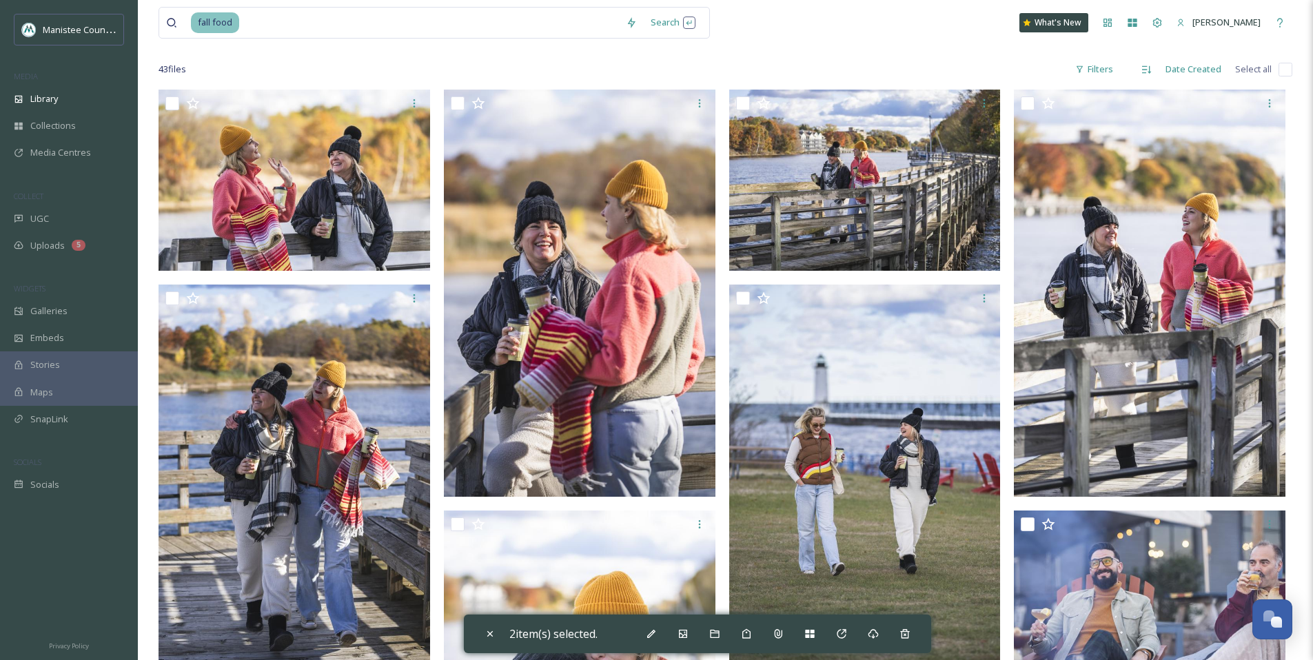
scroll to position [22, 0]
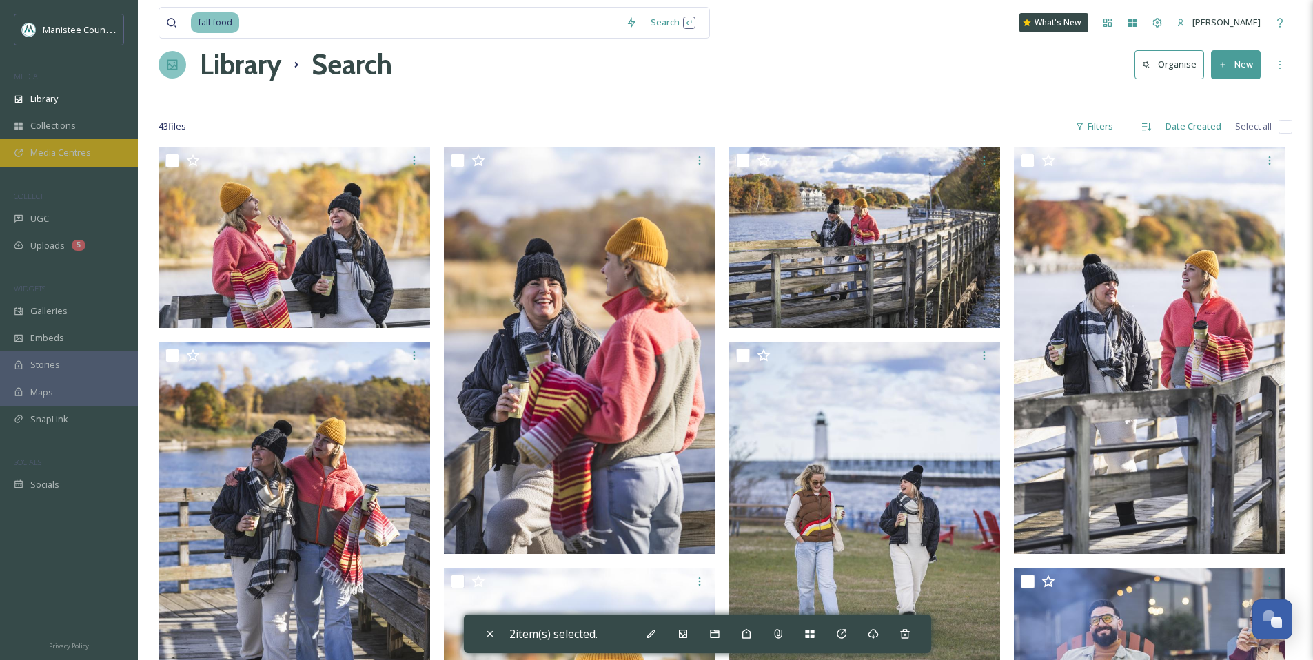
click at [83, 157] on span "Media Centres" at bounding box center [60, 152] width 61 height 13
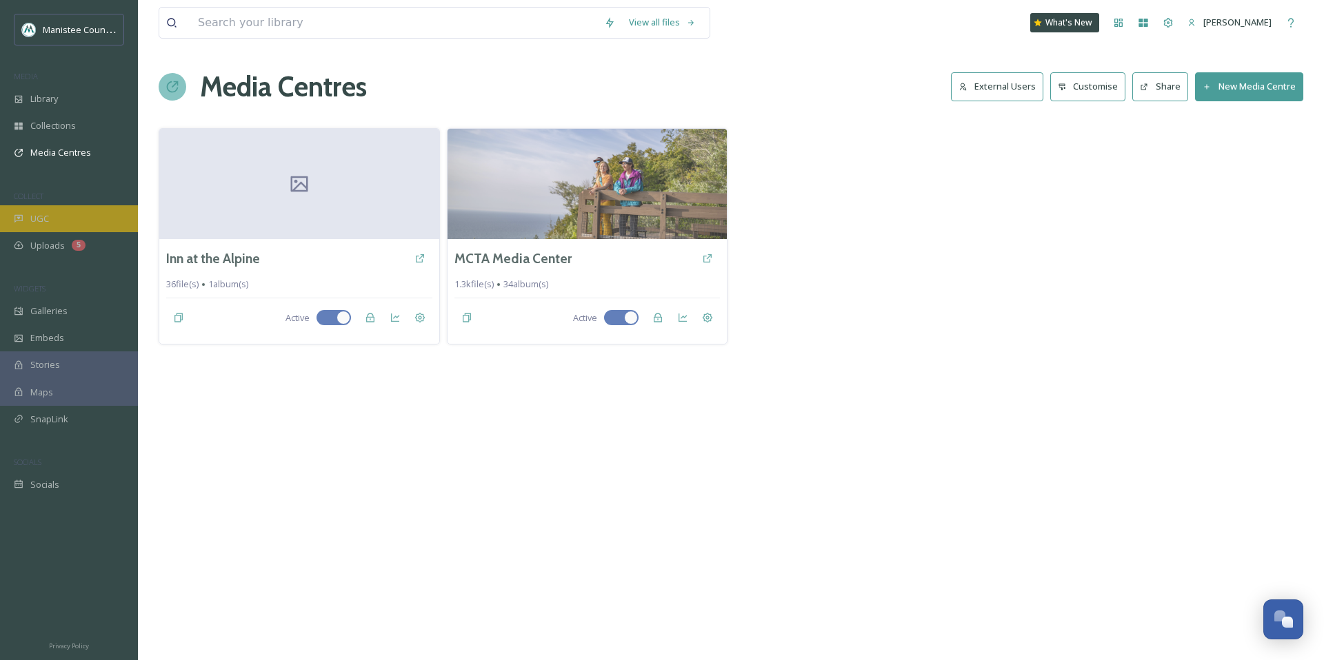
click at [63, 215] on div "UGC" at bounding box center [69, 218] width 138 height 27
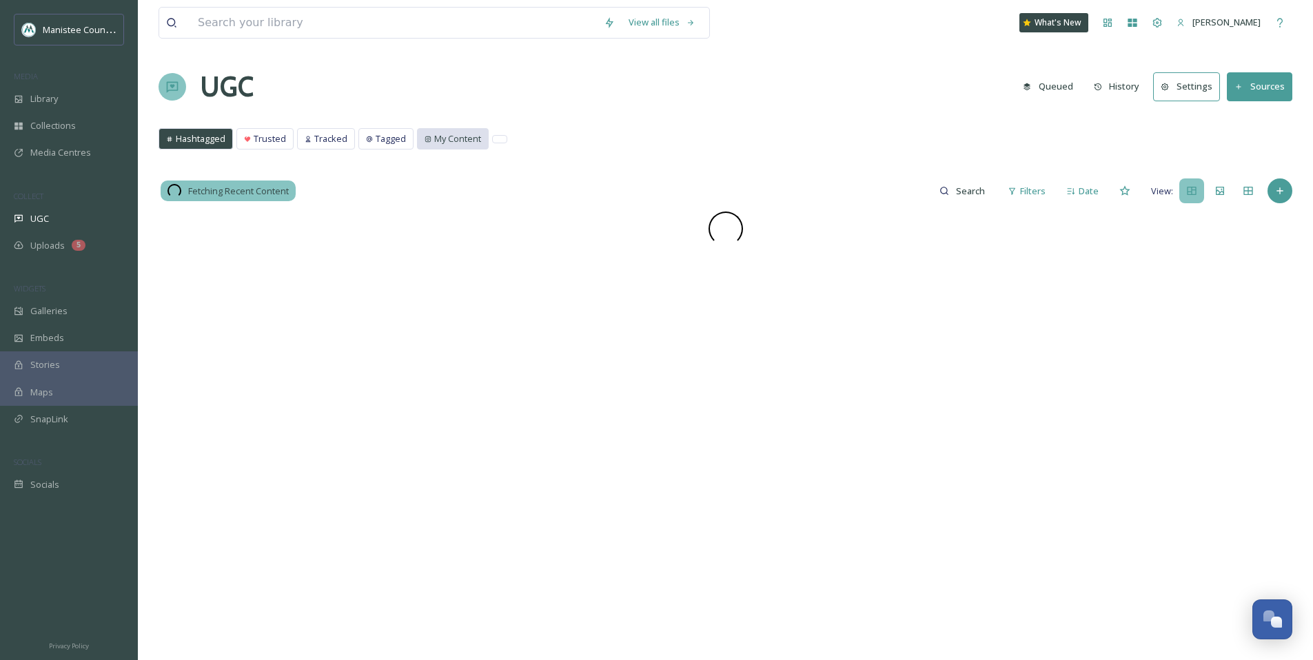
click at [420, 134] on div "My Content" at bounding box center [453, 139] width 70 height 20
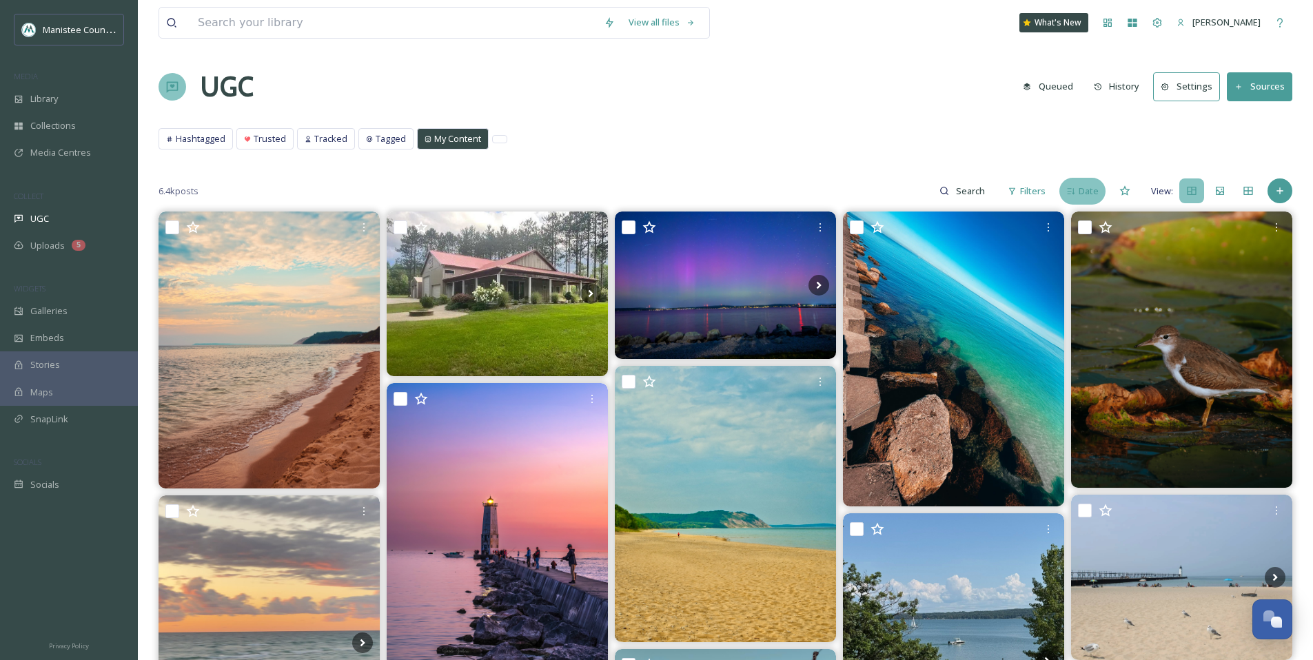
click at [1089, 186] on span "Date" at bounding box center [1089, 191] width 20 height 13
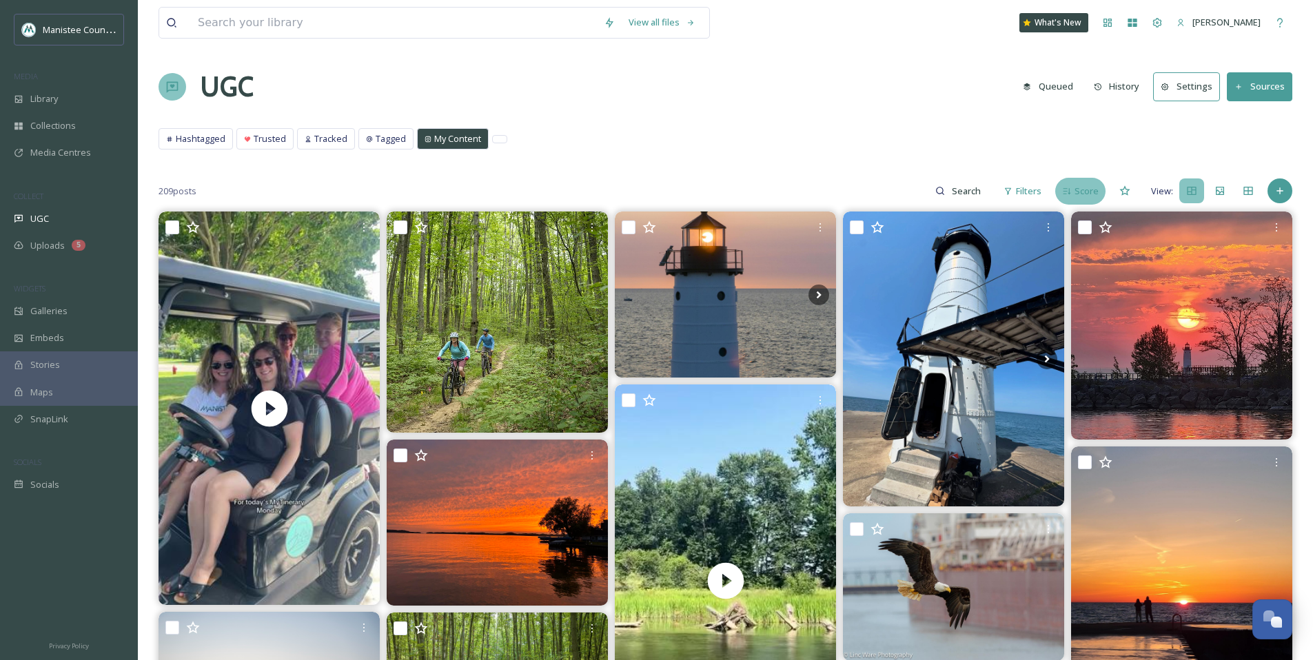
click at [1089, 185] on span "Score" at bounding box center [1087, 191] width 24 height 13
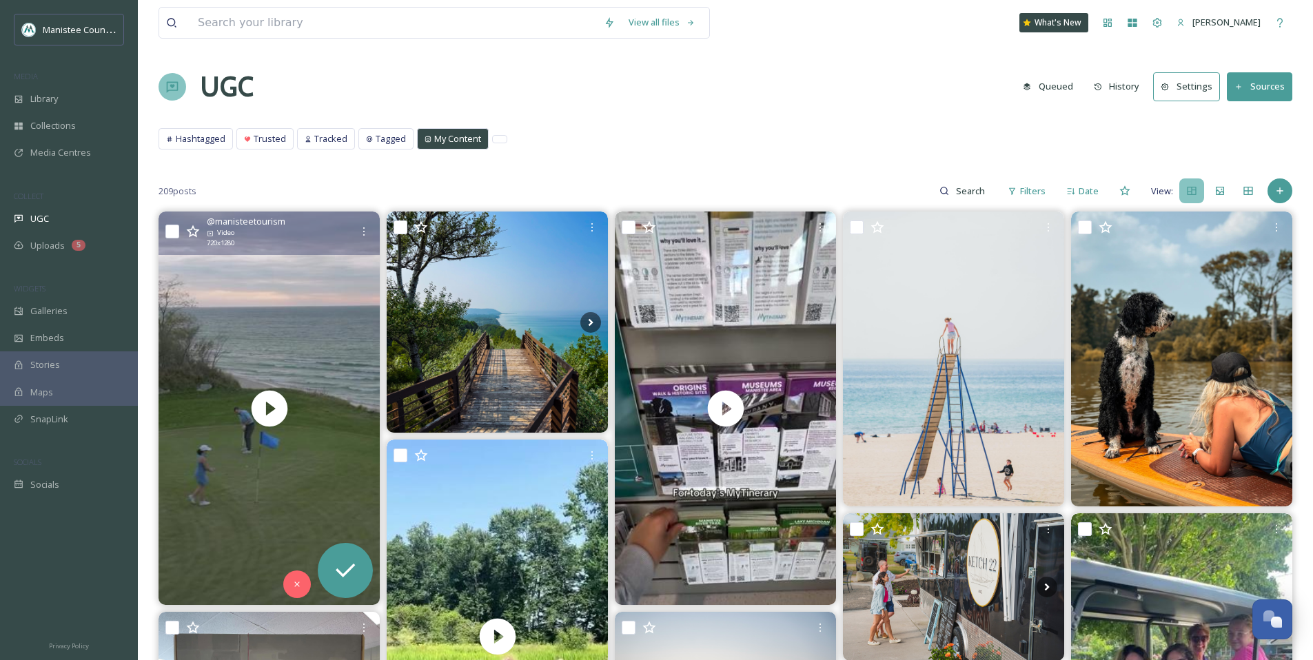
click at [168, 230] on input "checkbox" at bounding box center [172, 232] width 14 height 14
checkbox input "true"
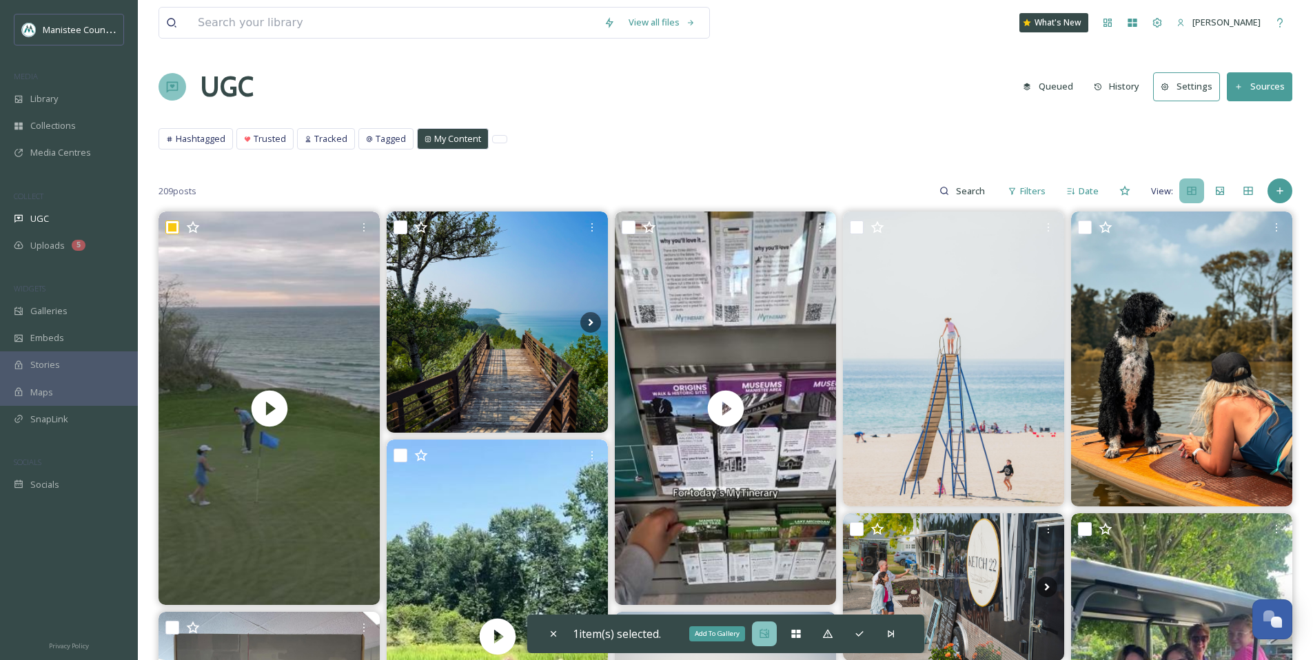
click at [763, 637] on icon at bounding box center [764, 634] width 11 height 11
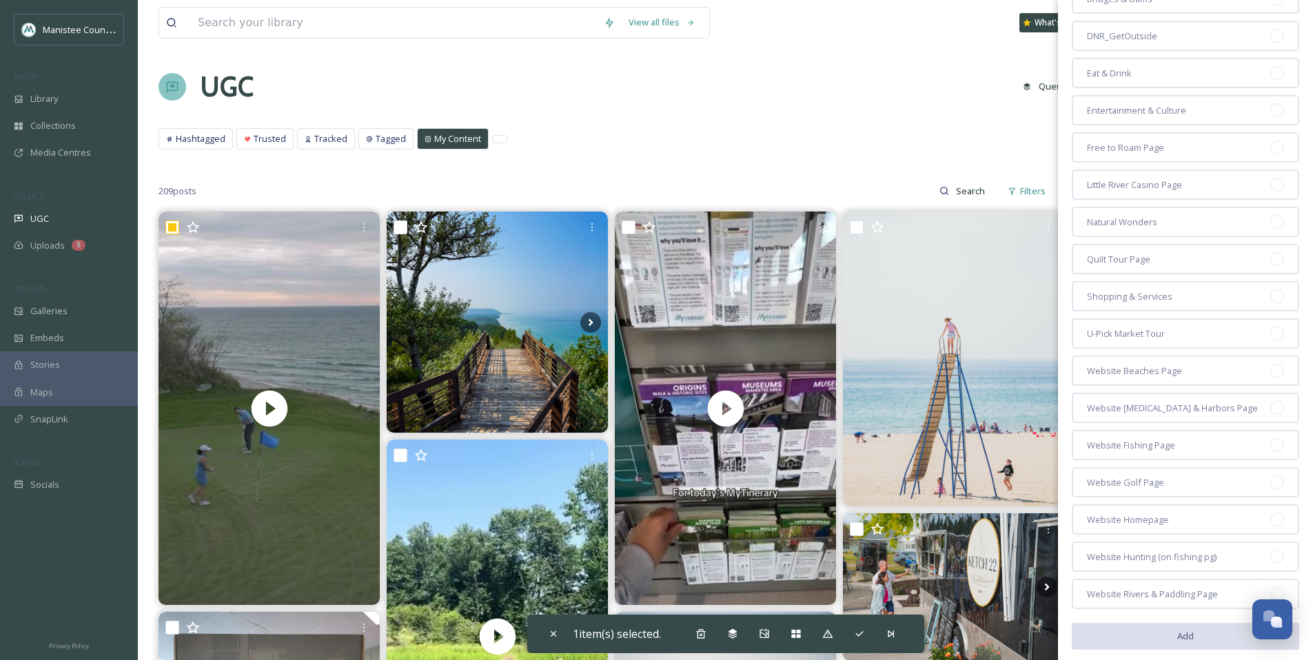
scroll to position [299, 0]
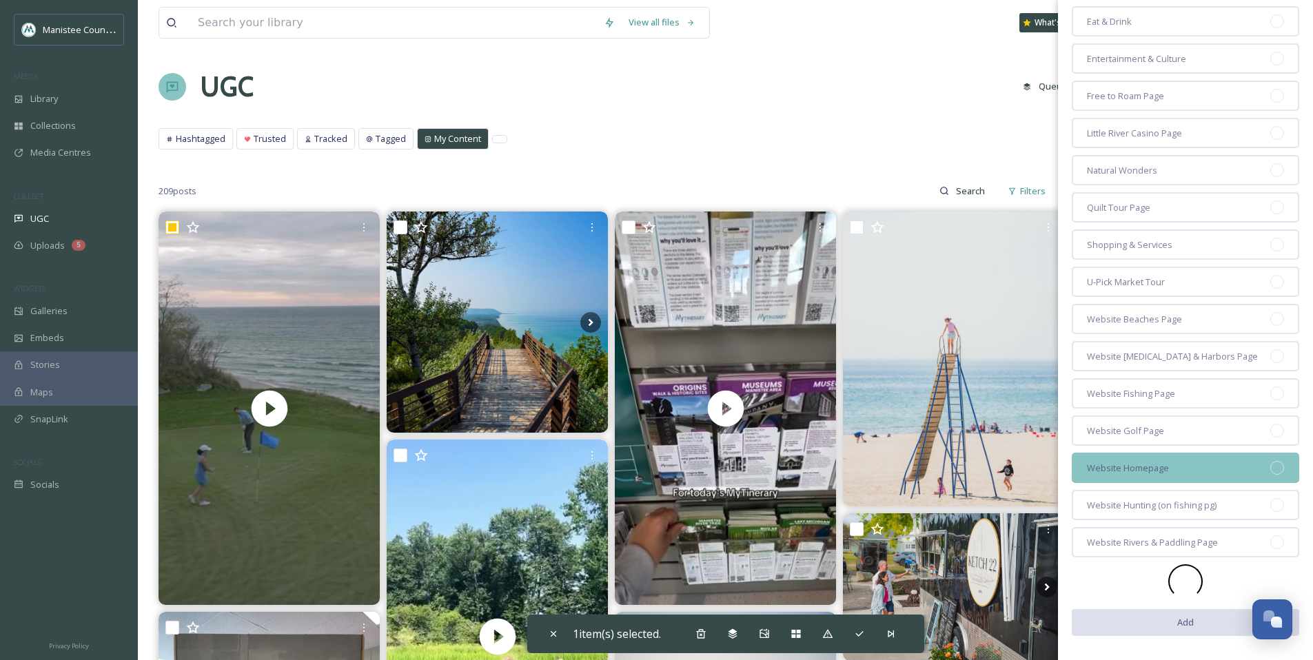
click at [1146, 470] on span "Website Homepage" at bounding box center [1128, 468] width 82 height 13
click at [1190, 629] on button "Add" at bounding box center [1186, 623] width 228 height 28
